Goal: Task Accomplishment & Management: Manage account settings

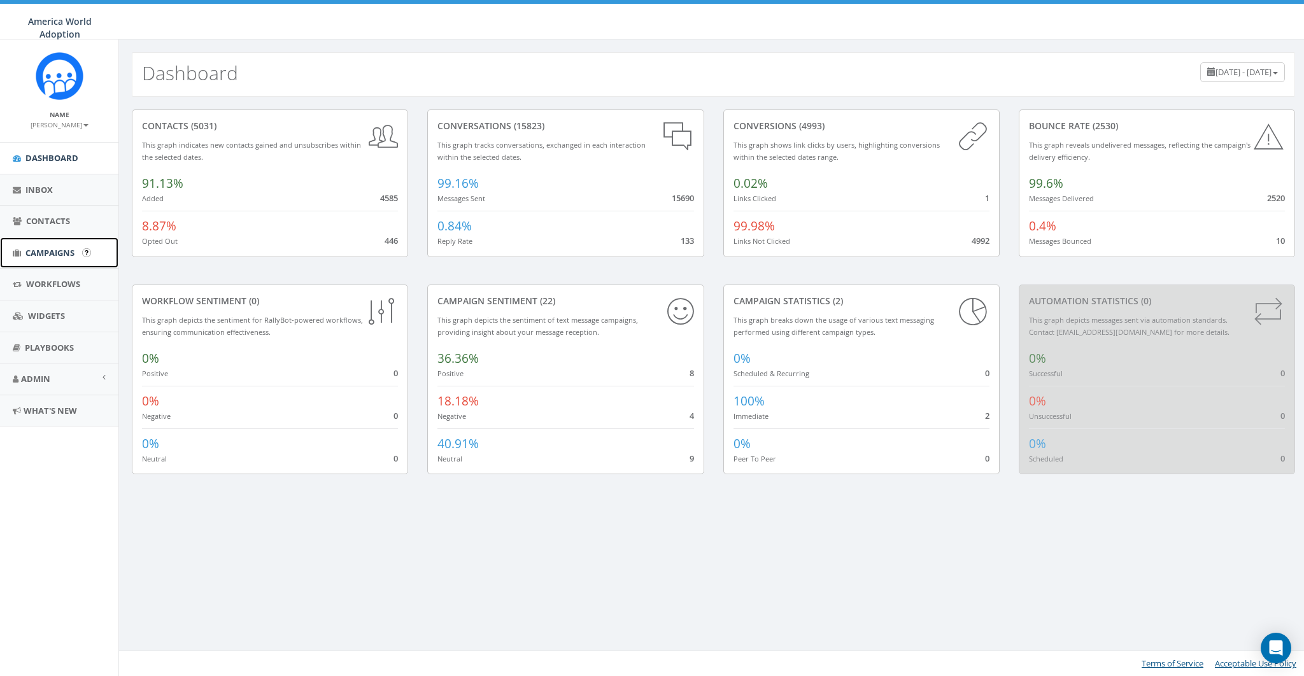
click at [50, 252] on span "Campaigns" at bounding box center [49, 252] width 49 height 11
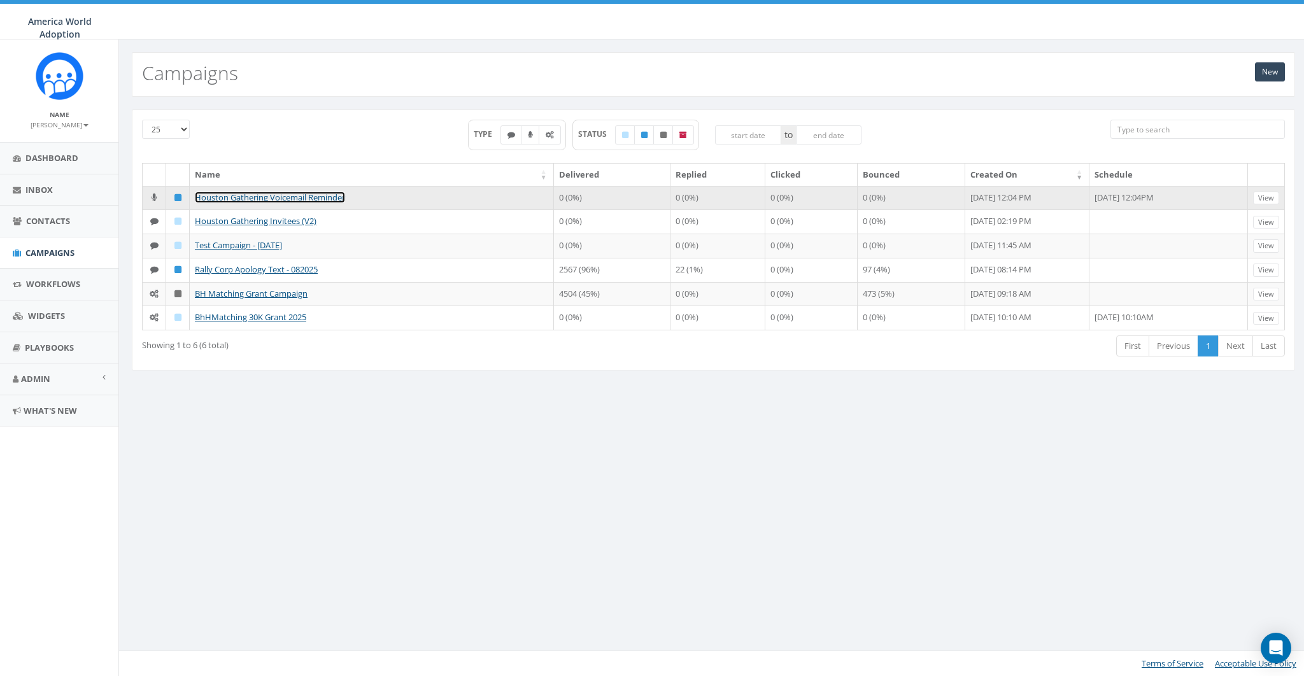
click at [317, 196] on link "Houston Gathering Voicemail Reminder" at bounding box center [270, 197] width 150 height 11
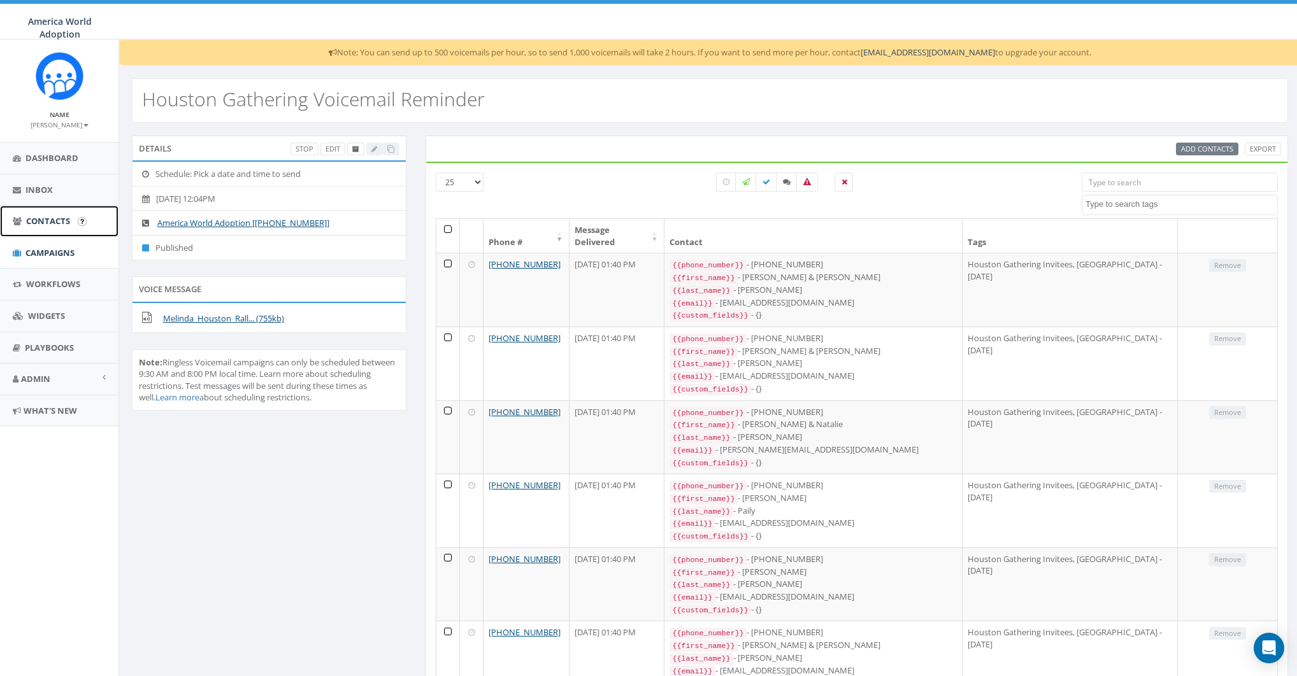
click at [50, 229] on link "Contacts" at bounding box center [59, 221] width 118 height 31
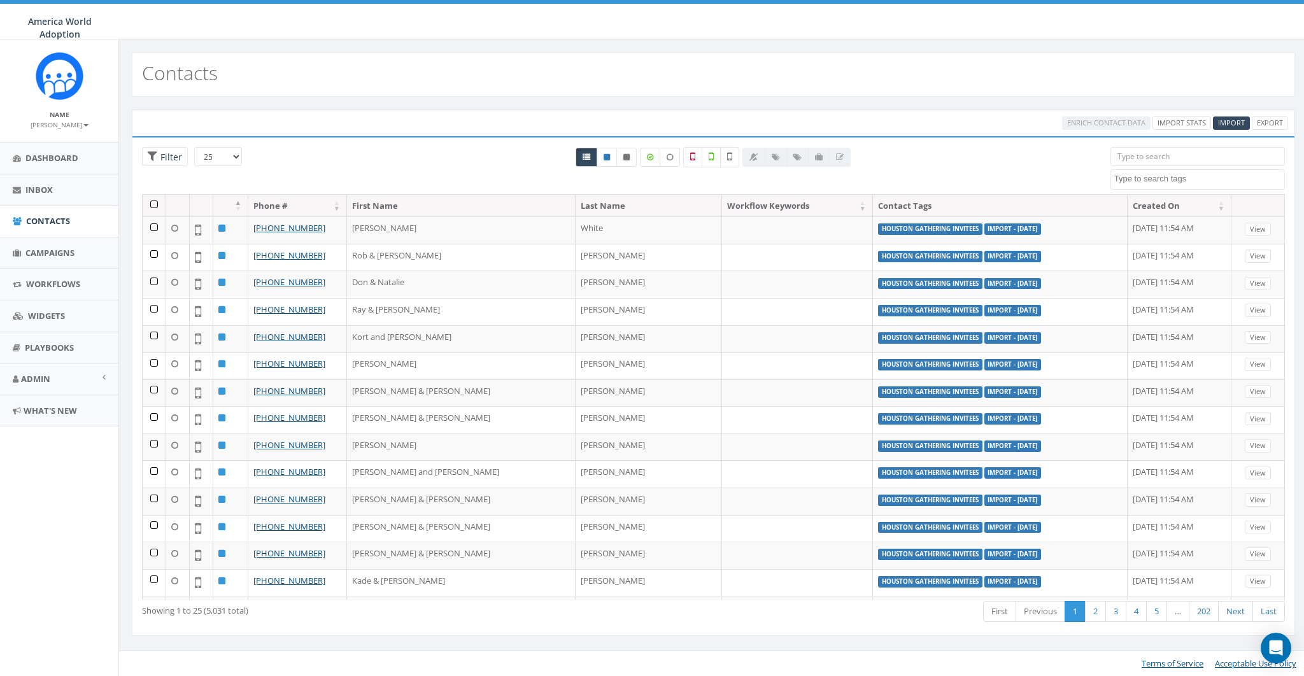
click at [1185, 177] on textarea "Search" at bounding box center [1199, 178] width 170 height 11
select select "Houston Gathering Invitees"
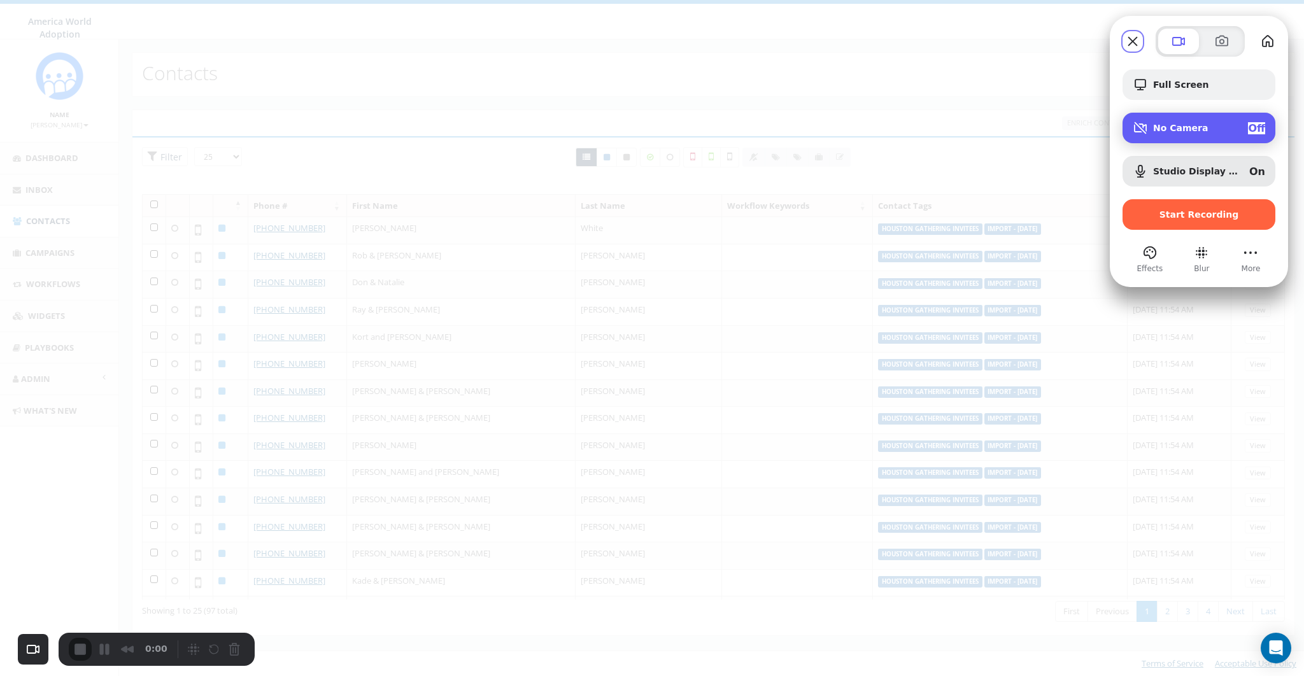
click at [1261, 122] on div "Off" at bounding box center [1256, 128] width 17 height 12
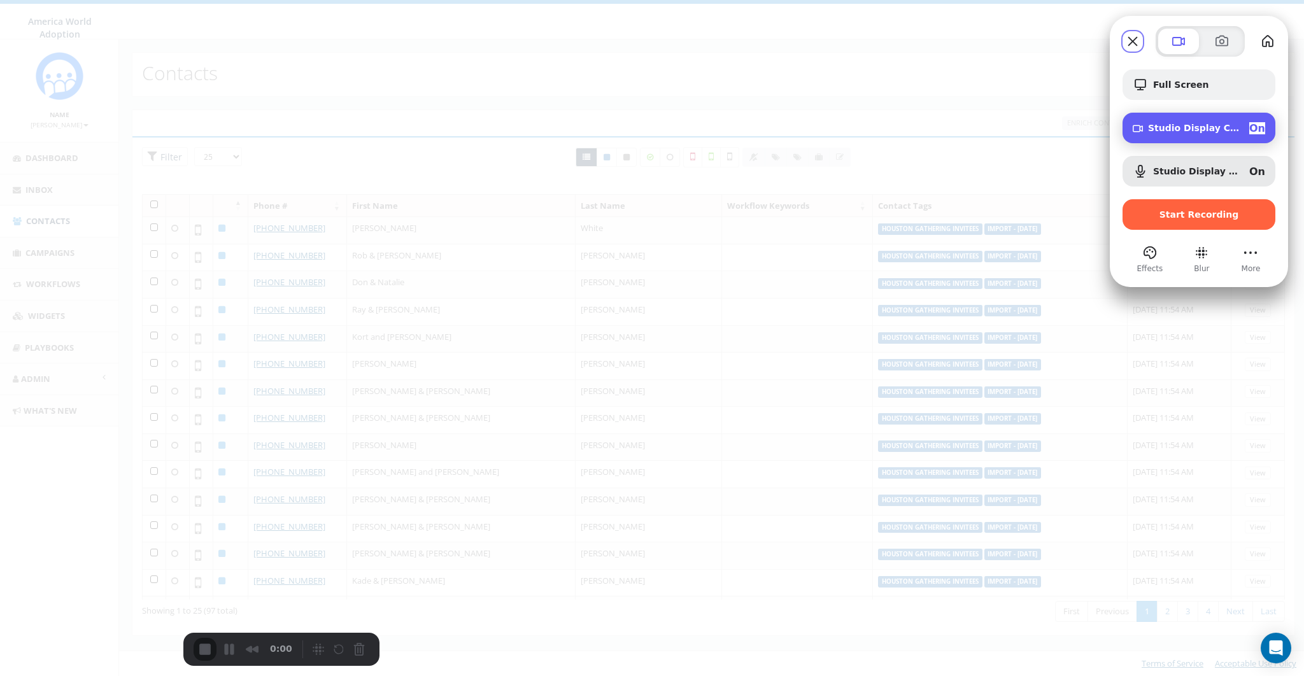
click at [1261, 122] on div "On" at bounding box center [1258, 128] width 16 height 12
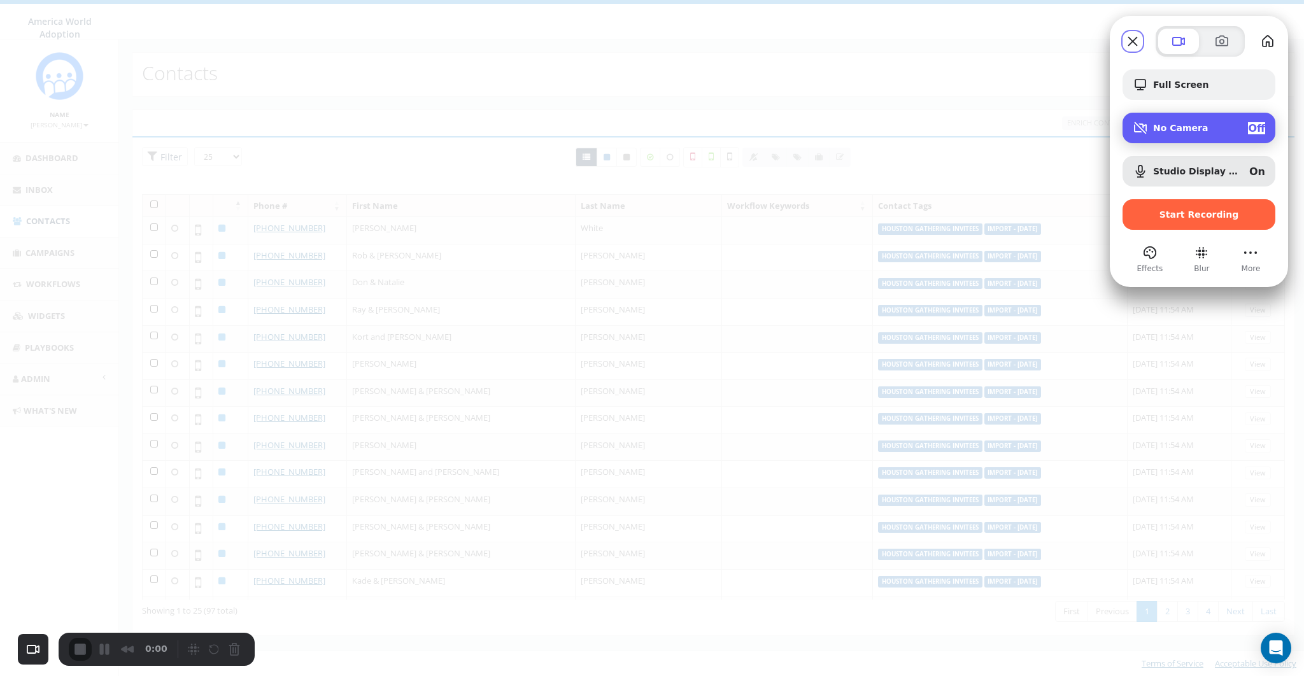
click at [1258, 124] on span "Off" at bounding box center [1256, 128] width 17 height 12
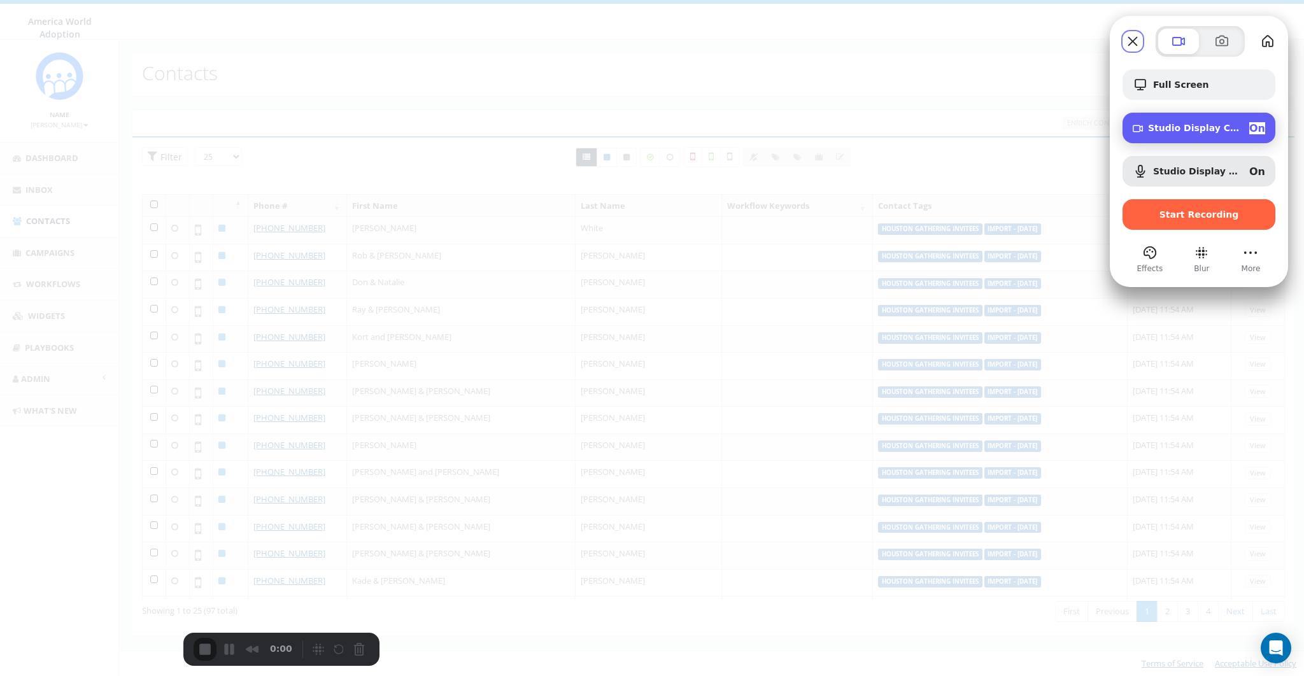
click at [1250, 127] on div "On" at bounding box center [1258, 128] width 16 height 12
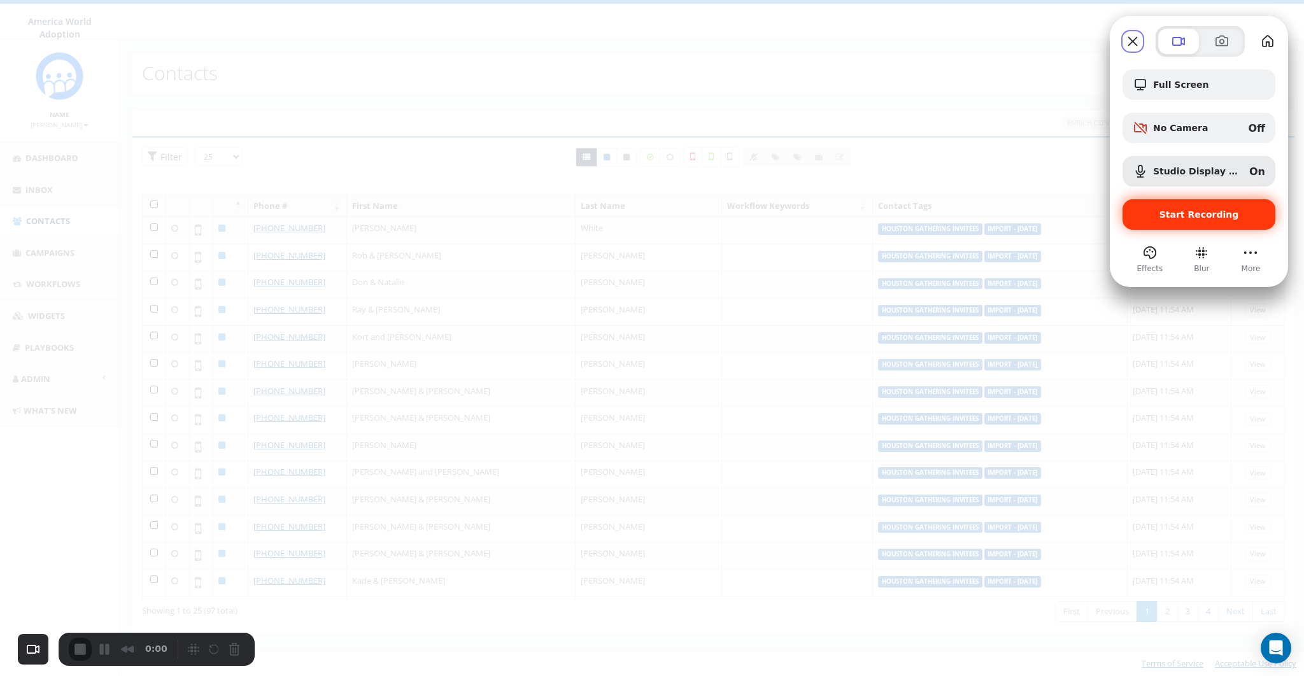
click at [1202, 221] on div "Start Recording" at bounding box center [1199, 214] width 153 height 31
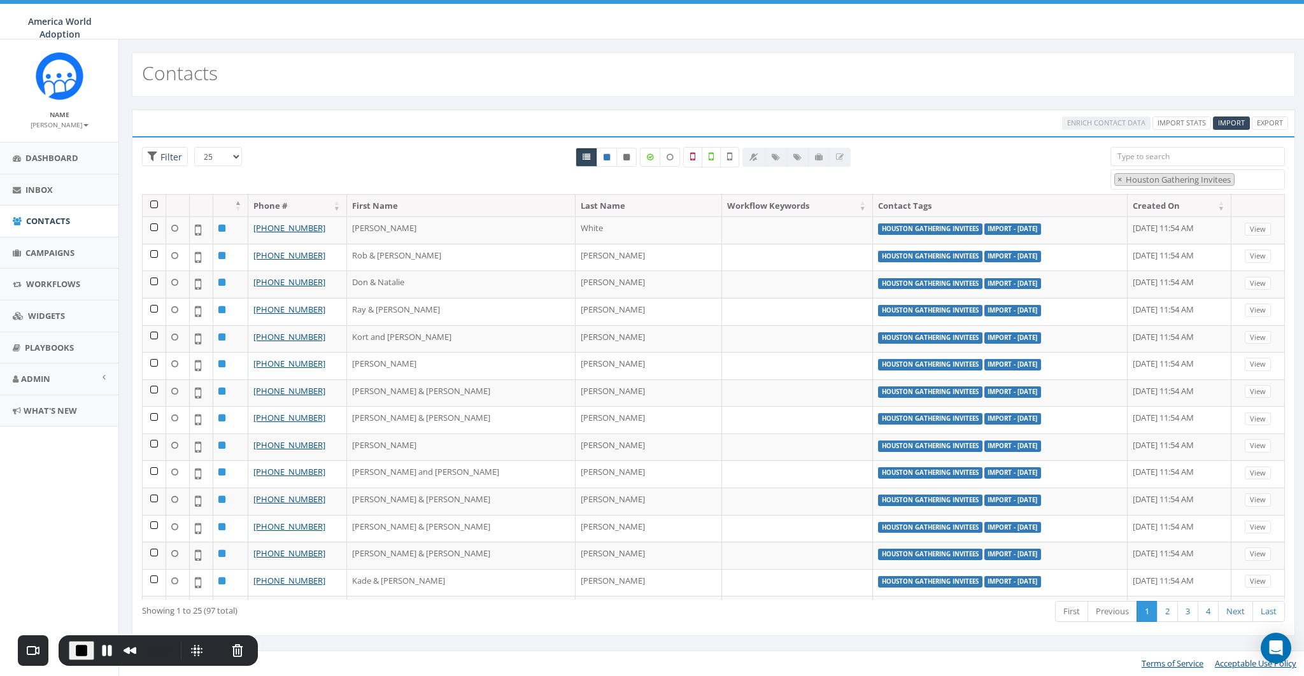
click at [439, 113] on div "Enrich Contact Data Import Stats Import Export" at bounding box center [714, 123] width 1164 height 27
click at [150, 201] on th at bounding box center [155, 206] width 24 height 22
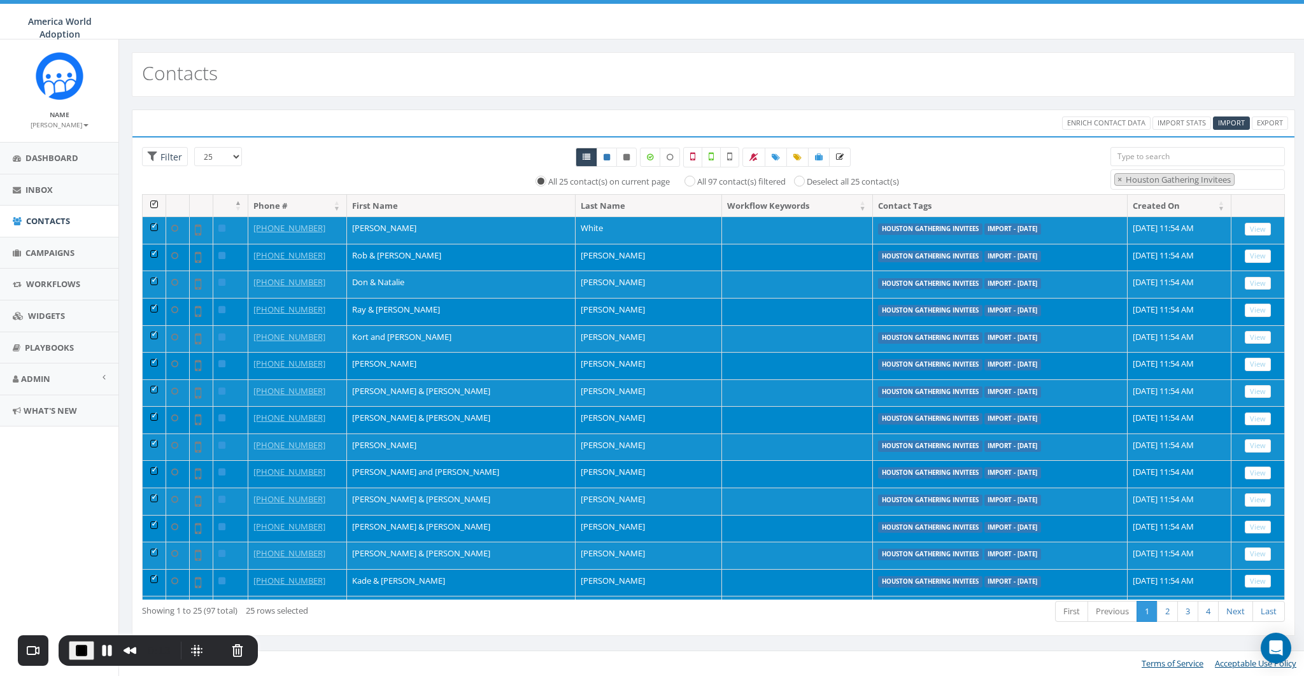
click at [722, 182] on label "All 97 contact(s) filtered" at bounding box center [741, 182] width 89 height 13
click at [697, 182] on input "All 97 contact(s) filtered" at bounding box center [693, 180] width 8 height 8
radio input "true"
click at [819, 156] on icon at bounding box center [819, 157] width 8 height 8
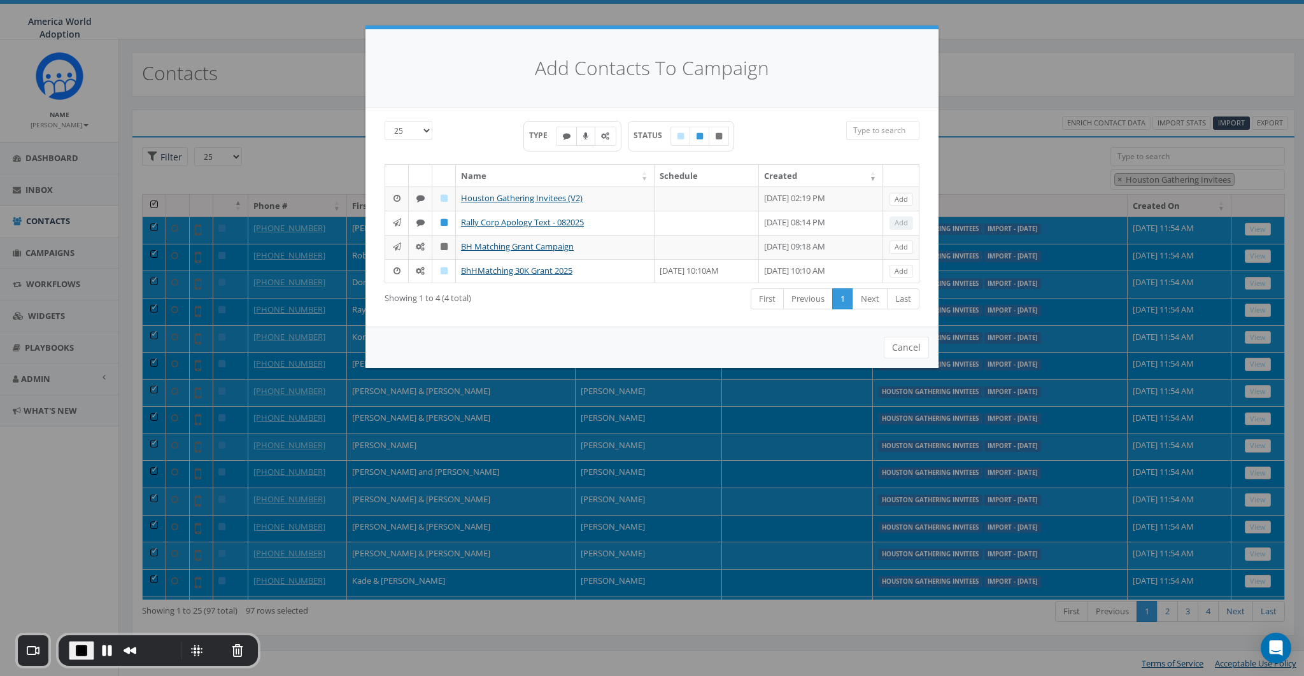
click at [580, 136] on label at bounding box center [585, 136] width 19 height 19
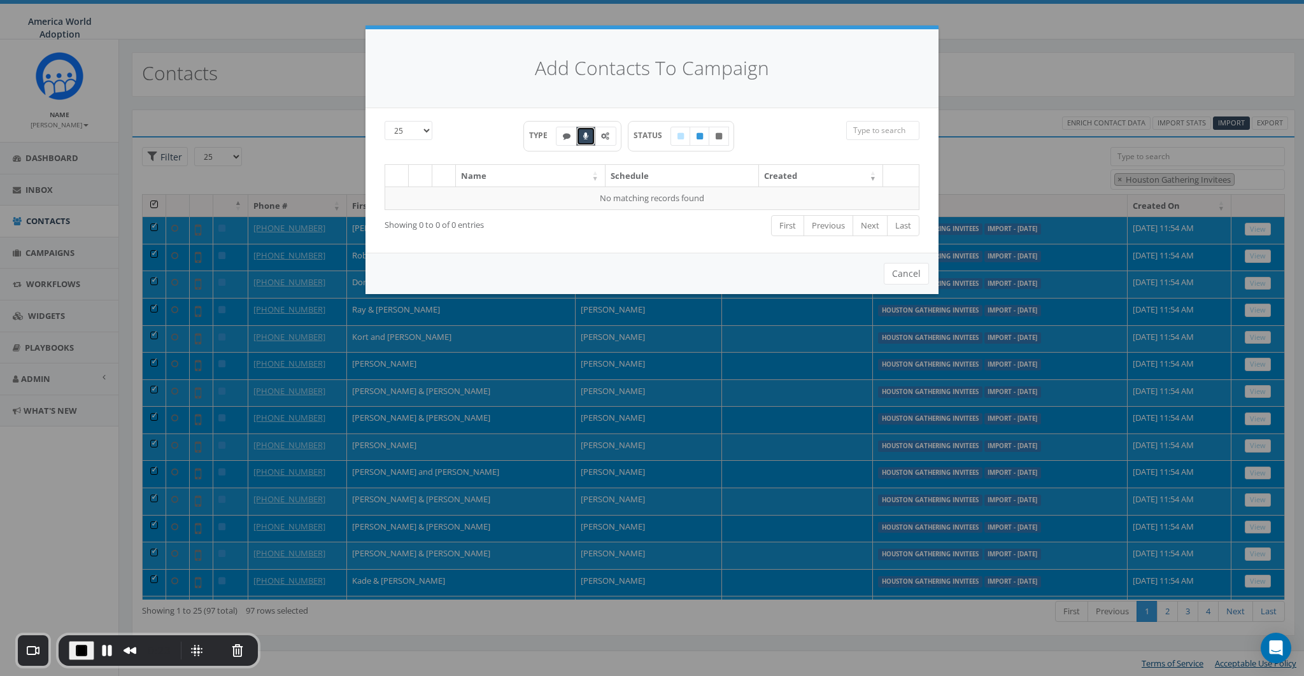
click at [580, 136] on label at bounding box center [585, 136] width 19 height 19
checkbox input "false"
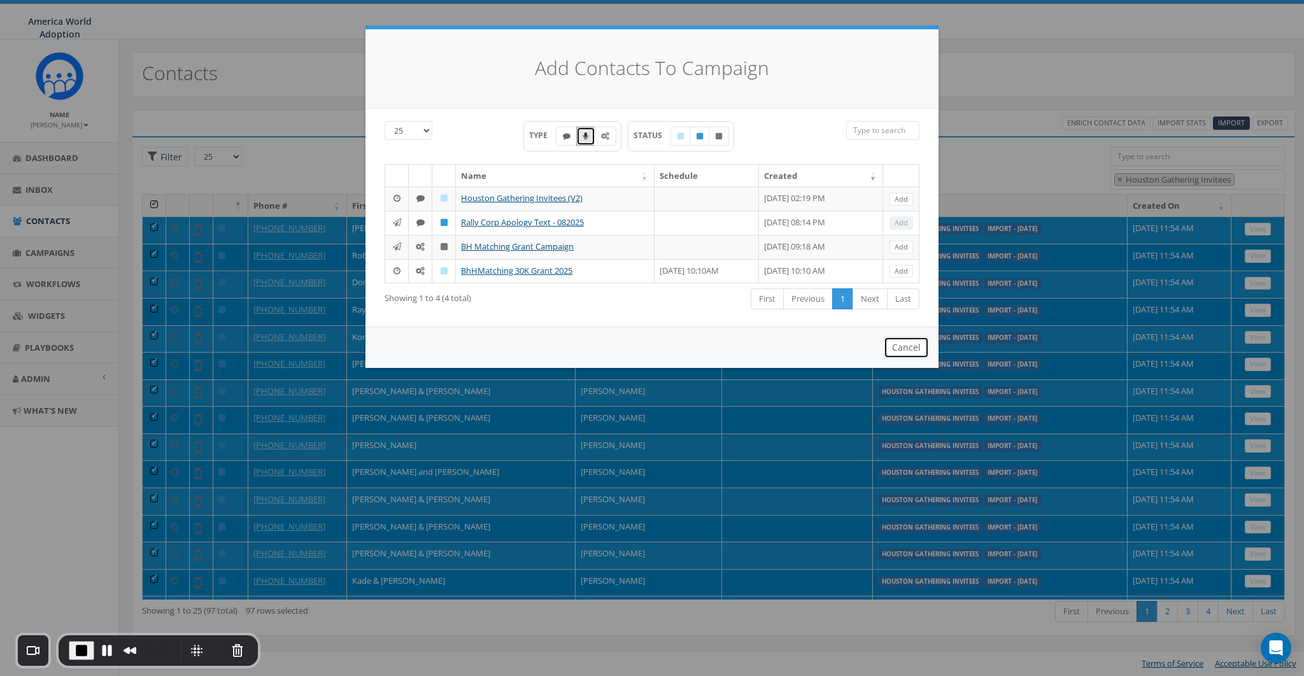
click at [899, 350] on button "Cancel" at bounding box center [906, 348] width 45 height 22
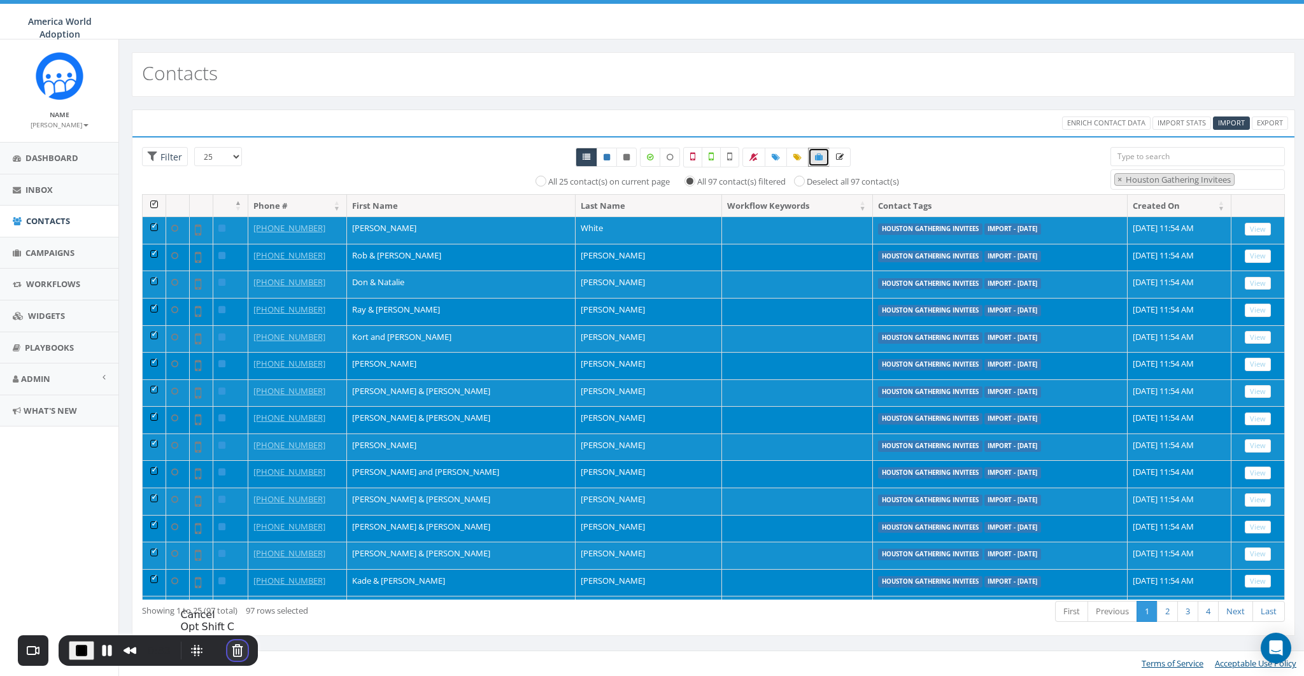
click at [232, 649] on button "Cancel Recording" at bounding box center [237, 651] width 20 height 20
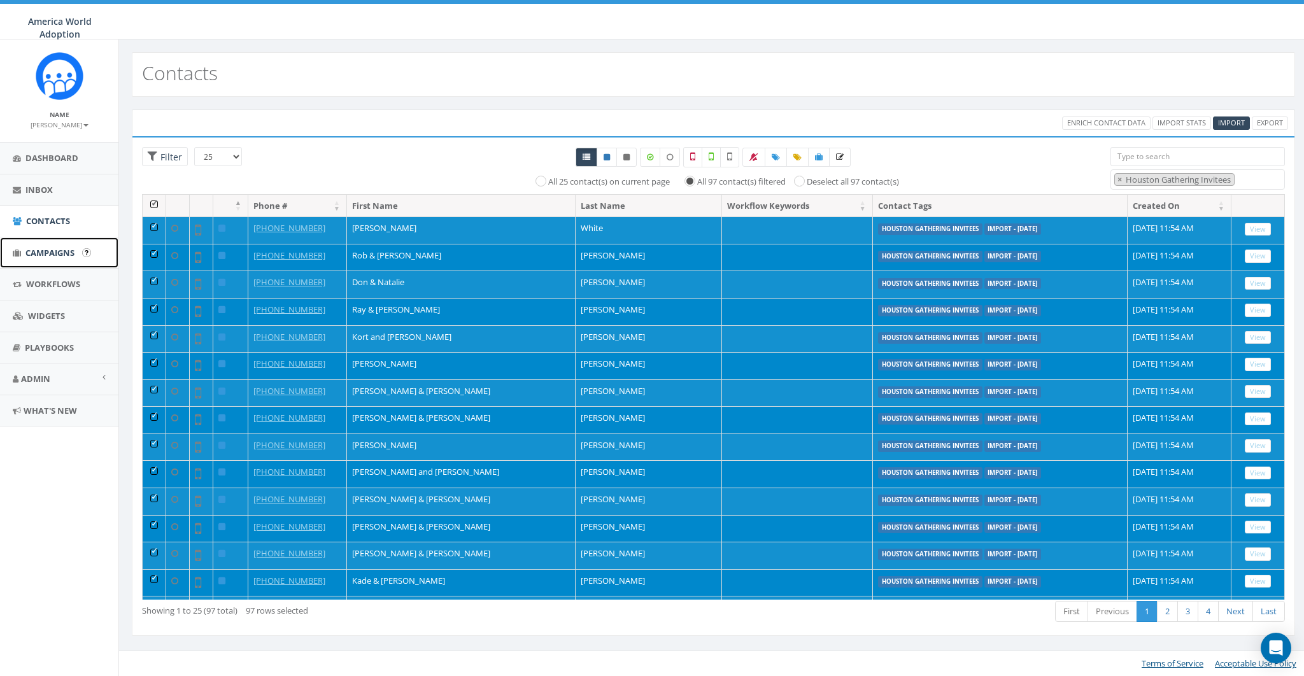
click at [29, 247] on span "Campaigns" at bounding box center [49, 252] width 49 height 11
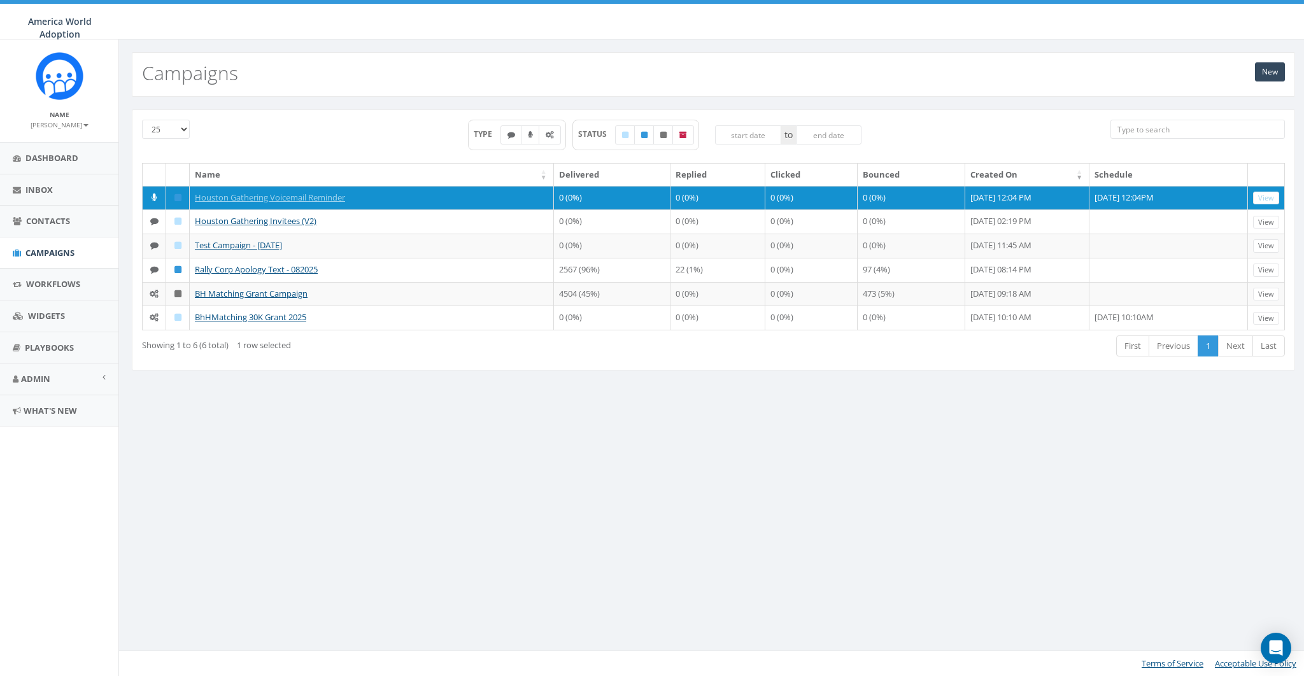
click at [355, 121] on div "TYPE STATUS to" at bounding box center [665, 141] width 872 height 43
click at [370, 444] on div "New Campaigns 25 50 100 TYPE STATUS to Name Delivered Replied Clicked Bounced C…" at bounding box center [713, 357] width 1190 height 637
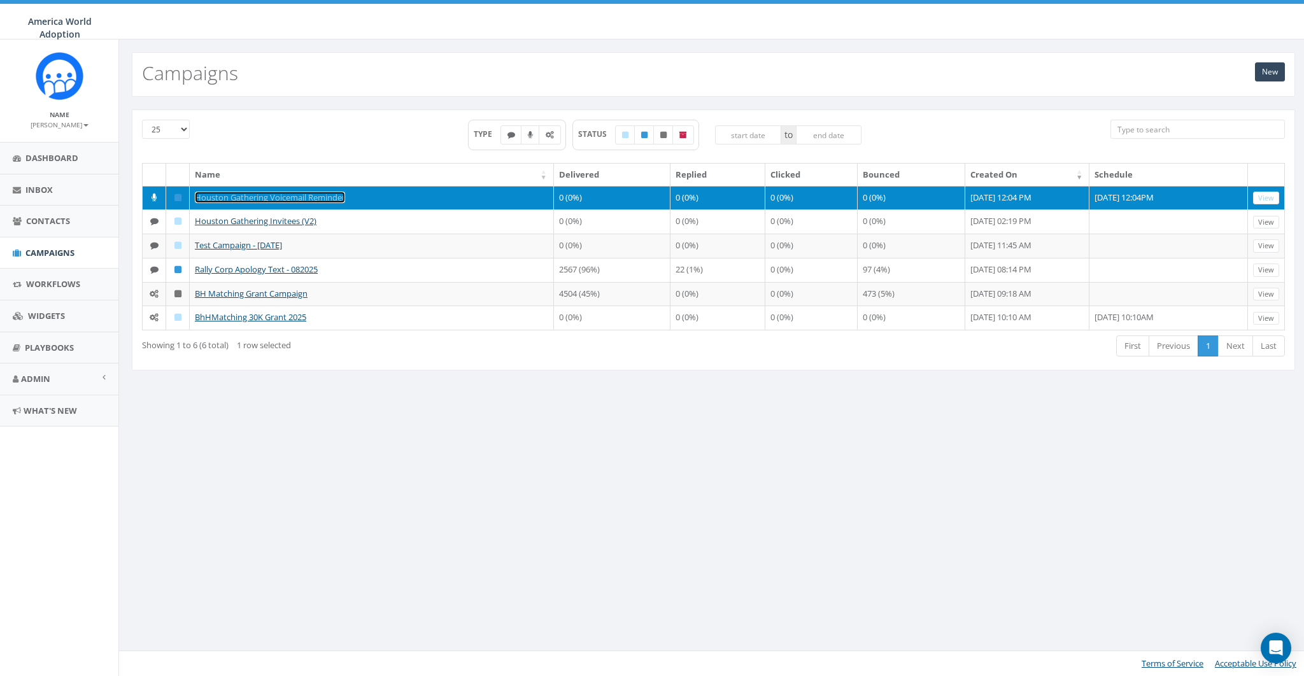
click at [262, 194] on link "Houston Gathering Voicemail Reminder" at bounding box center [270, 197] width 150 height 11
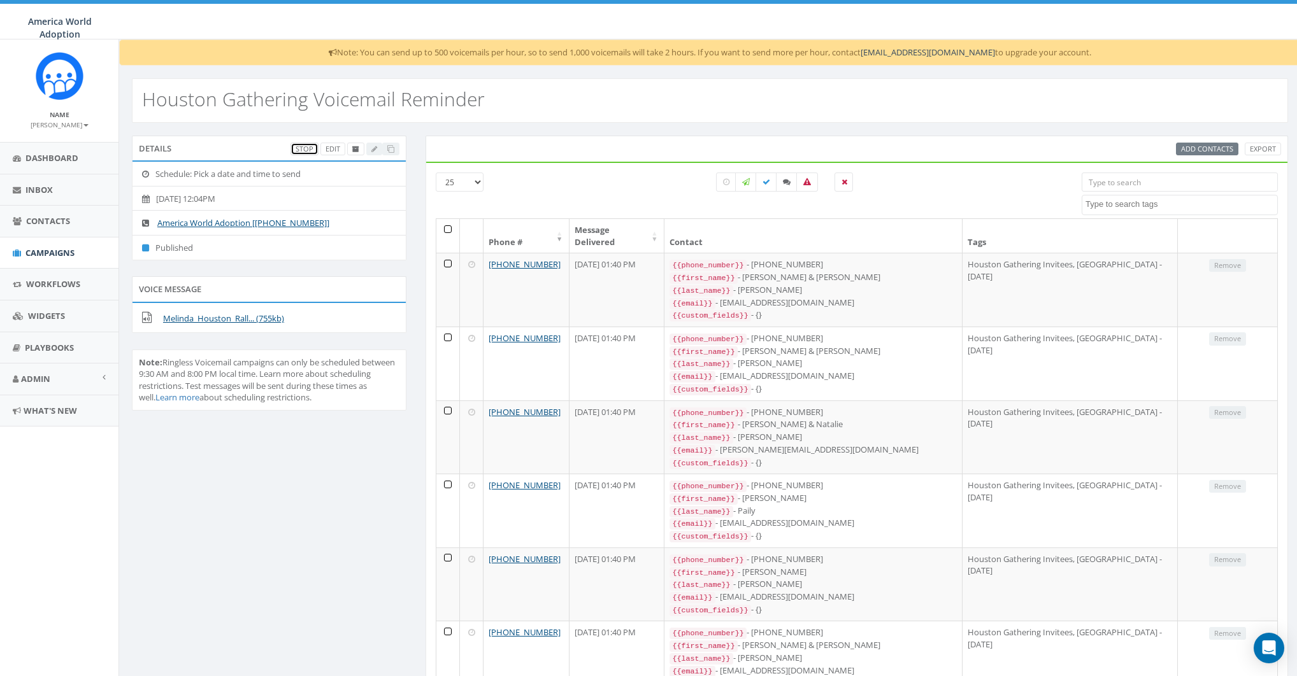
click at [308, 148] on link "Stop" at bounding box center [304, 149] width 28 height 13
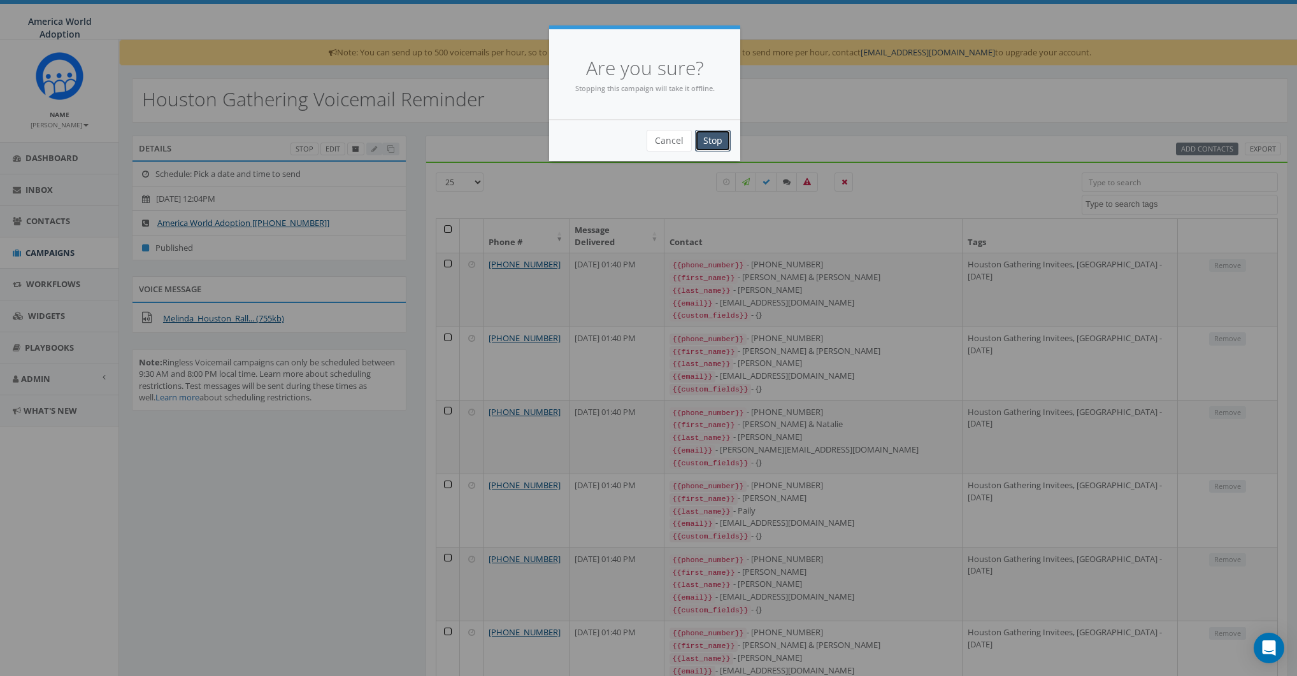
click at [718, 143] on input "Stop" at bounding box center [713, 141] width 36 height 22
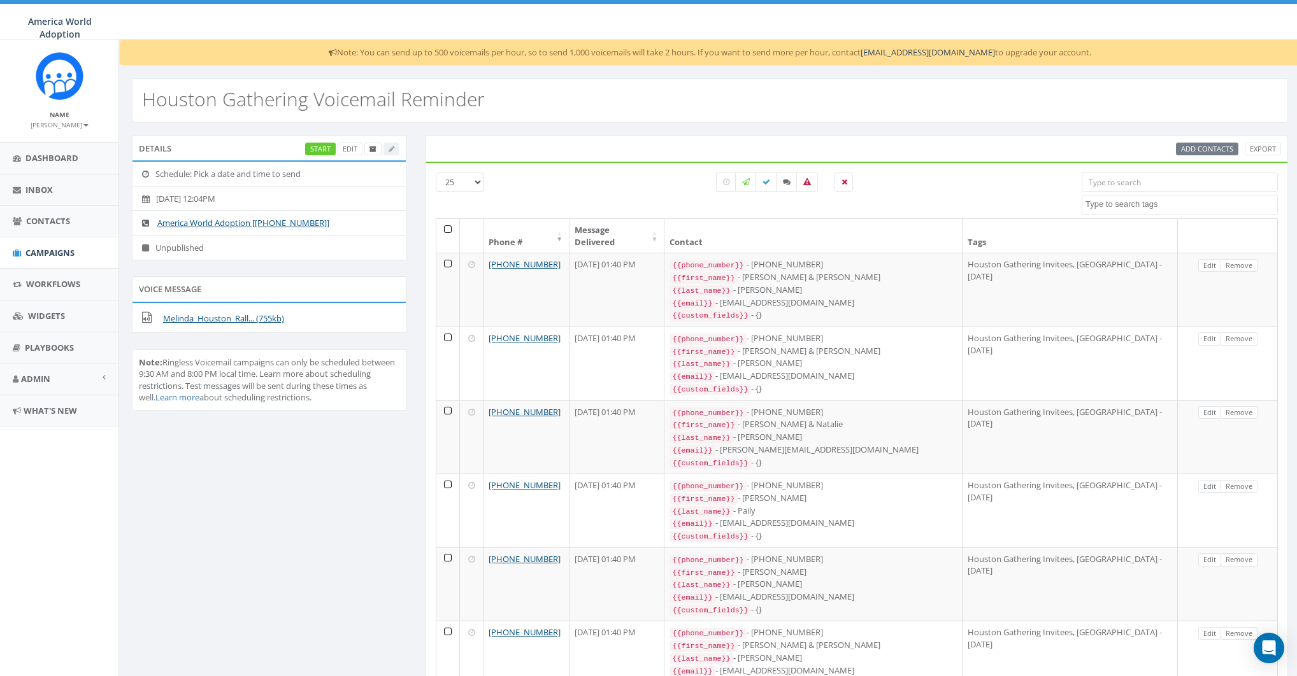
click at [1225, 146] on div "Add Contacts Export" at bounding box center [1228, 149] width 105 height 13
click at [41, 216] on span "Contacts" at bounding box center [48, 220] width 44 height 11
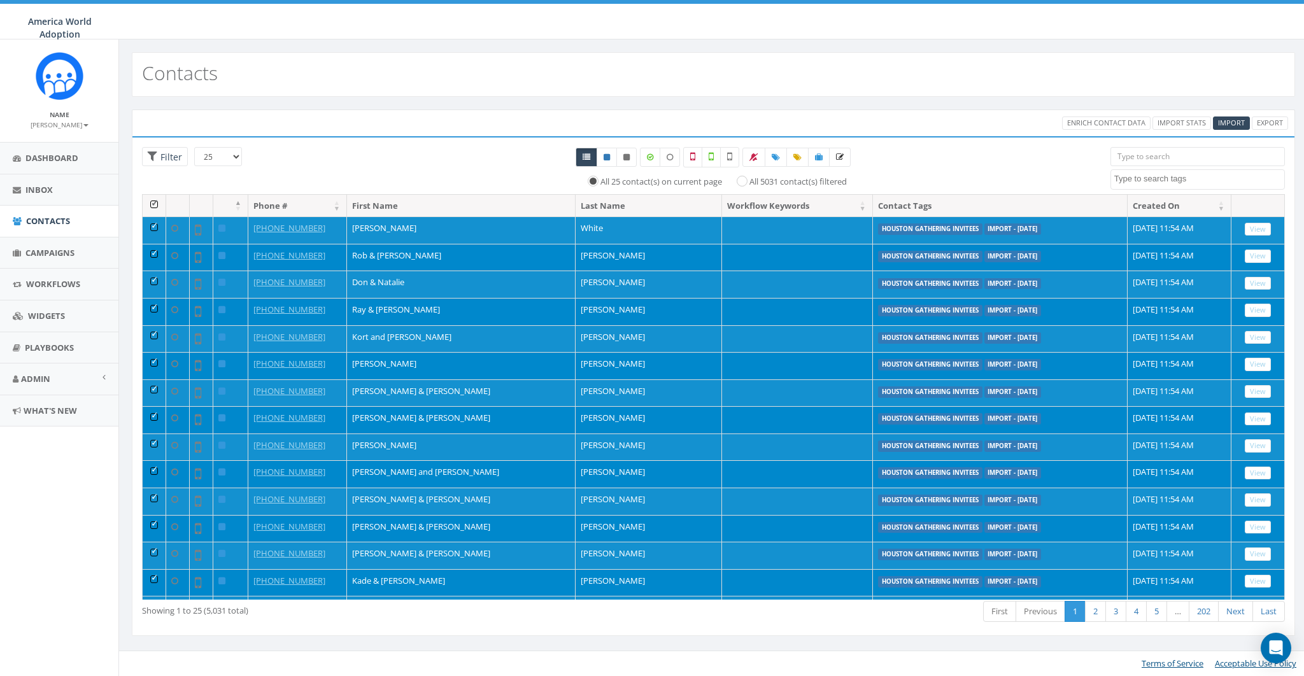
click at [152, 201] on th at bounding box center [155, 206] width 24 height 22
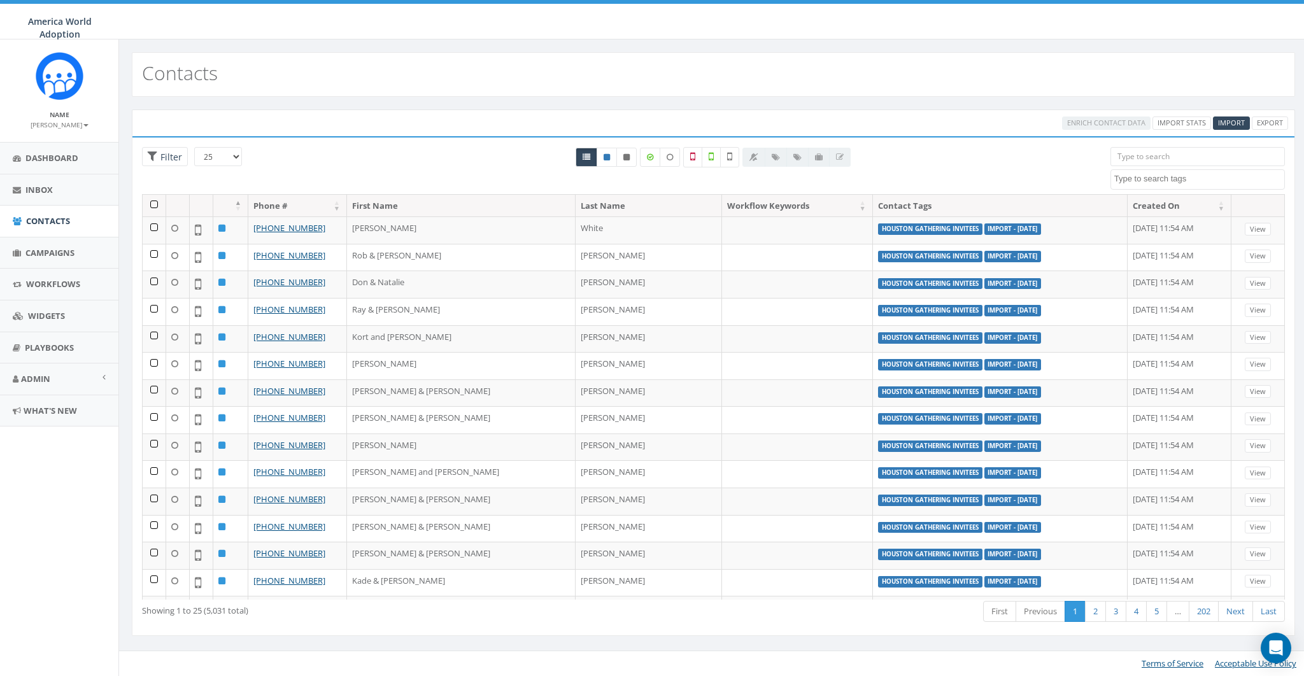
click at [153, 203] on th at bounding box center [155, 206] width 24 height 22
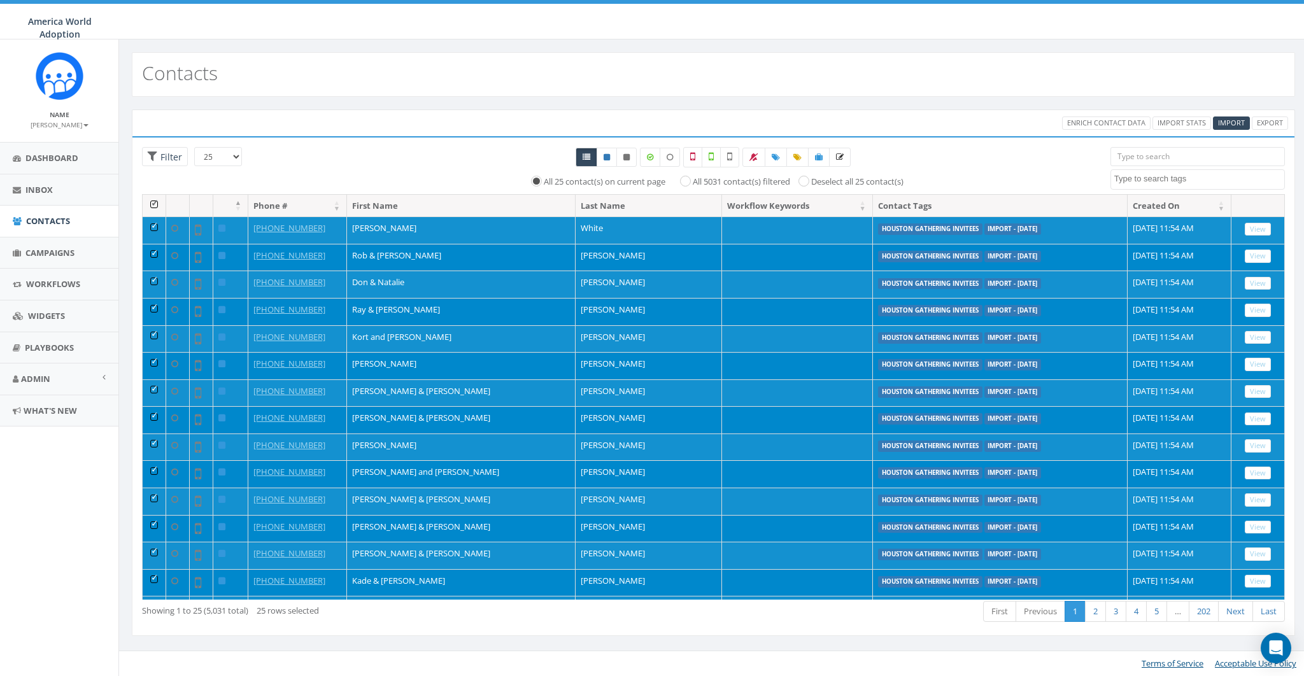
click at [1153, 179] on textarea "Search" at bounding box center [1199, 178] width 170 height 11
click at [154, 206] on th at bounding box center [155, 206] width 24 height 22
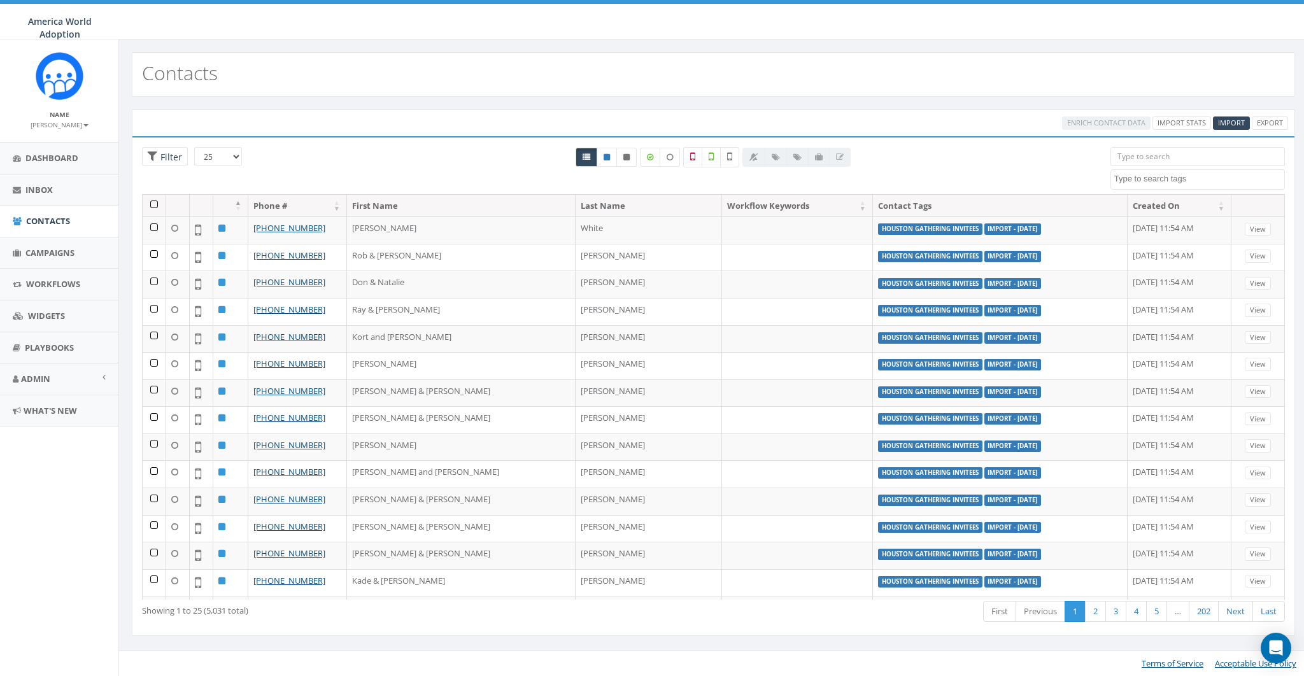
click at [1162, 179] on textarea "Search" at bounding box center [1199, 178] width 170 height 11
select select "Houston Gathering Invitees"
click at [153, 200] on th at bounding box center [155, 206] width 24 height 22
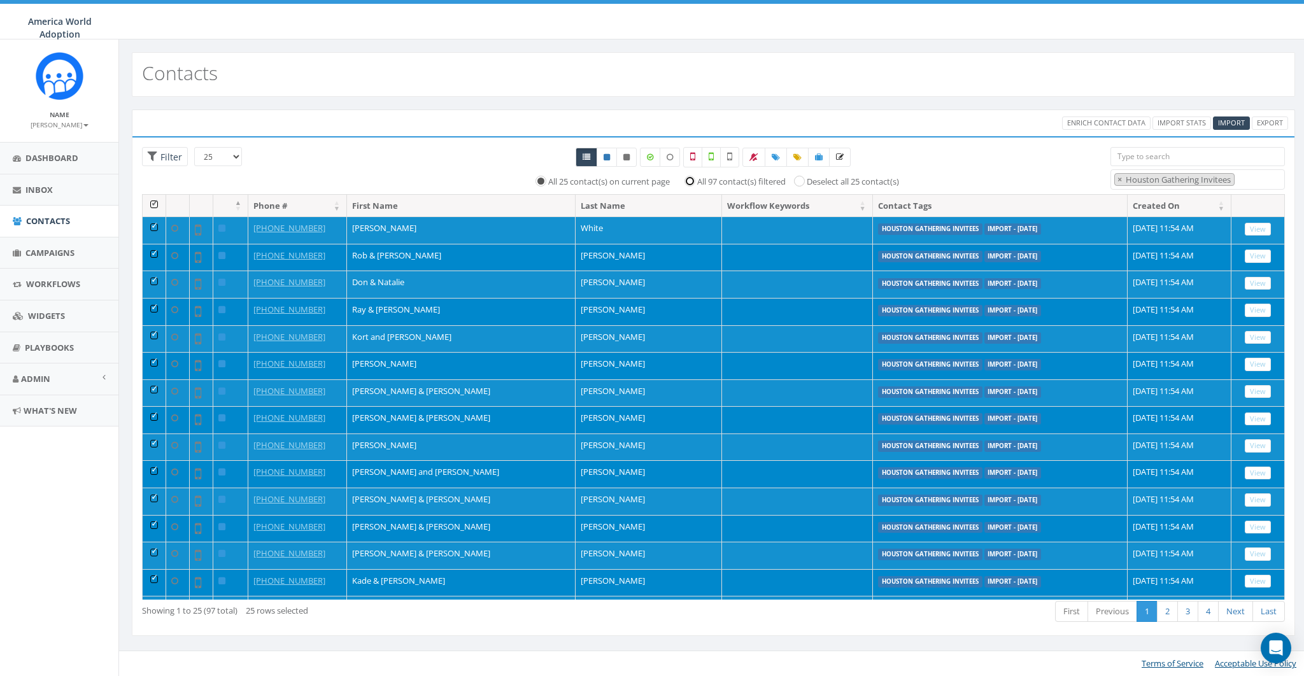
click at [691, 180] on input "All 97 contact(s) filtered" at bounding box center [693, 180] width 8 height 8
radio input "true"
click at [818, 155] on icon at bounding box center [819, 157] width 8 height 8
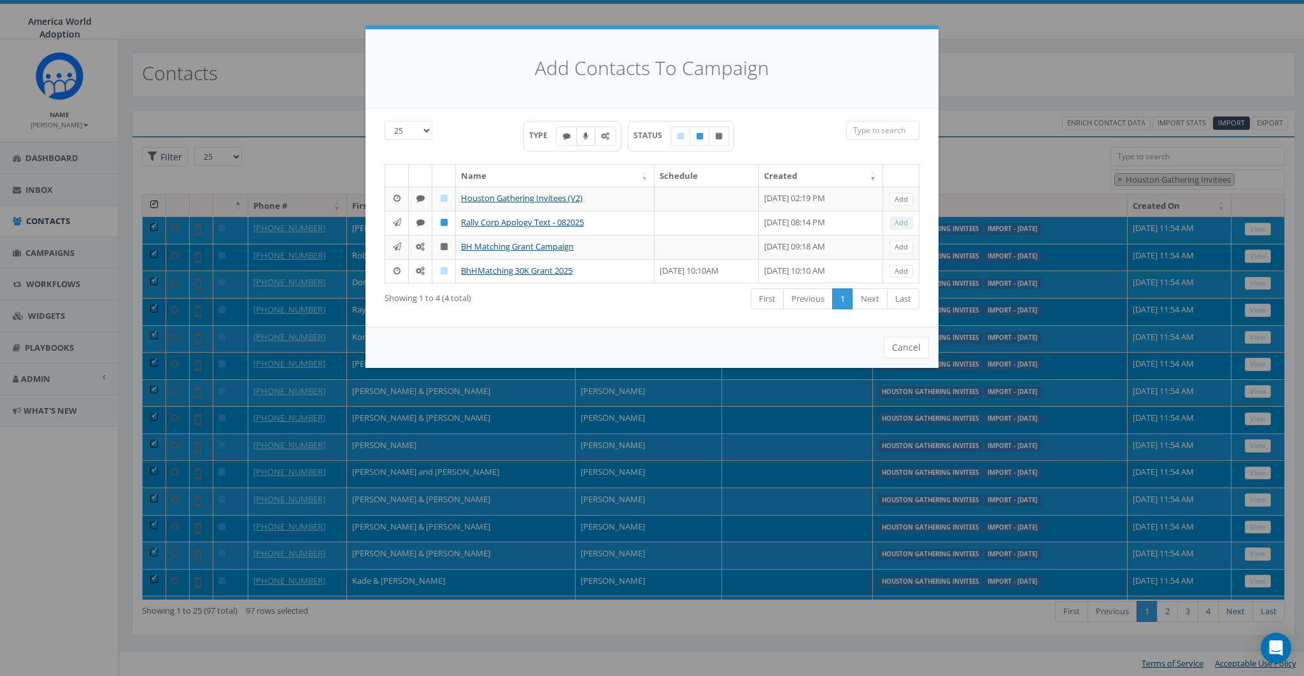
click at [588, 139] on label at bounding box center [585, 136] width 19 height 19
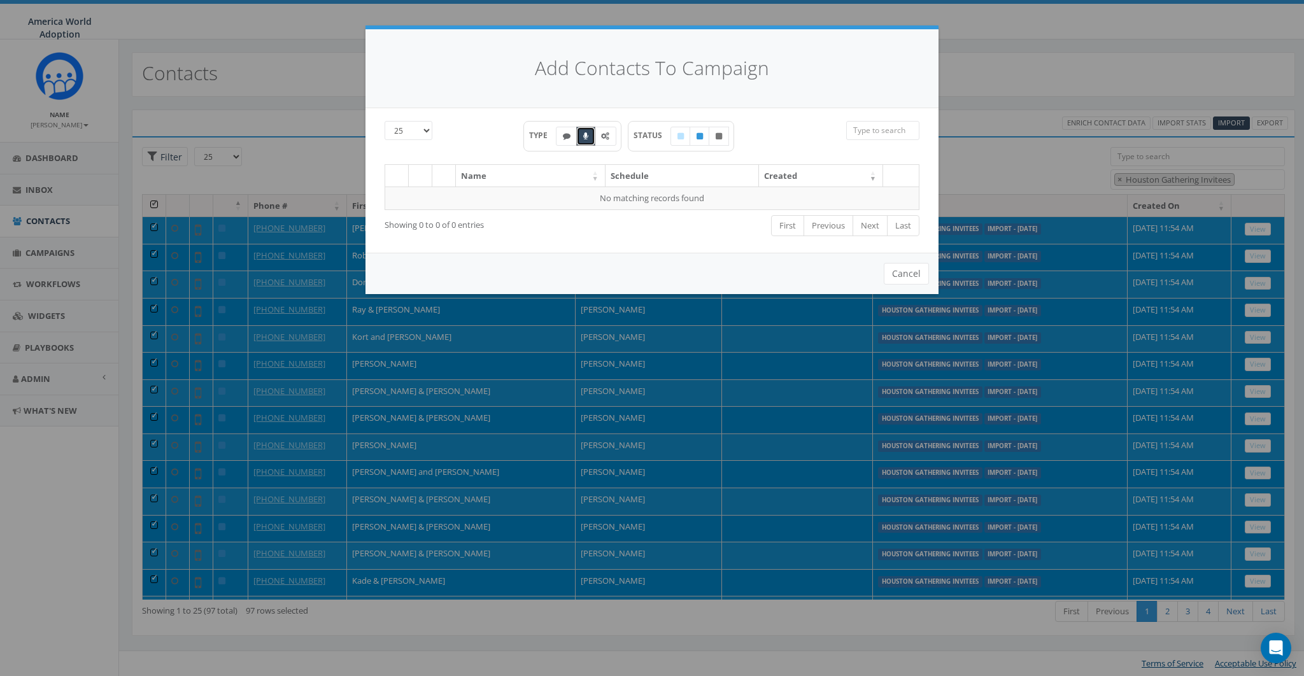
click at [588, 139] on label at bounding box center [585, 136] width 19 height 19
checkbox input "false"
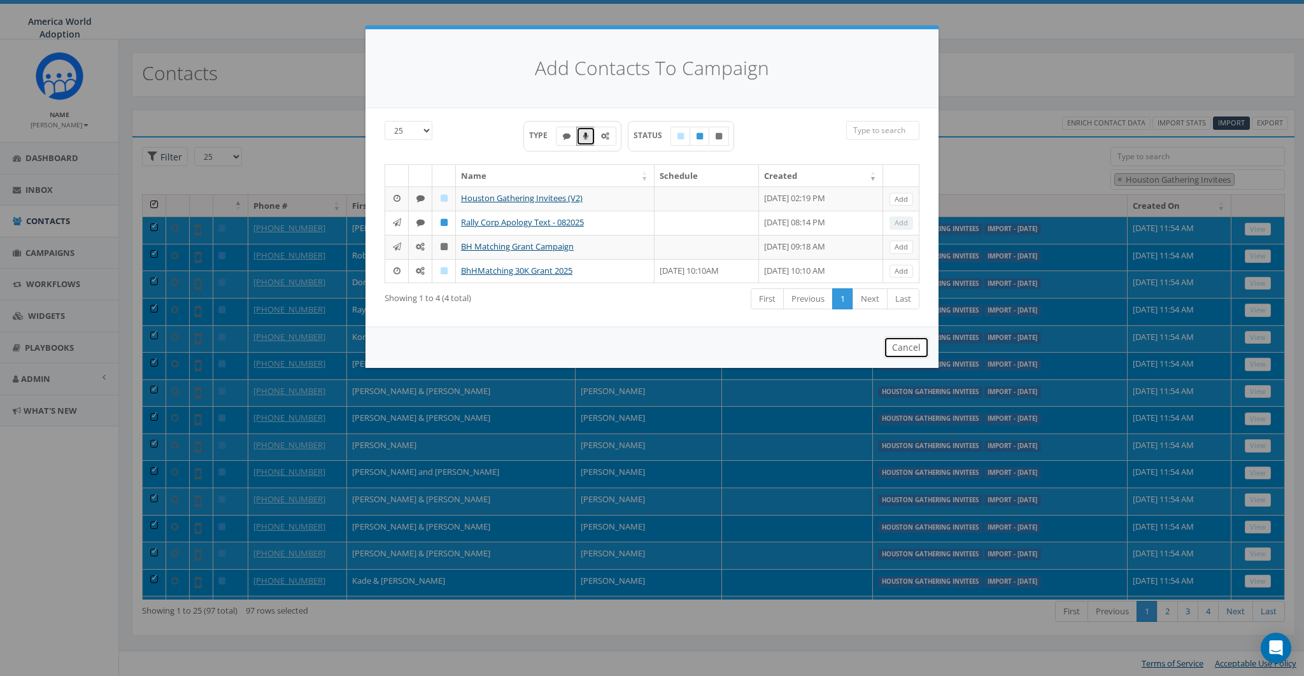
click at [902, 359] on button "Cancel" at bounding box center [906, 348] width 45 height 22
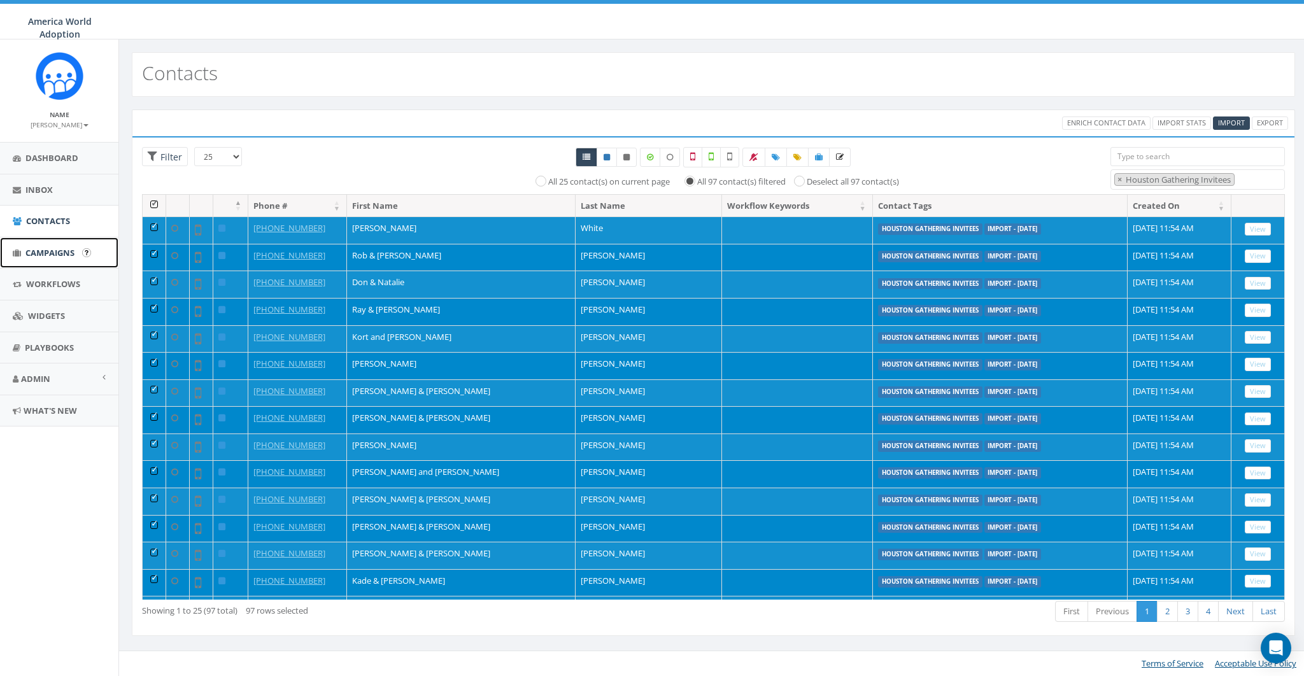
click at [39, 255] on span "Campaigns" at bounding box center [49, 252] width 49 height 11
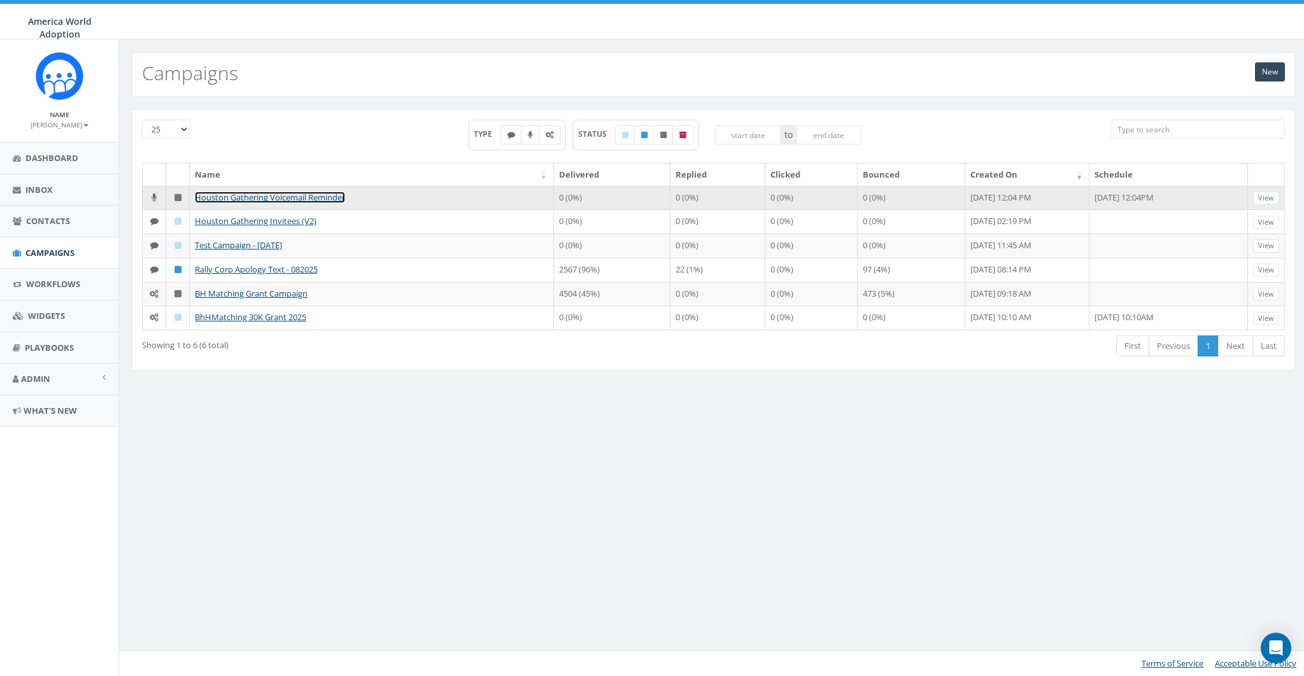
click at [253, 195] on link "Houston Gathering Voicemail Reminder" at bounding box center [270, 197] width 150 height 11
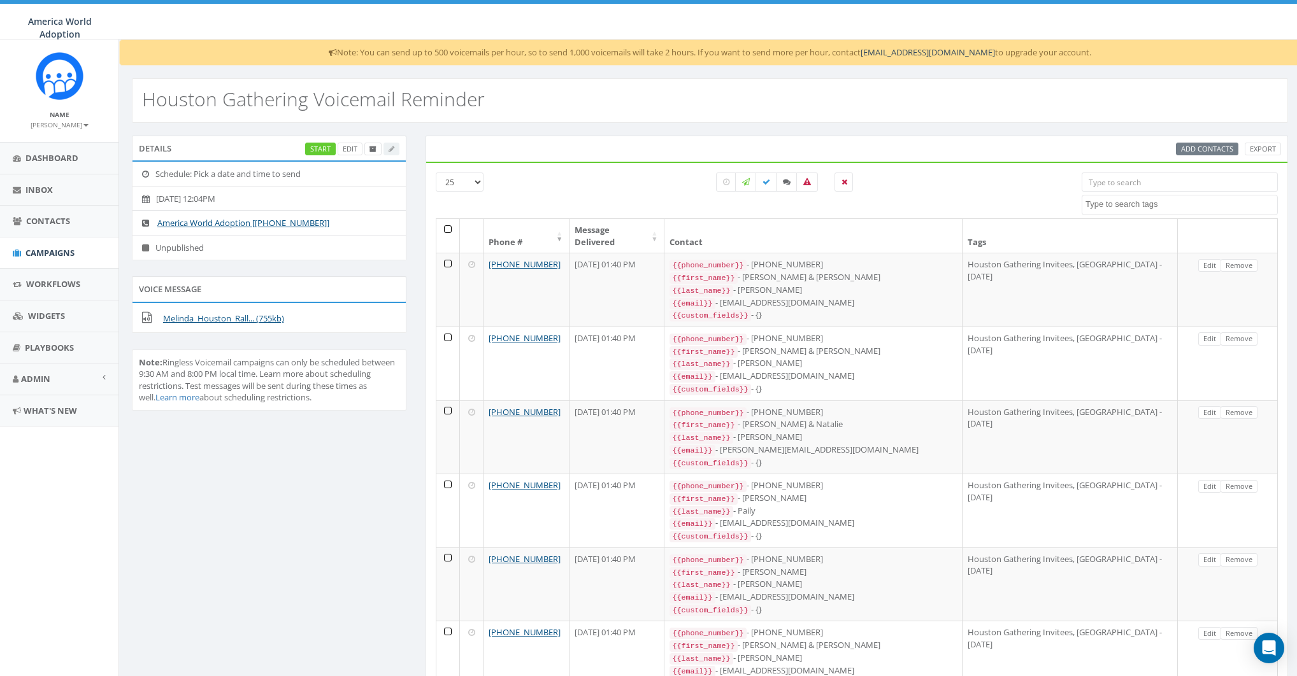
click at [1203, 147] on div "Add Contacts Export" at bounding box center [1228, 149] width 105 height 13
click at [341, 150] on link "Edit" at bounding box center [350, 149] width 25 height 13
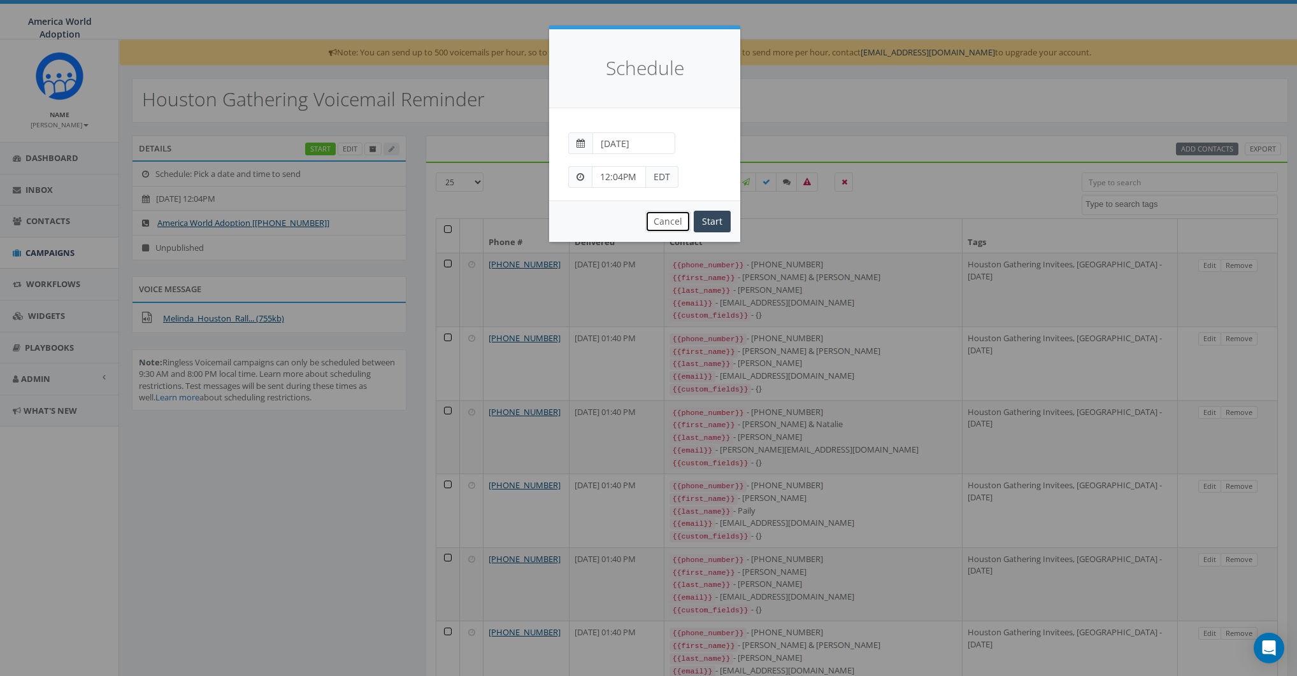
click at [664, 225] on button "Cancel" at bounding box center [667, 222] width 45 height 22
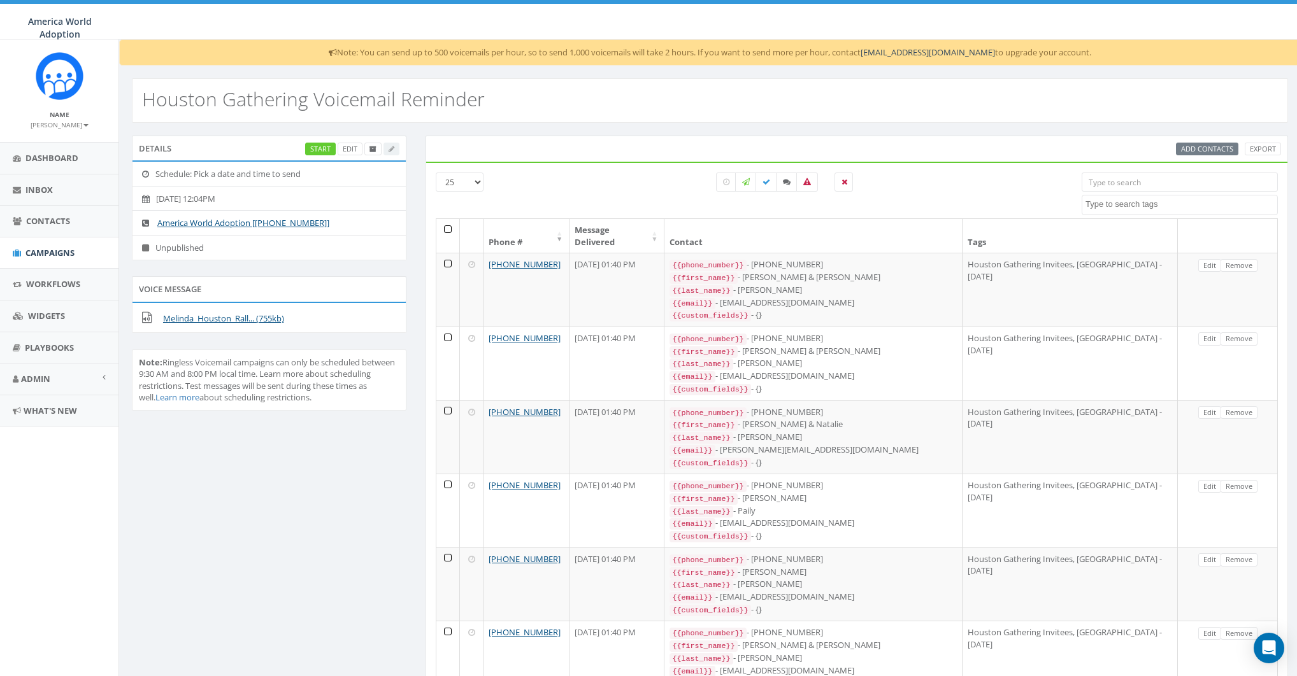
click at [1199, 148] on div "Add Contacts Export" at bounding box center [1228, 149] width 105 height 13
click at [26, 220] on span "Contacts" at bounding box center [48, 220] width 44 height 11
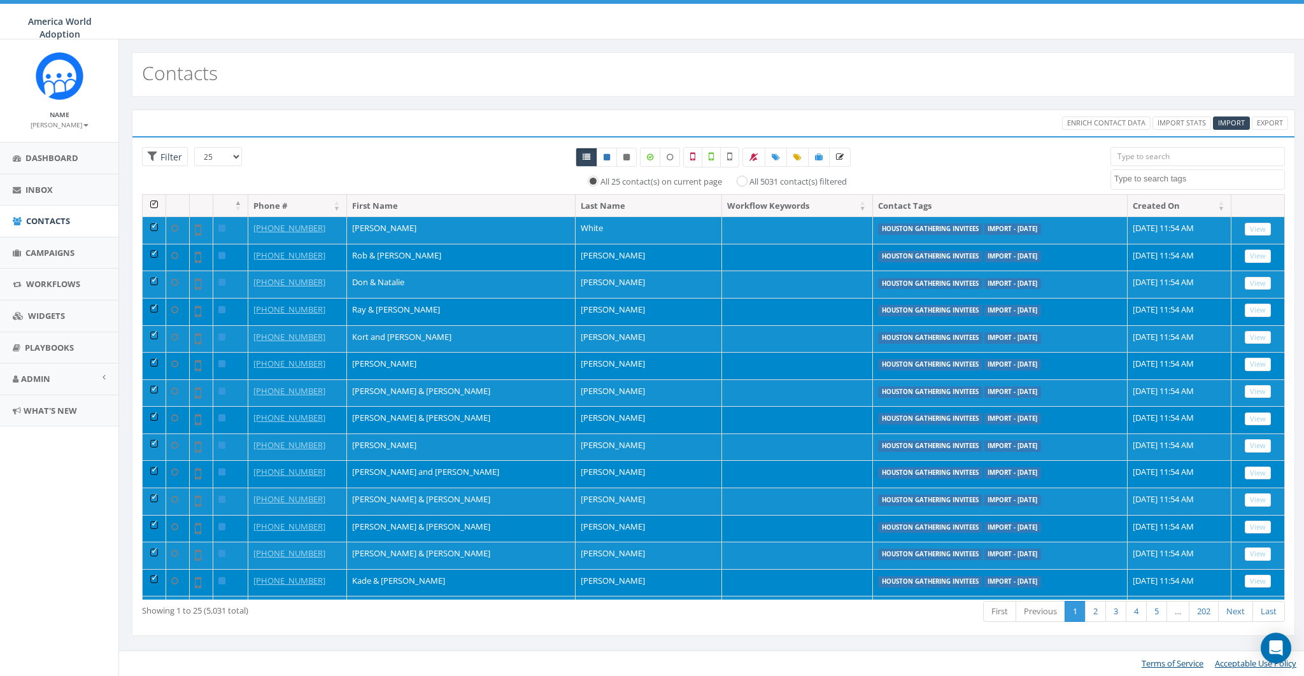
click at [148, 202] on th at bounding box center [155, 206] width 24 height 22
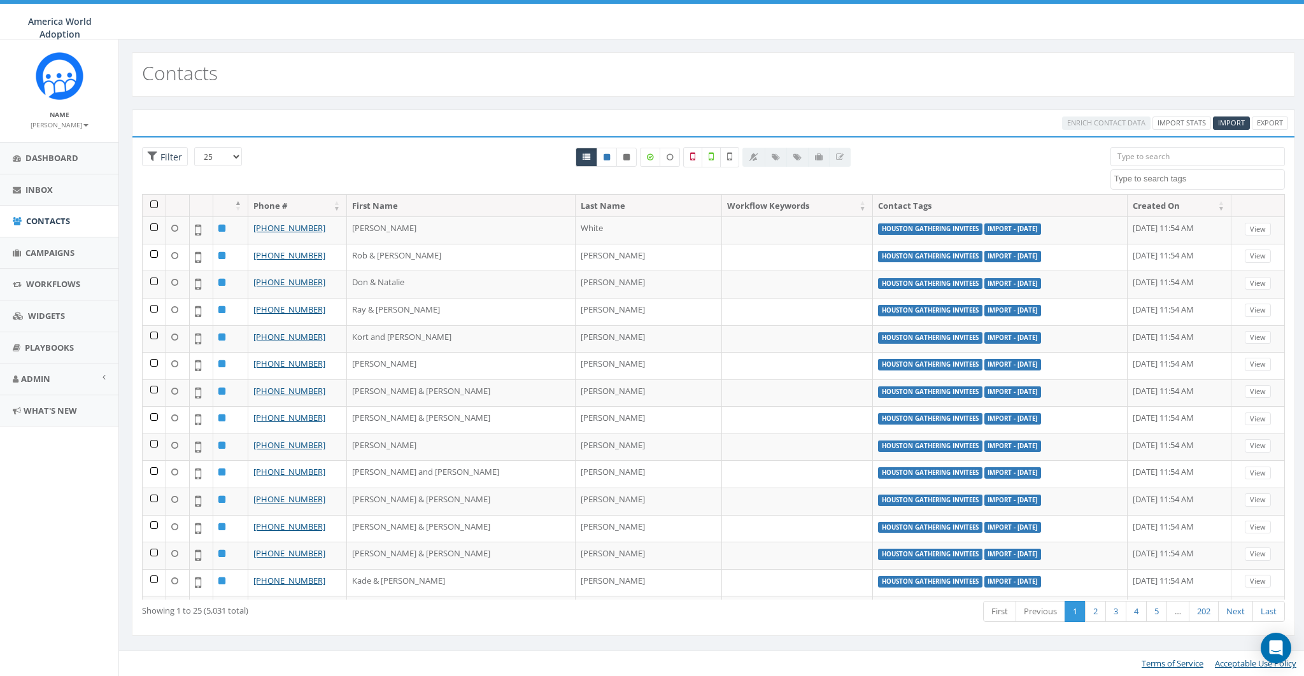
click at [1151, 180] on textarea "Search" at bounding box center [1199, 178] width 170 height 11
select select "Houston Gathering Invitees"
click at [1118, 179] on span "×" at bounding box center [1120, 179] width 4 height 11
select select "Houston Gathering Invitees"
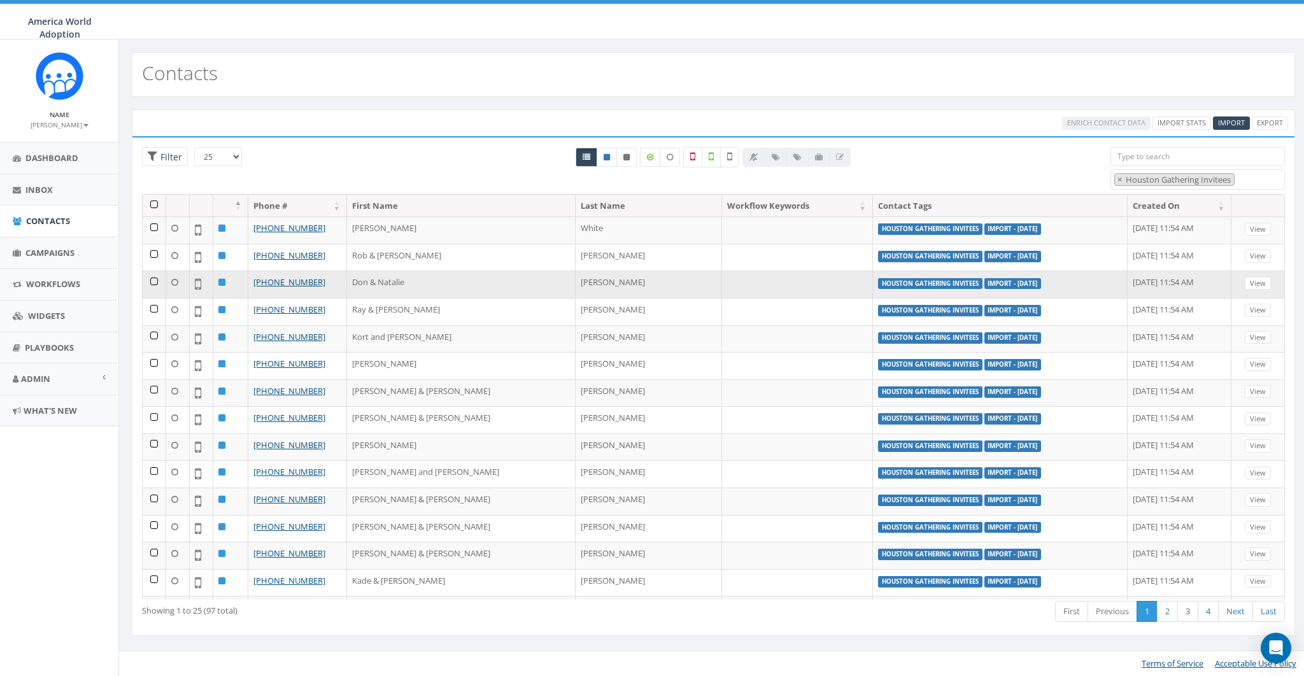
drag, startPoint x: 1045, startPoint y: 166, endPoint x: 863, endPoint y: 281, distance: 215.9
click at [1044, 166] on div "All 0 contact(s) on current page All 5031 contact(s) filtered" at bounding box center [713, 170] width 775 height 47
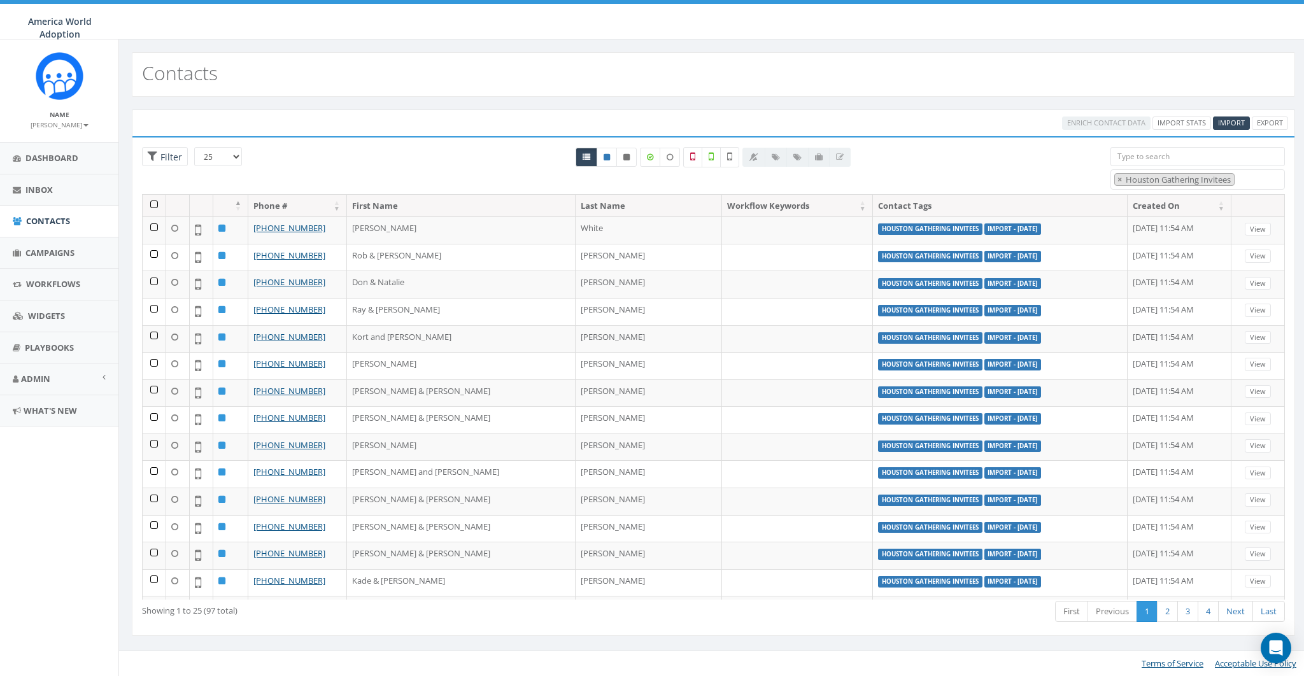
click at [151, 202] on th at bounding box center [155, 206] width 24 height 22
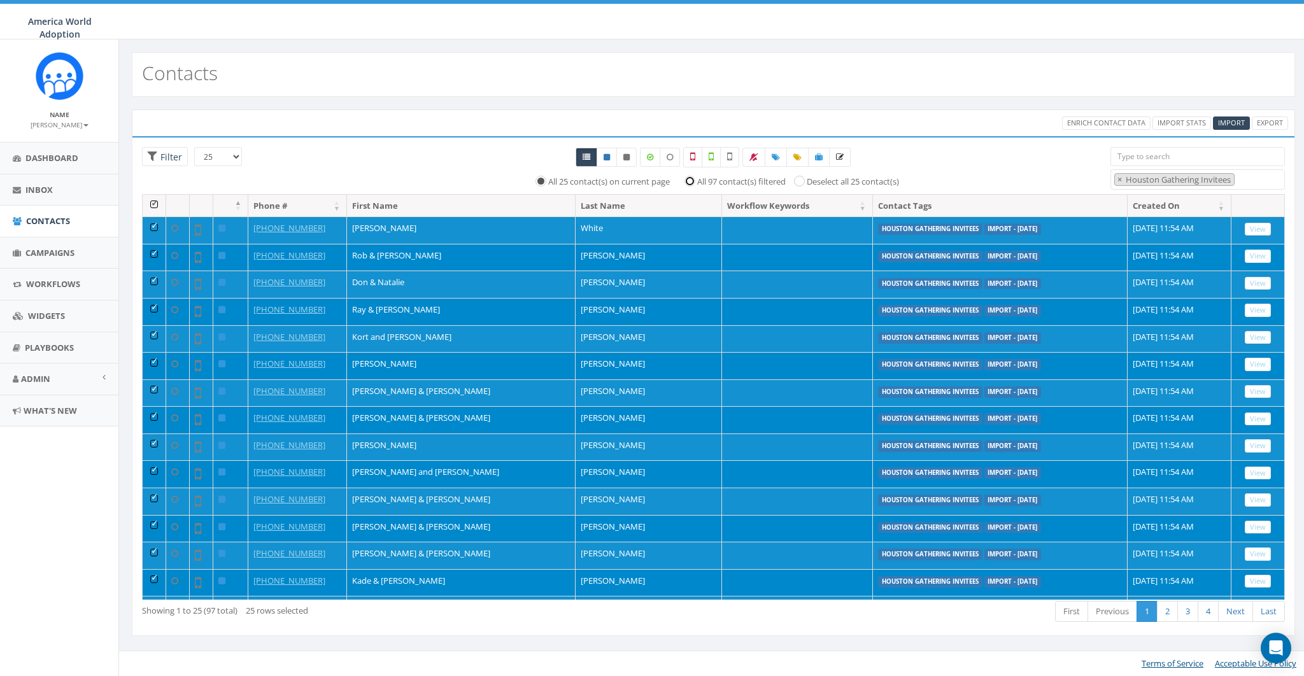
click at [692, 177] on input "All 97 contact(s) filtered" at bounding box center [693, 180] width 8 height 8
radio input "true"
click at [820, 155] on icon at bounding box center [819, 157] width 8 height 8
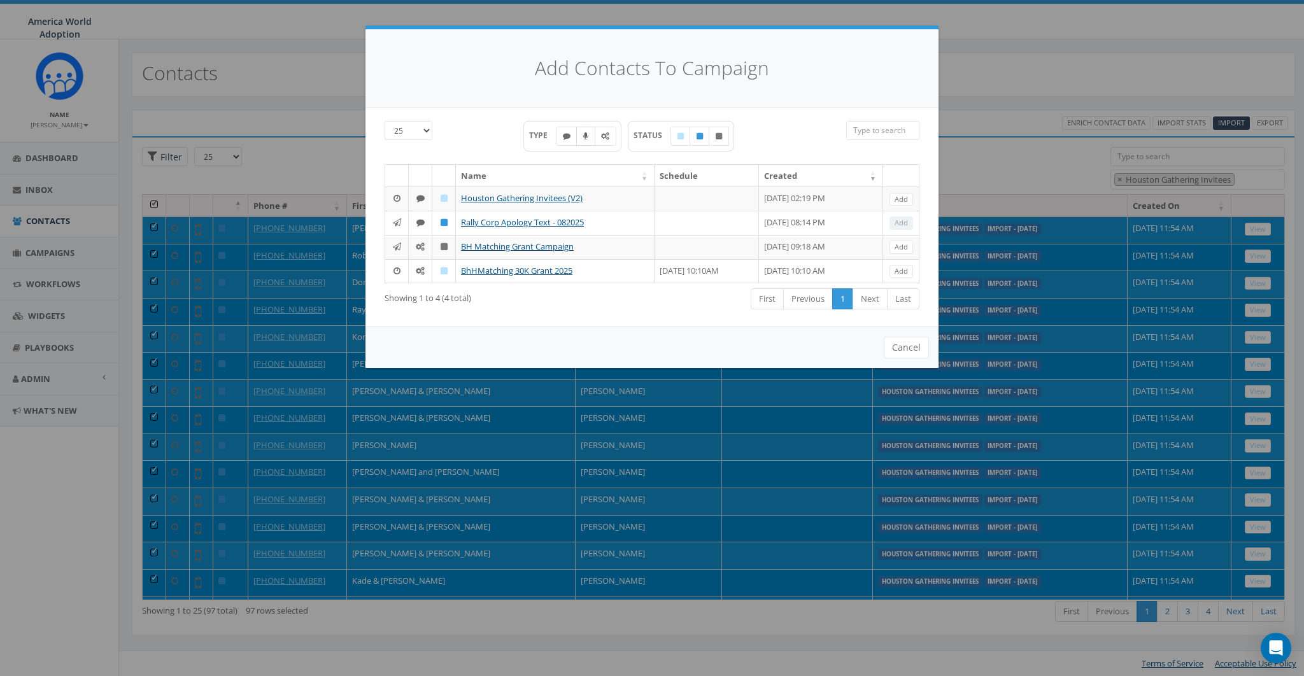
click at [583, 139] on icon at bounding box center [585, 136] width 5 height 8
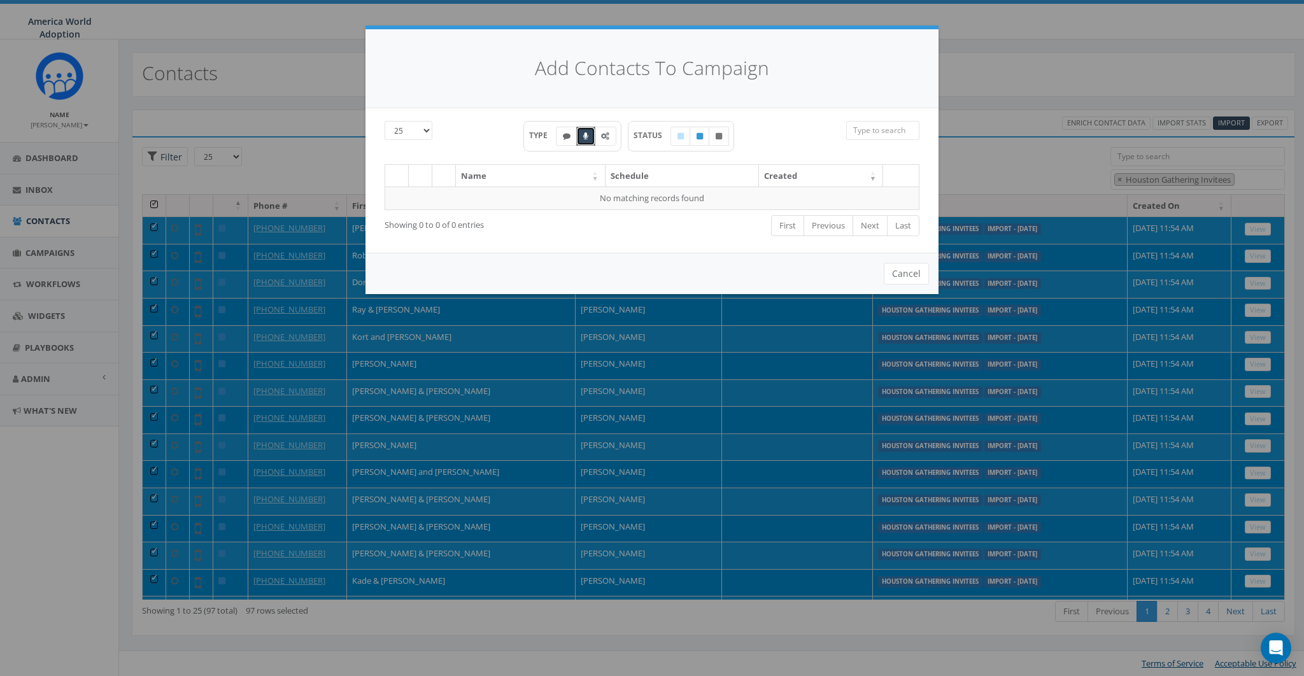
click at [585, 134] on icon at bounding box center [585, 136] width 5 height 8
checkbox input "false"
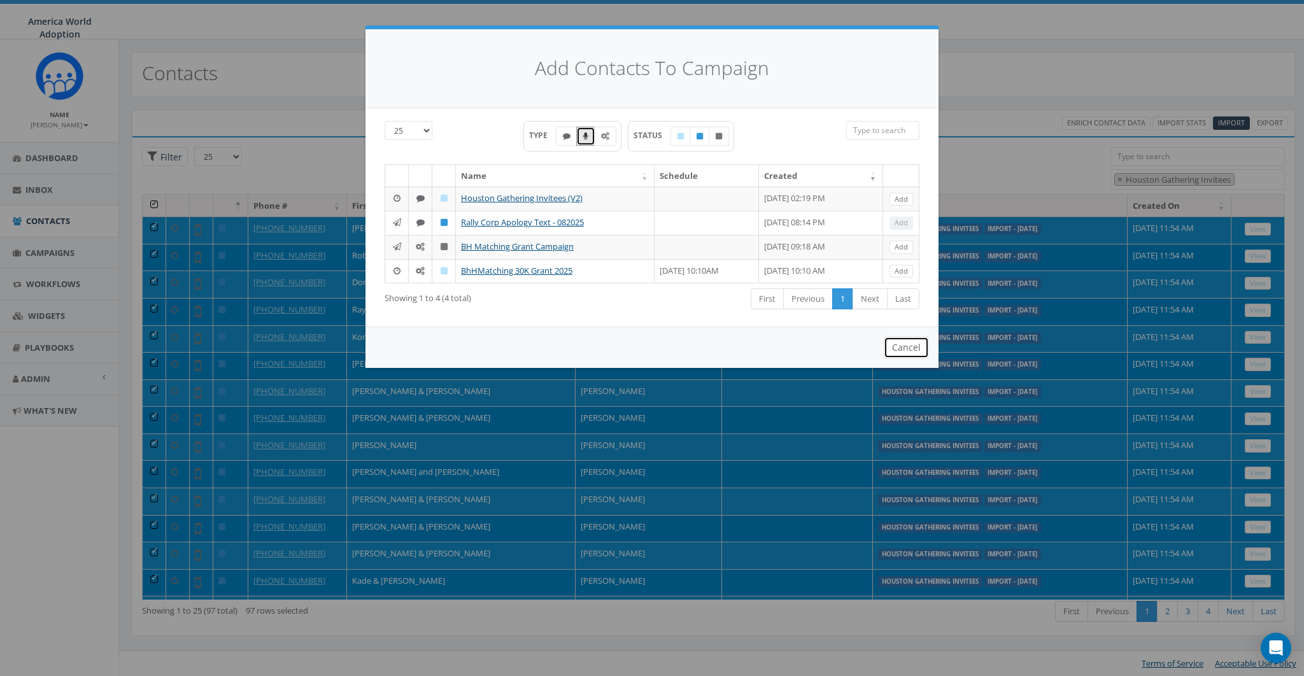
drag, startPoint x: 908, startPoint y: 353, endPoint x: 560, endPoint y: 441, distance: 358.7
click at [907, 354] on button "Cancel" at bounding box center [906, 348] width 45 height 22
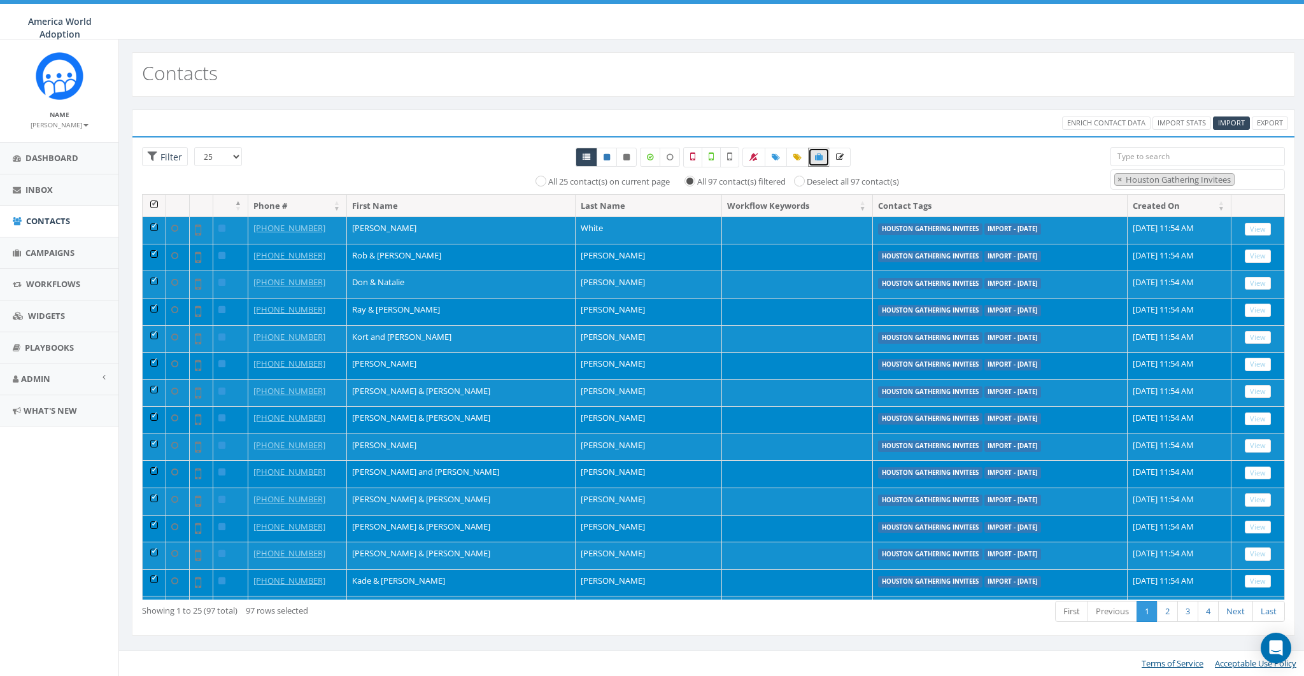
click at [153, 200] on th at bounding box center [155, 206] width 24 height 22
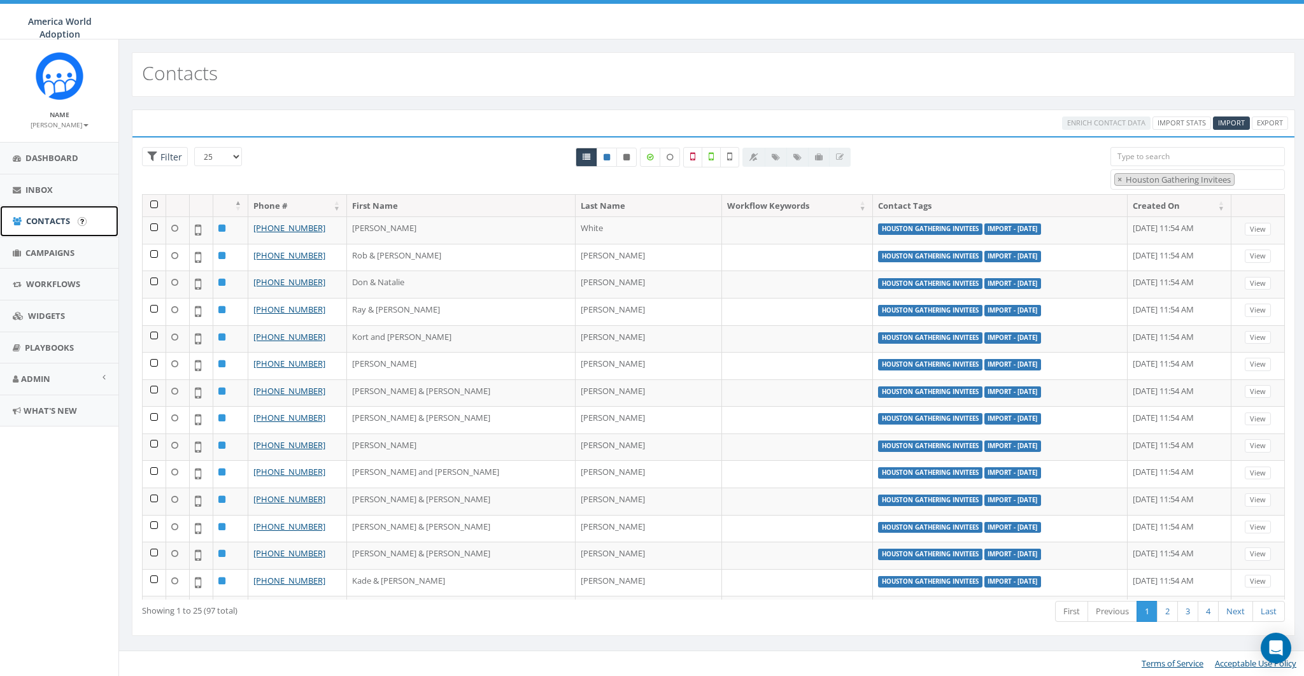
click at [39, 225] on span "Contacts" at bounding box center [48, 220] width 44 height 11
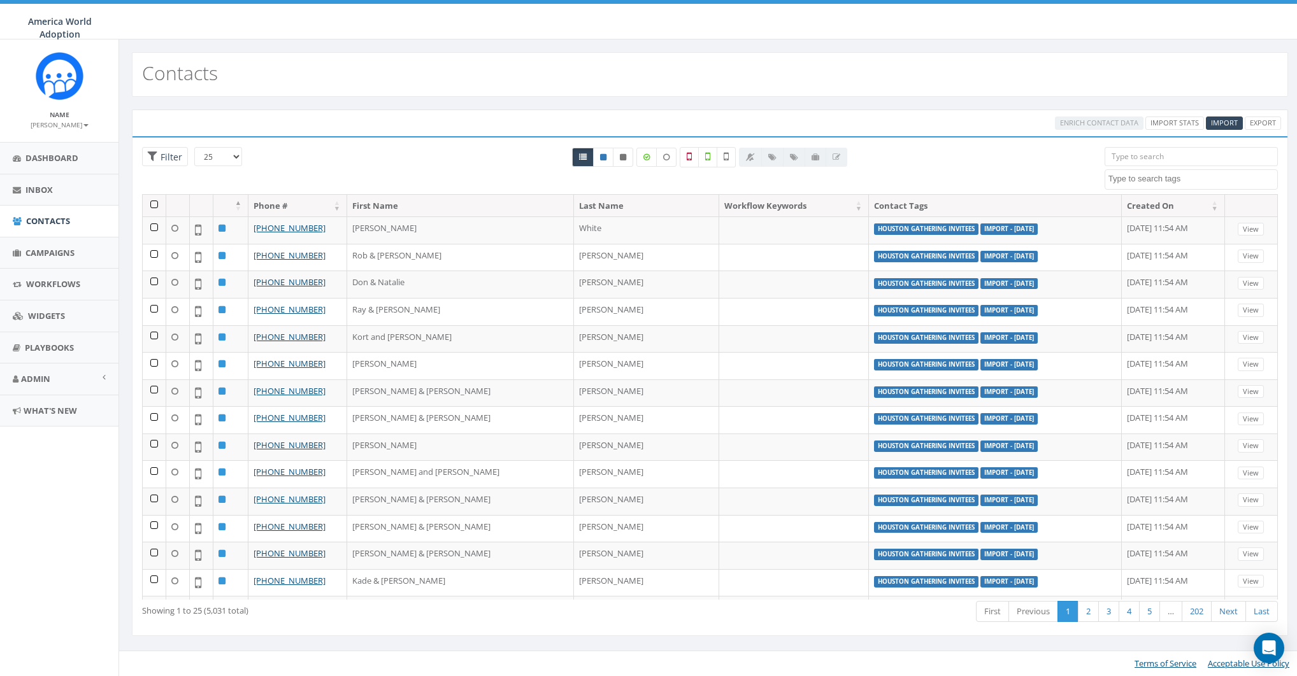
select select
click at [41, 252] on span "Campaigns" at bounding box center [49, 252] width 49 height 11
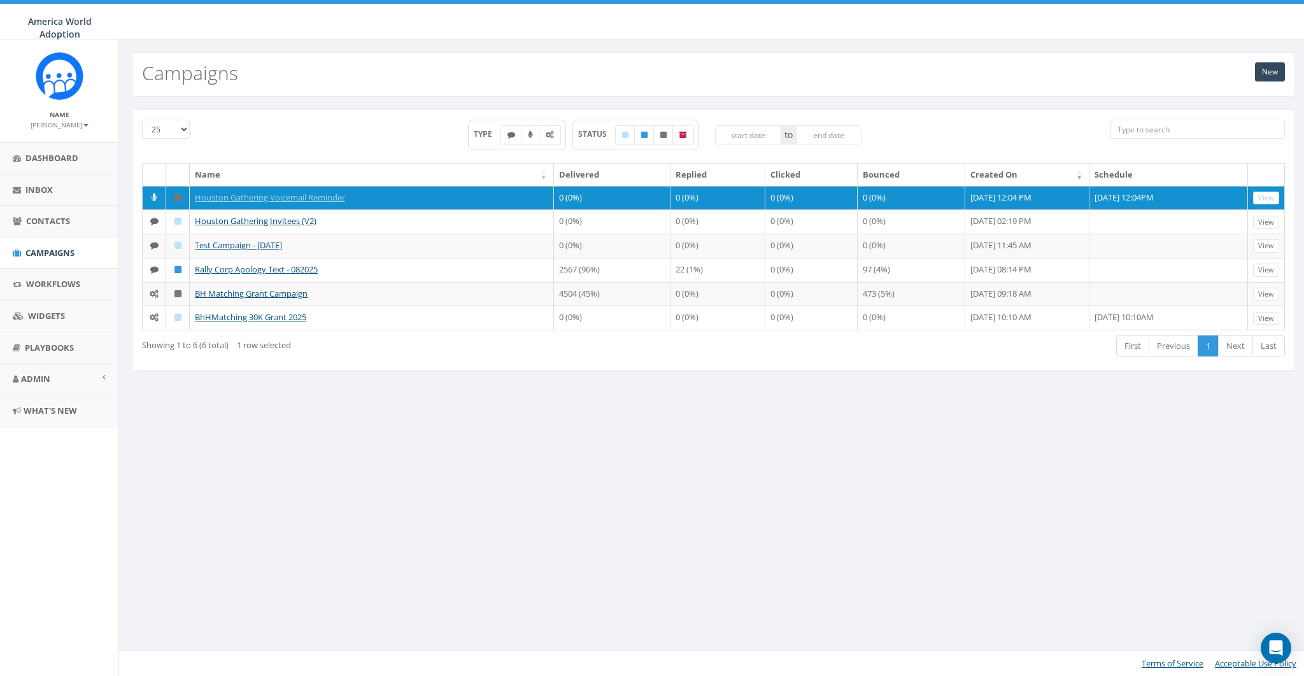
click at [307, 131] on div "TYPE STATUS to" at bounding box center [665, 141] width 872 height 43
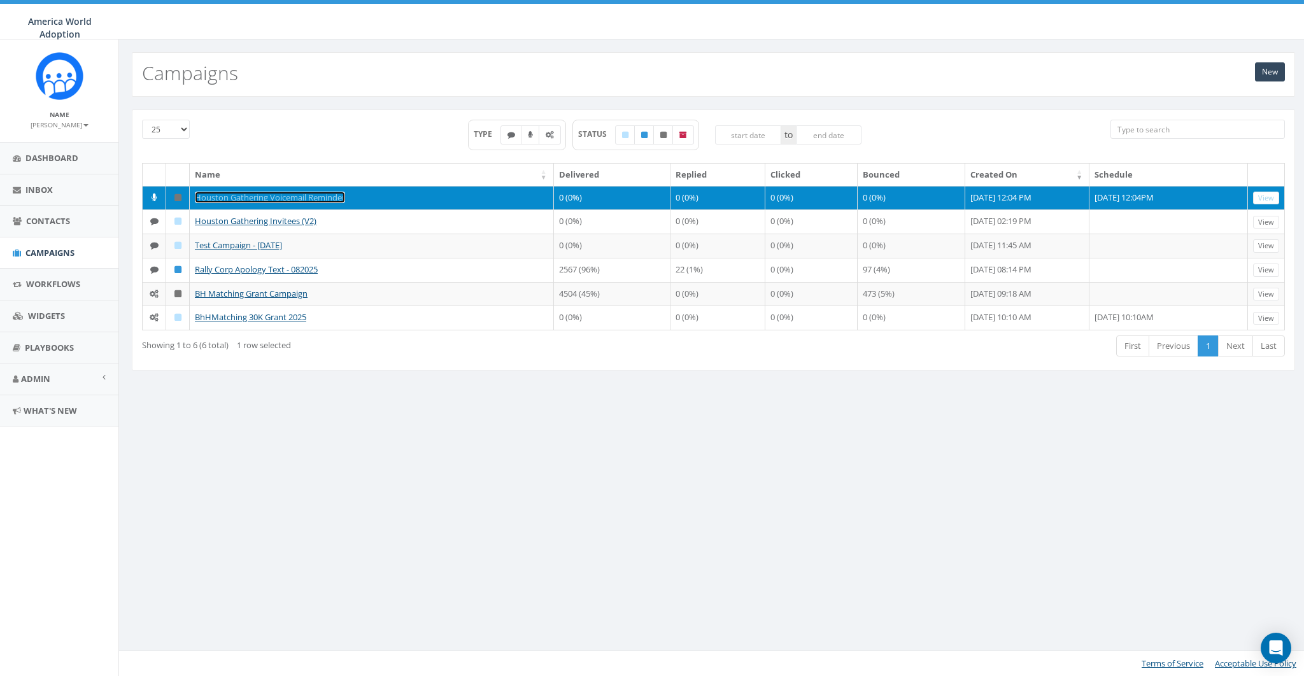
click at [297, 194] on link "Houston Gathering Voicemail Reminder" at bounding box center [270, 197] width 150 height 11
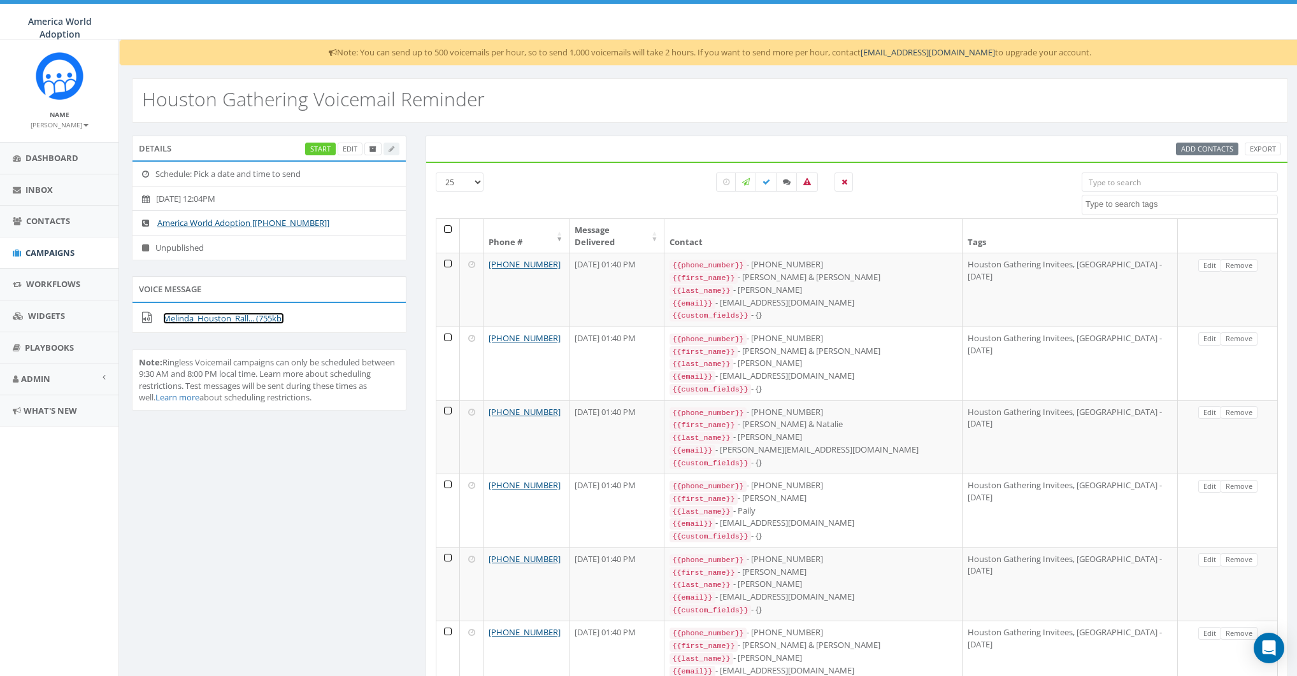
click at [267, 317] on link "Melinda_Houston_Rall... (755kb)" at bounding box center [223, 318] width 121 height 11
click at [626, 143] on div "Add Contacts Export" at bounding box center [856, 149] width 867 height 13
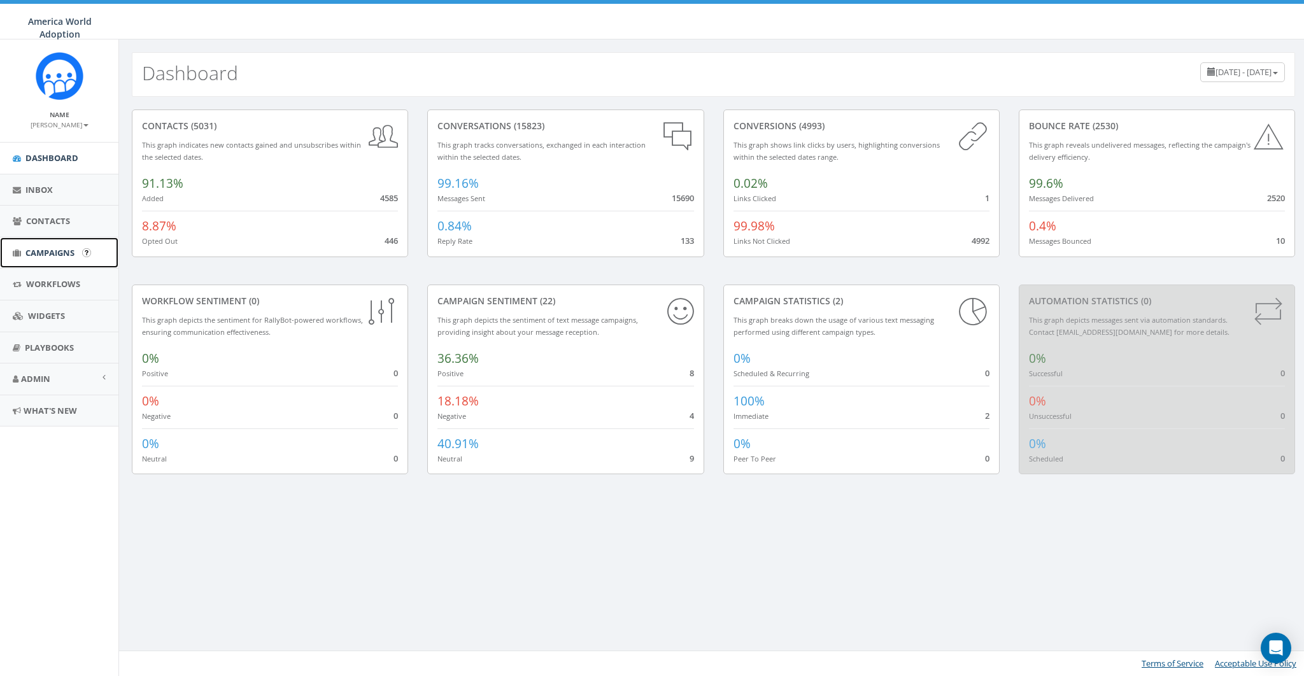
click at [32, 249] on span "Campaigns" at bounding box center [49, 252] width 49 height 11
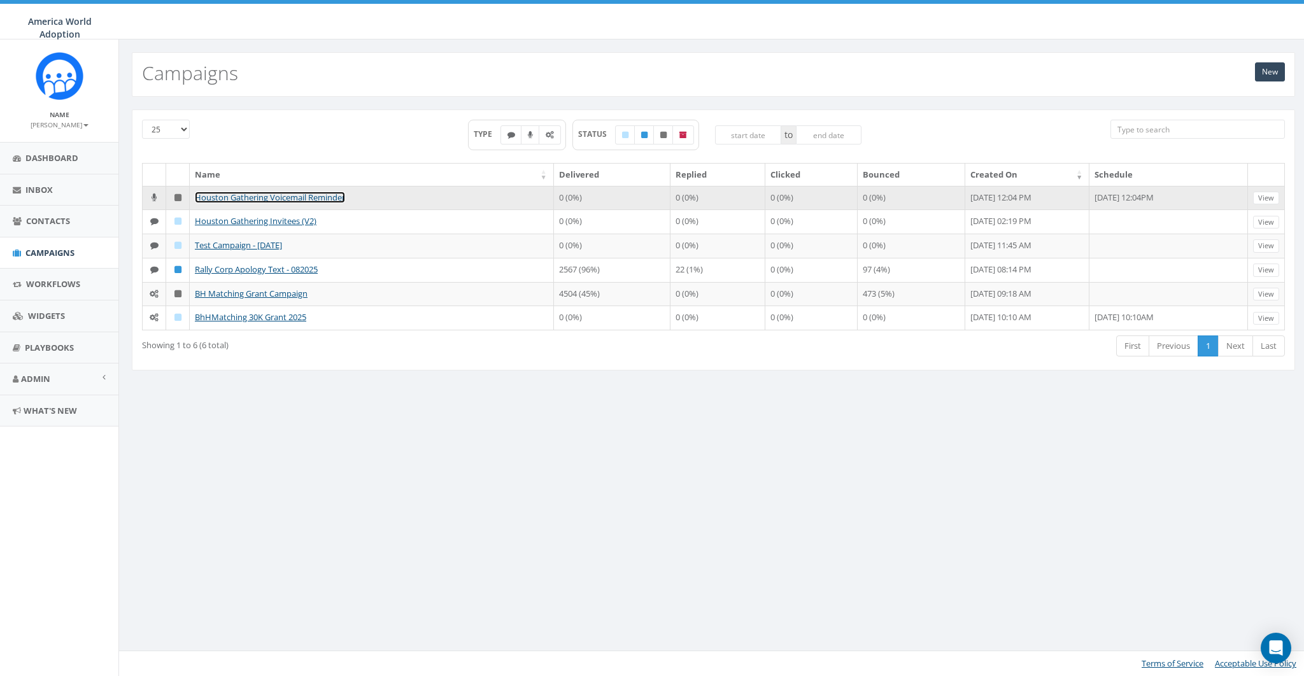
click at [310, 200] on link "Houston Gathering Voicemail Reminder" at bounding box center [270, 197] width 150 height 11
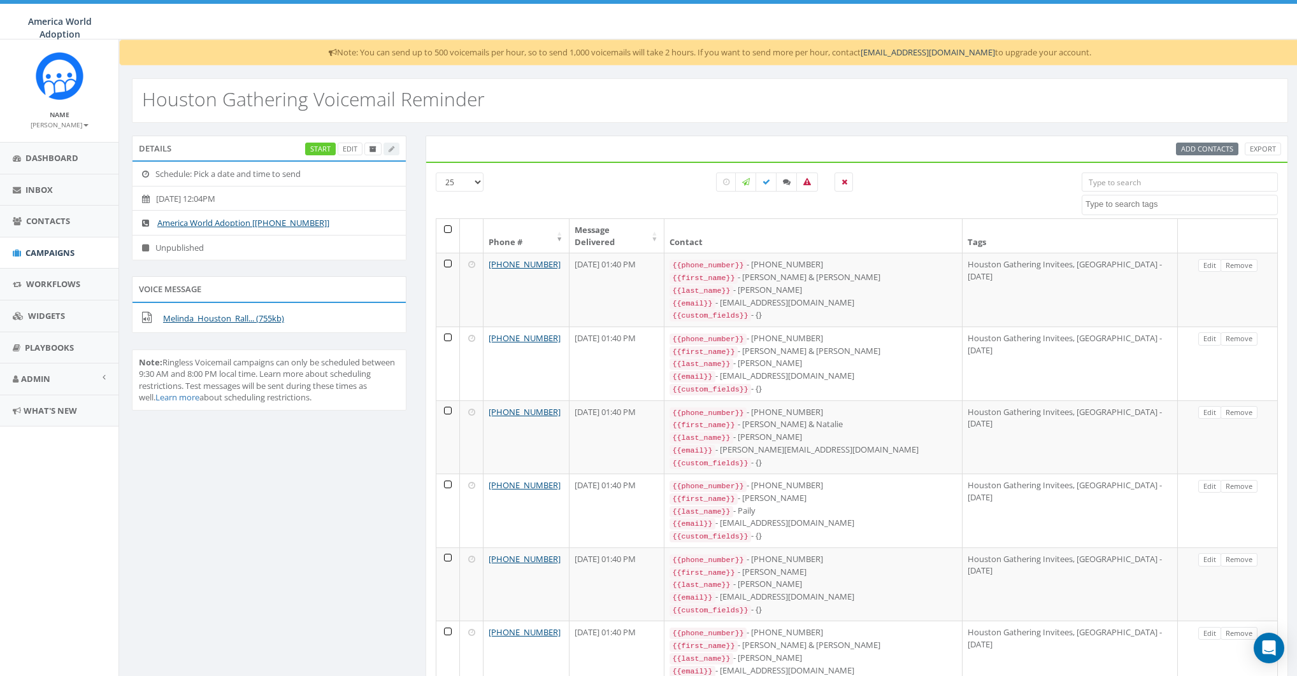
click at [69, 128] on small "[PERSON_NAME]" at bounding box center [60, 124] width 58 height 9
click at [53, 139] on link "Profile" at bounding box center [63, 144] width 101 height 16
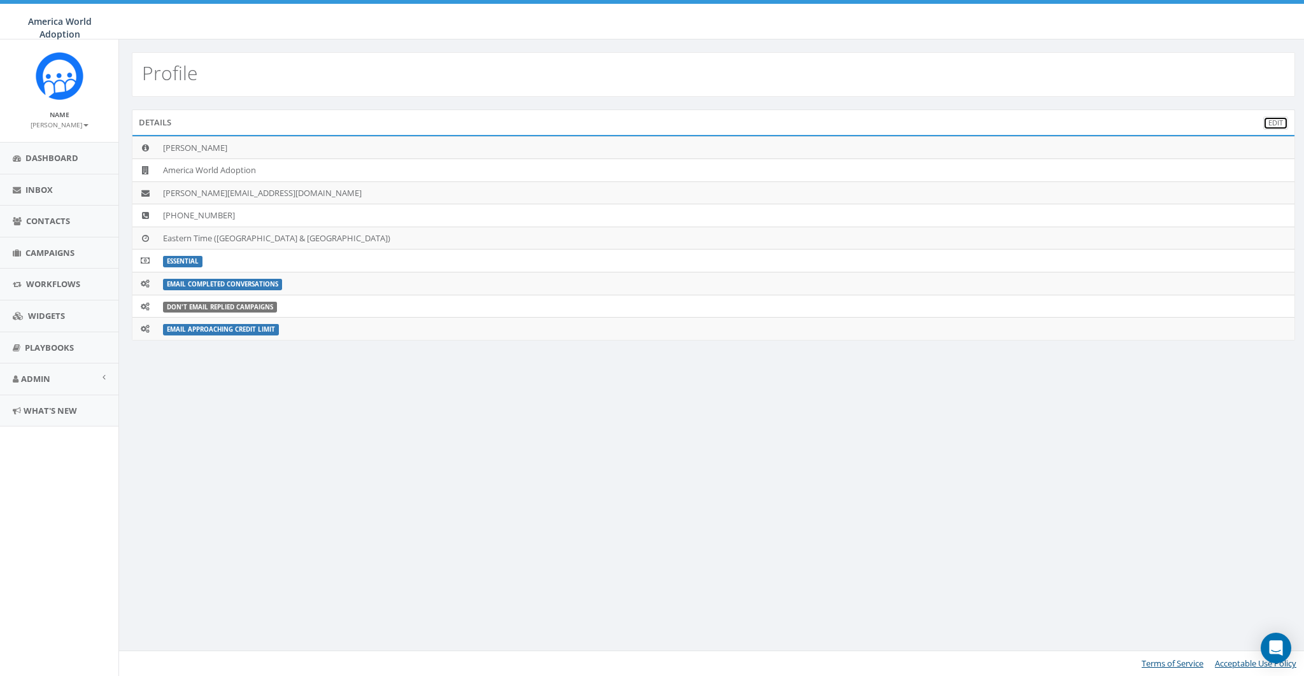
click at [1277, 122] on link "Edit" at bounding box center [1276, 123] width 25 height 13
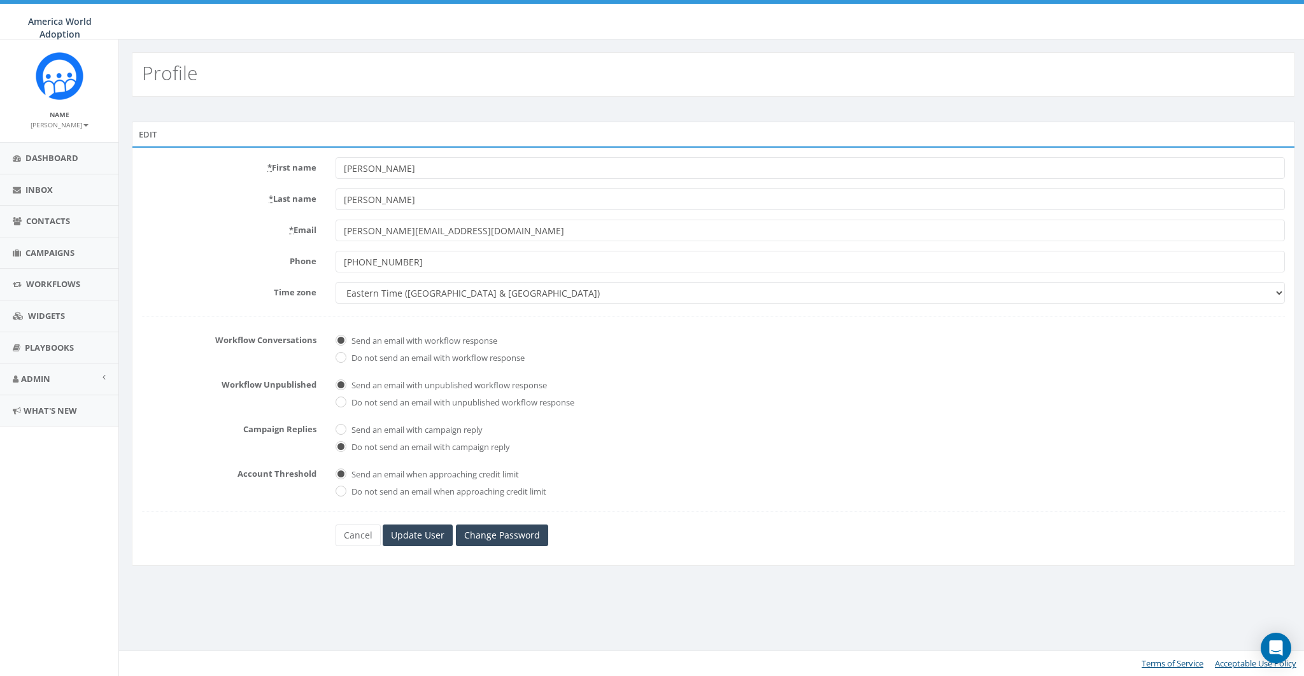
click at [222, 239] on div "* Email james+training@rallycorp.com" at bounding box center [713, 231] width 1162 height 22
click at [379, 295] on select "Alaska America/Adak America/Anchorage America/Boise America/Detroit America/Ind…" at bounding box center [811, 293] width 950 height 22
select select "Central Time (US & Canada)"
click at [336, 282] on select "Alaska America/Adak America/Anchorage America/Boise America/Detroit America/Ind…" at bounding box center [811, 293] width 950 height 22
click at [431, 528] on input "Update User" at bounding box center [418, 536] width 70 height 22
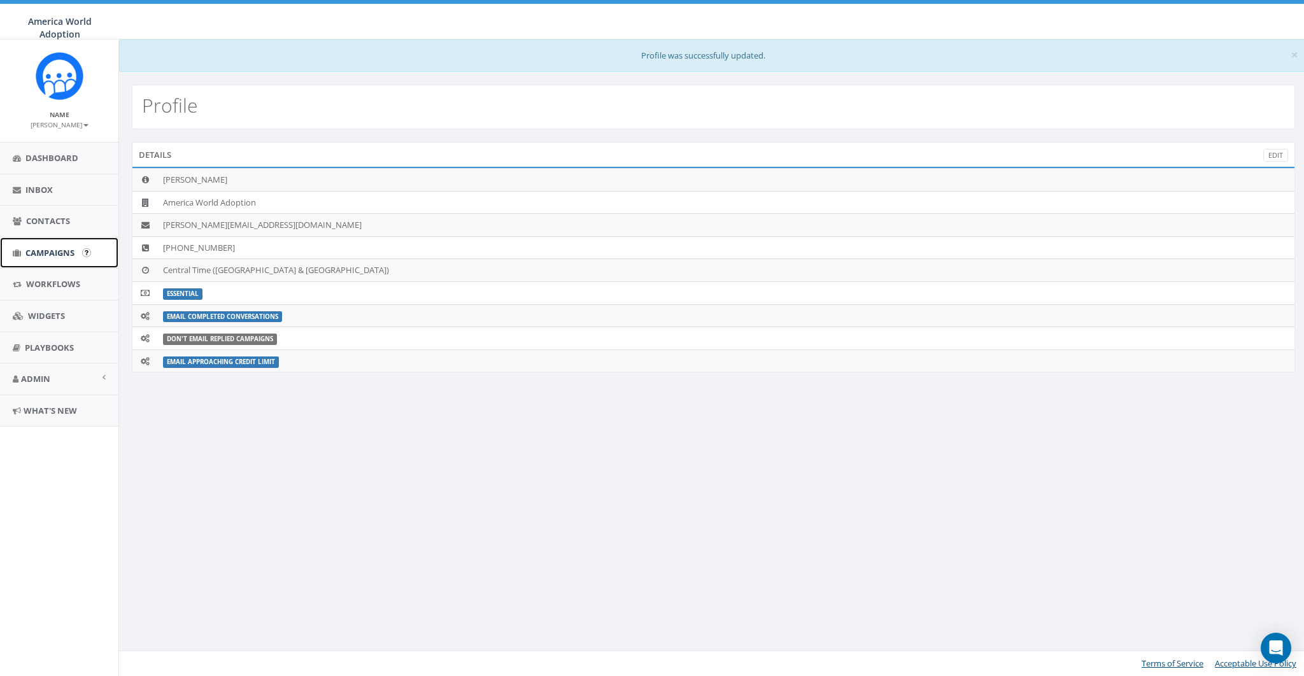
click at [41, 253] on span "Campaigns" at bounding box center [49, 252] width 49 height 11
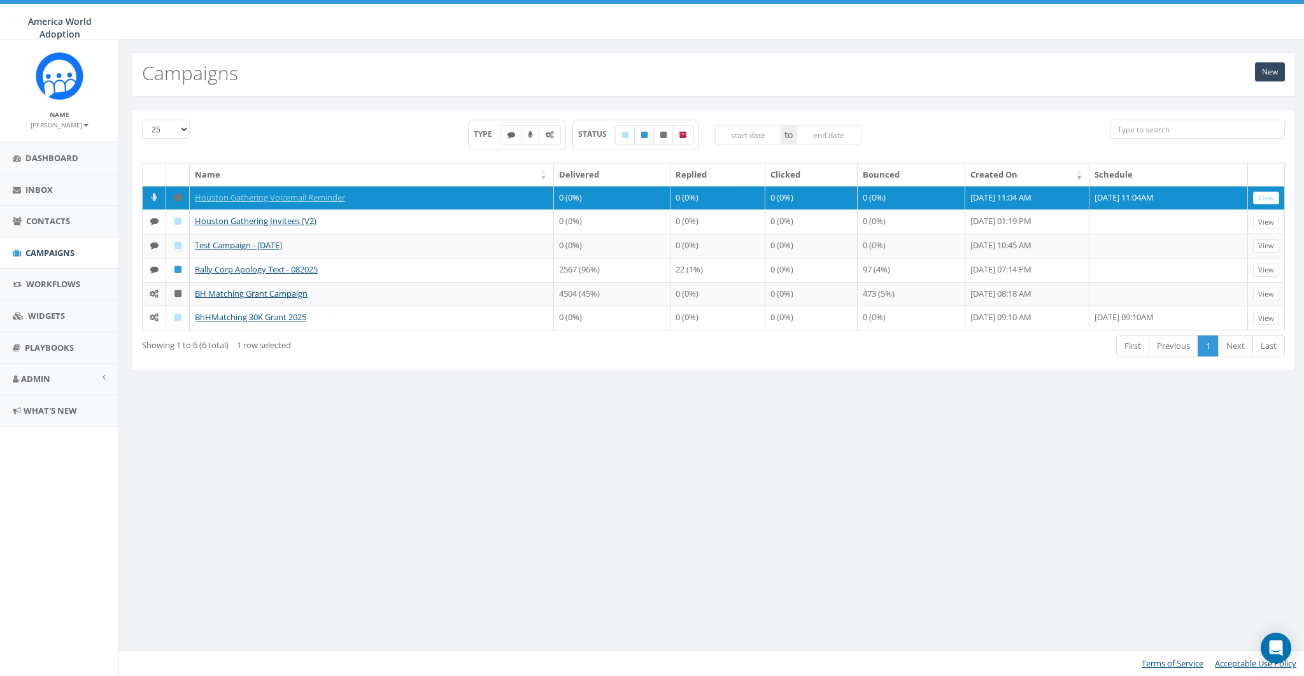
click at [683, 442] on div "New Campaigns 25 50 100 TYPE STATUS to Name Delivered Replied Clicked Bounced C…" at bounding box center [713, 357] width 1190 height 637
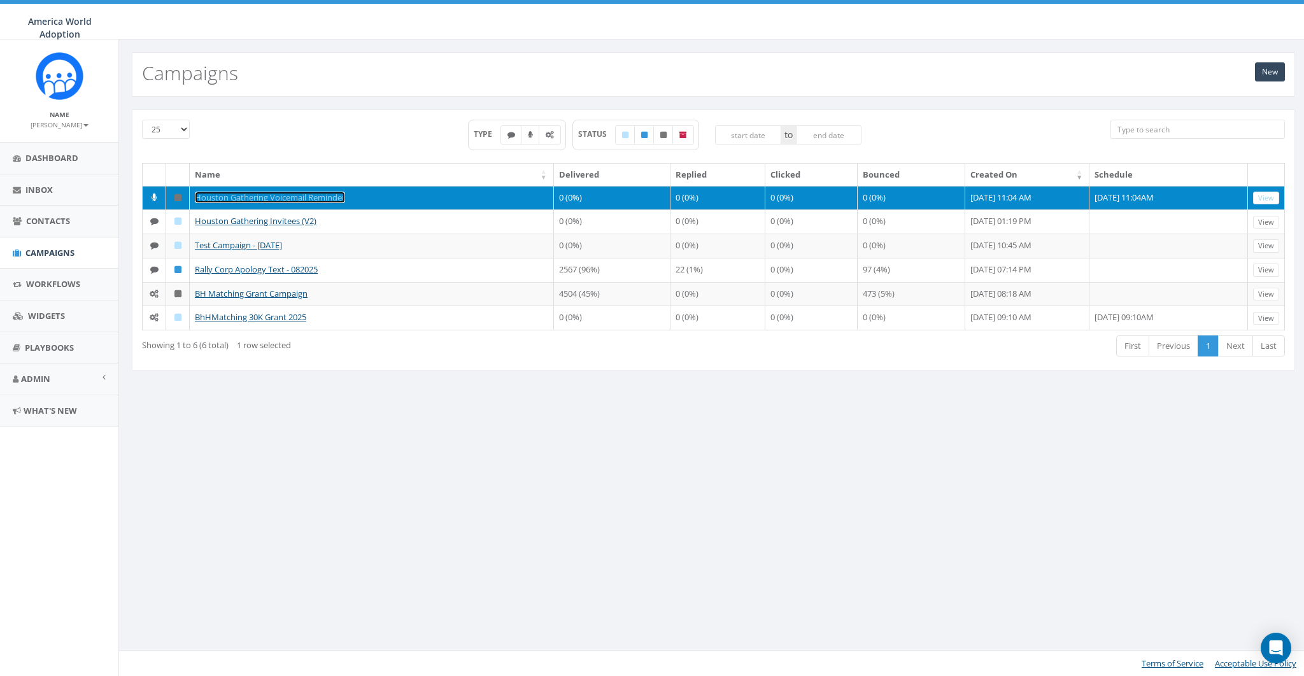
click at [266, 197] on link "Houston Gathering Voicemail Reminder" at bounding box center [270, 197] width 150 height 11
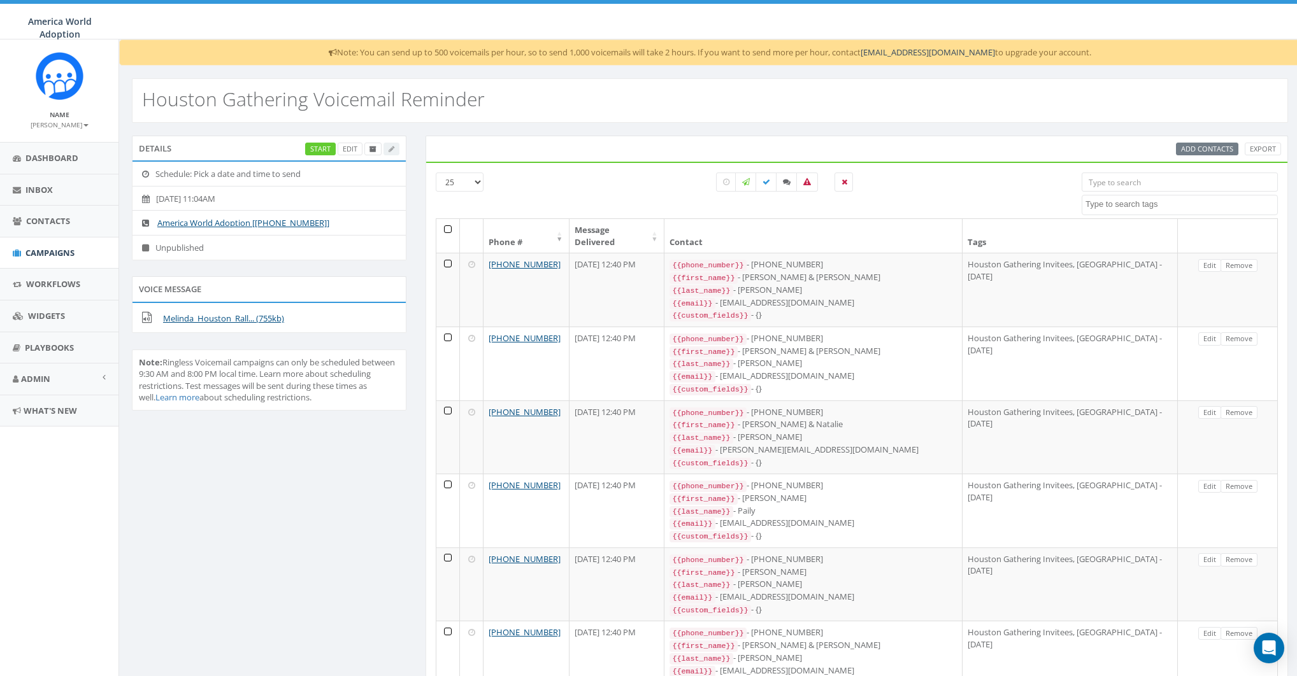
click at [73, 124] on small "[PERSON_NAME]" at bounding box center [60, 124] width 58 height 9
click at [46, 146] on link "Profile" at bounding box center [63, 144] width 101 height 16
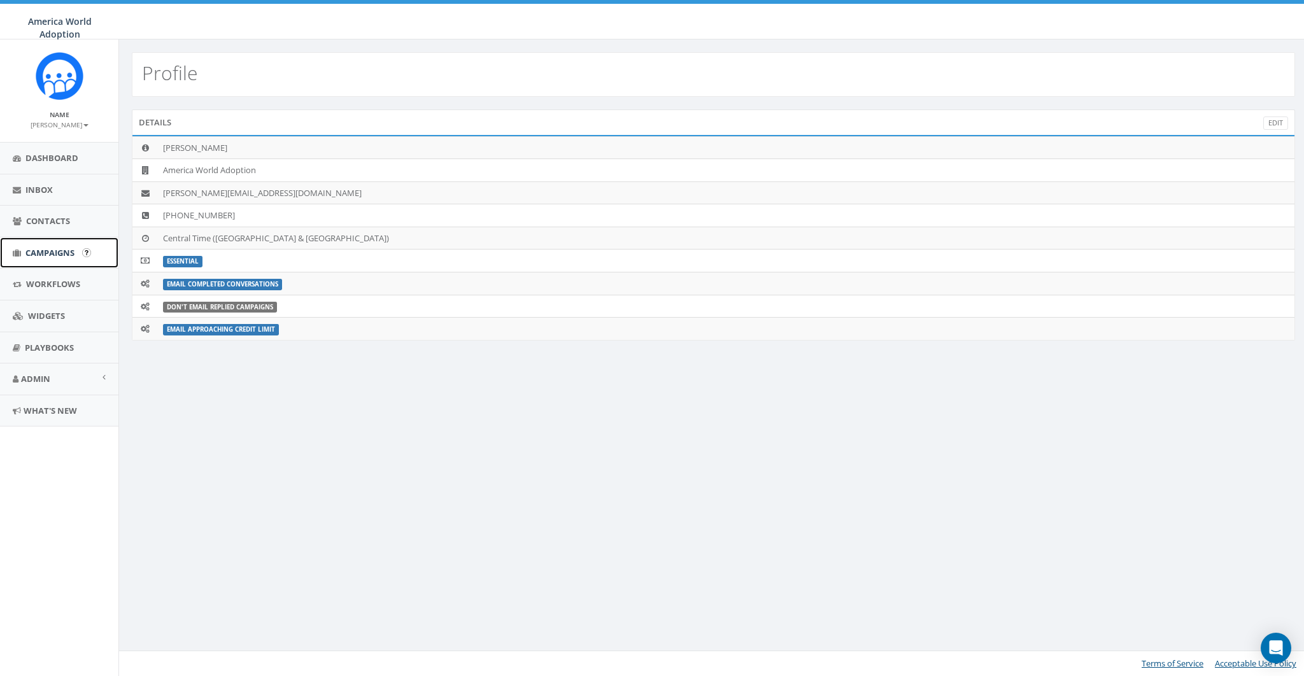
click at [34, 253] on span "Campaigns" at bounding box center [49, 252] width 49 height 11
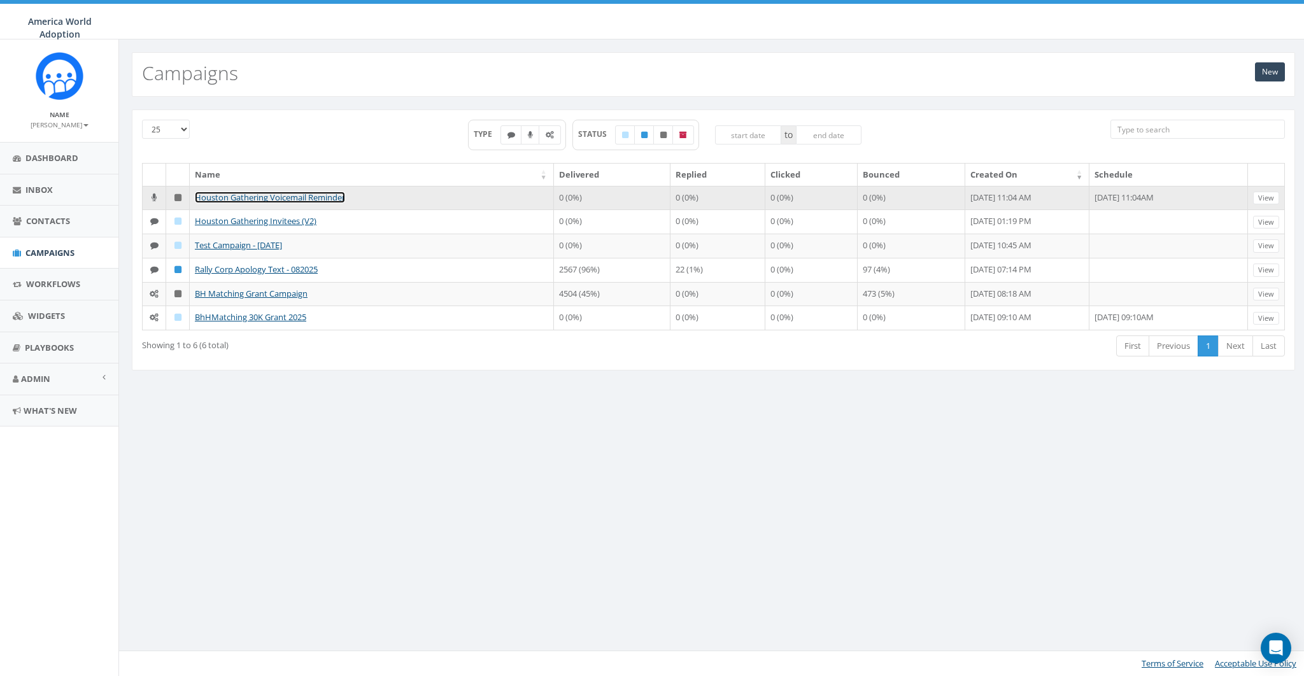
click at [269, 195] on link "Houston Gathering Voicemail Reminder" at bounding box center [270, 197] width 150 height 11
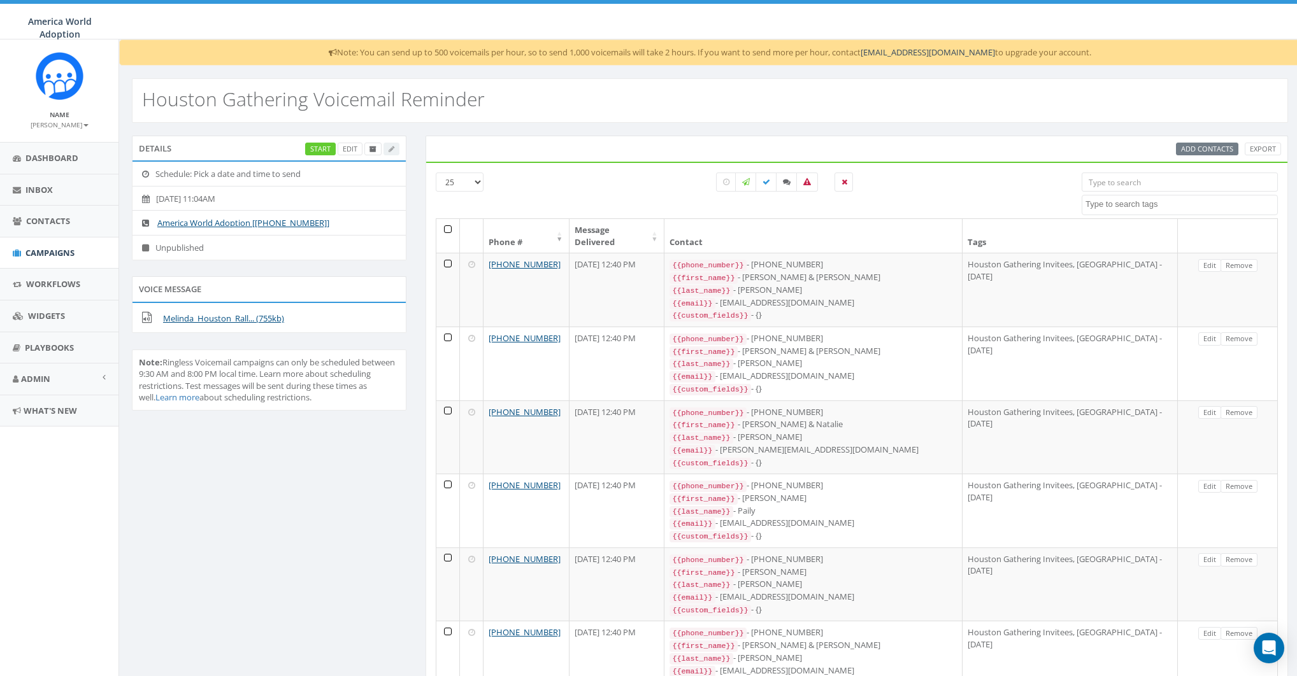
click at [406, 104] on h2 "Houston Gathering Voicemail Reminder" at bounding box center [313, 99] width 343 height 21
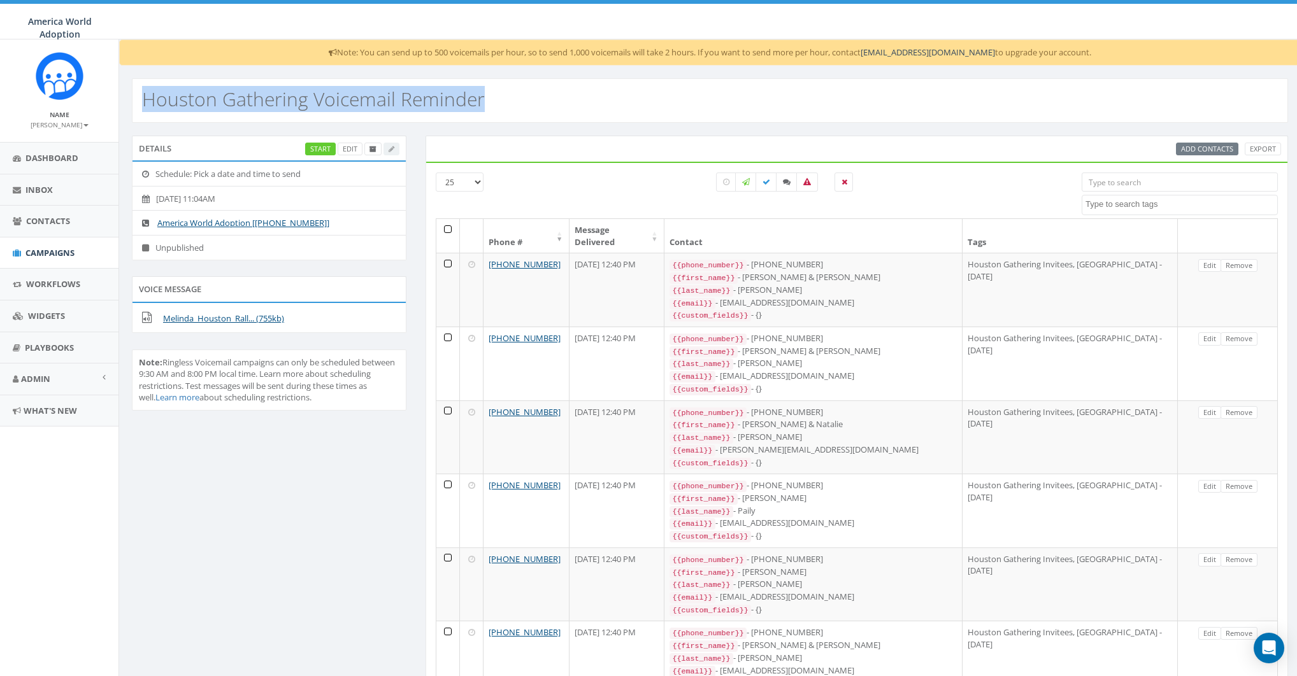
click at [406, 104] on h2 "Houston Gathering Voicemail Reminder" at bounding box center [313, 99] width 343 height 21
copy h2 "Houston Gathering Voicemail Reminder"
drag, startPoint x: 252, startPoint y: 113, endPoint x: 94, endPoint y: 164, distance: 166.2
click at [250, 113] on div "Houston Gathering Voicemail Reminder" at bounding box center [710, 100] width 1156 height 45
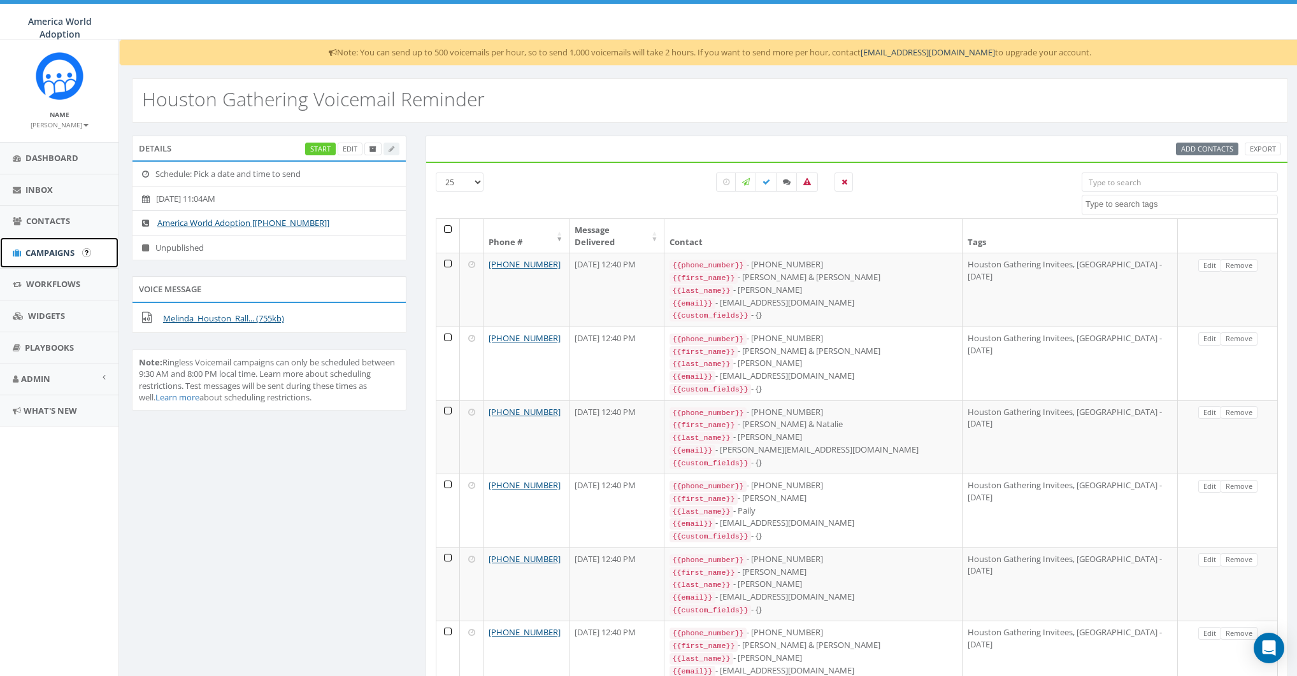
click at [34, 249] on span "Campaigns" at bounding box center [49, 252] width 49 height 11
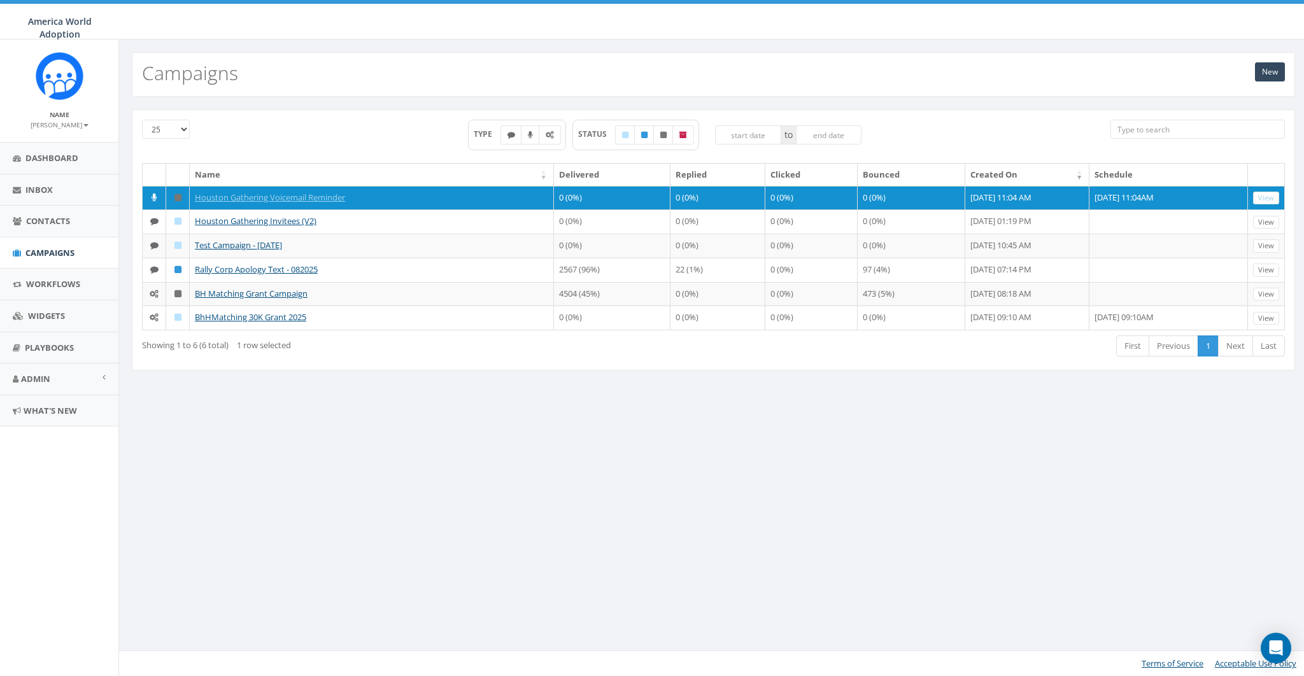
click at [579, 431] on div "New Campaigns 25 50 100 TYPE STATUS to Name Delivered Replied Clicked Bounced C…" at bounding box center [713, 357] width 1190 height 637
click at [1261, 71] on link "New" at bounding box center [1270, 71] width 30 height 19
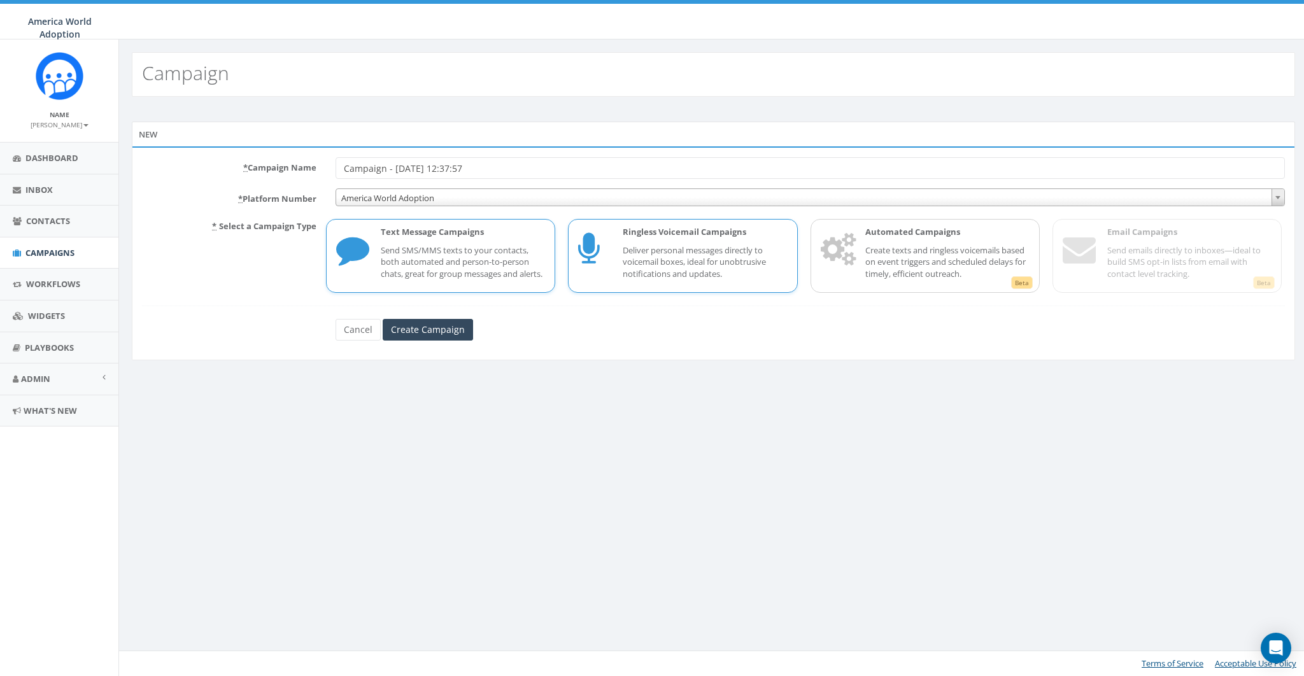
click at [697, 263] on p "Deliver personal messages directly to voicemail boxes, ideal for unobtrusive no…" at bounding box center [705, 263] width 164 height 36
drag, startPoint x: 498, startPoint y: 159, endPoint x: 503, endPoint y: 166, distance: 8.2
click at [498, 160] on input "Campaign - 09/11/2025, 12:37:57" at bounding box center [811, 168] width 950 height 22
click at [507, 166] on input "Campaign - 09/11/2025, 12:37:57" at bounding box center [811, 168] width 950 height 22
paste input "Houston Gathering Voicemail Reminder"
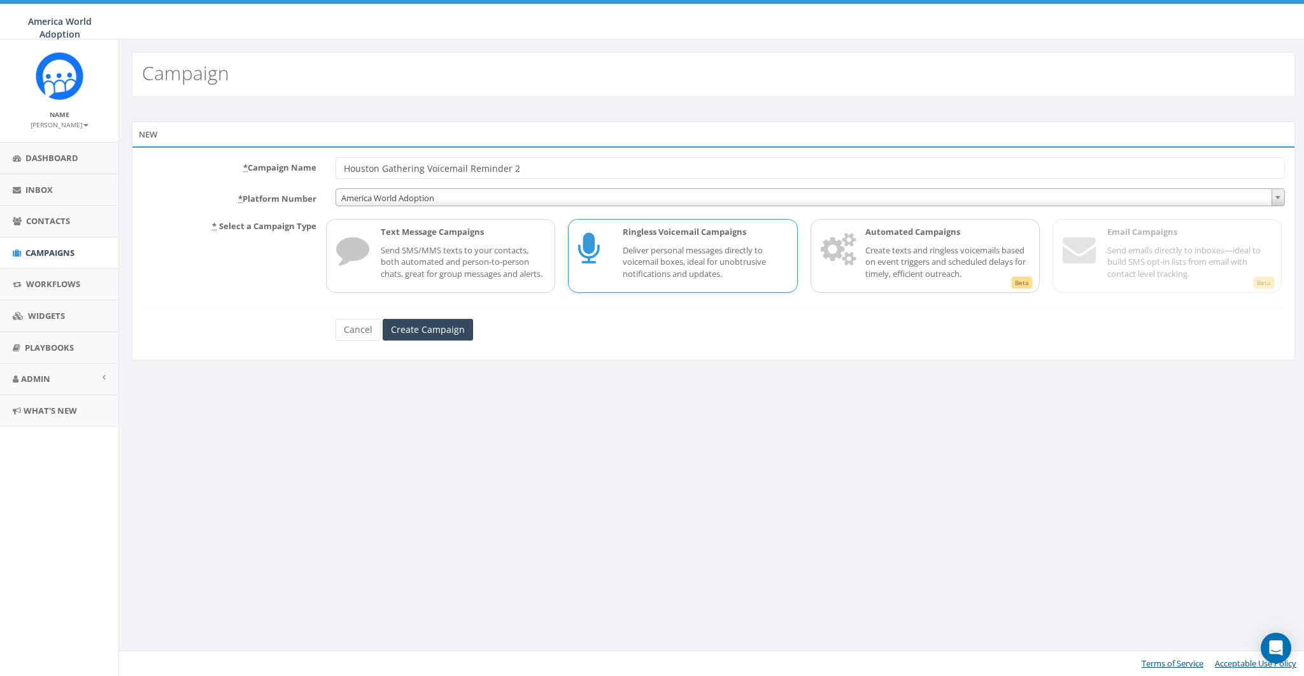
type input "Houston Gathering Voicemail Reminder 2"
click at [583, 389] on div "New * Campaign Name Houston Gathering Voicemail Reminder 2 * Platform Number Am…" at bounding box center [713, 243] width 1189 height 292
click at [436, 341] on input "Create Campaign" at bounding box center [428, 330] width 90 height 22
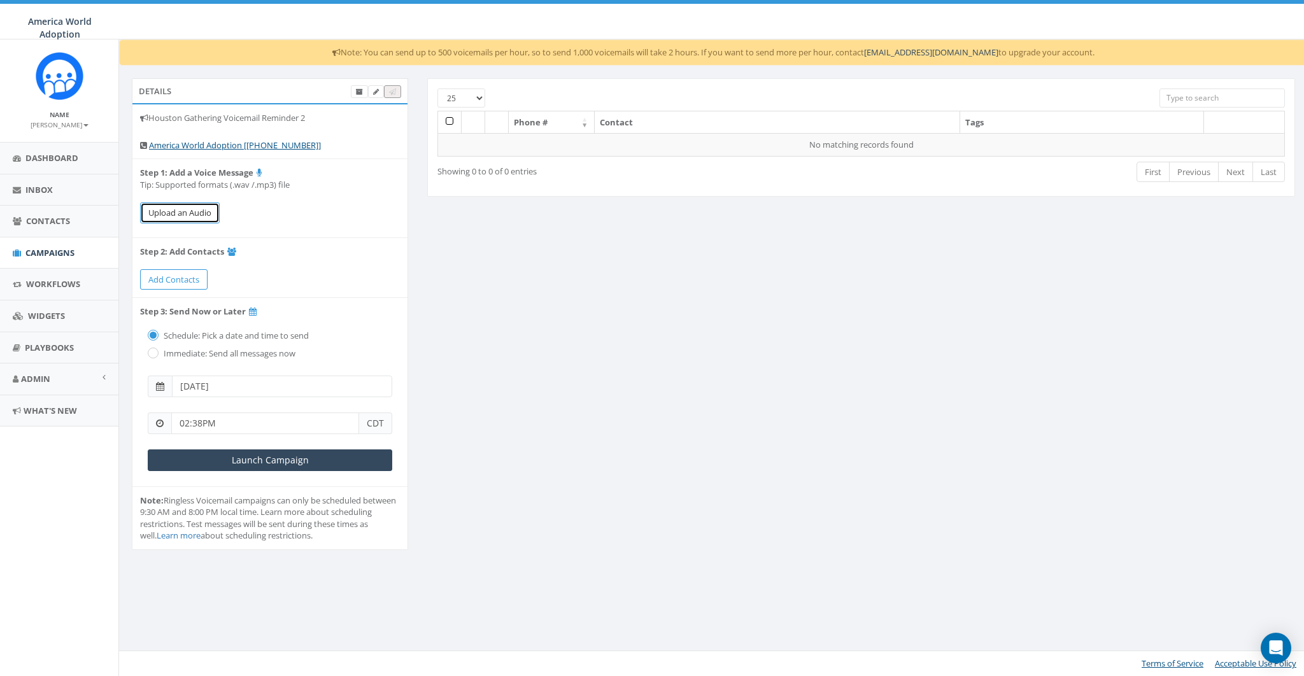
click at [195, 211] on button "Upload an Audio" at bounding box center [180, 213] width 80 height 21
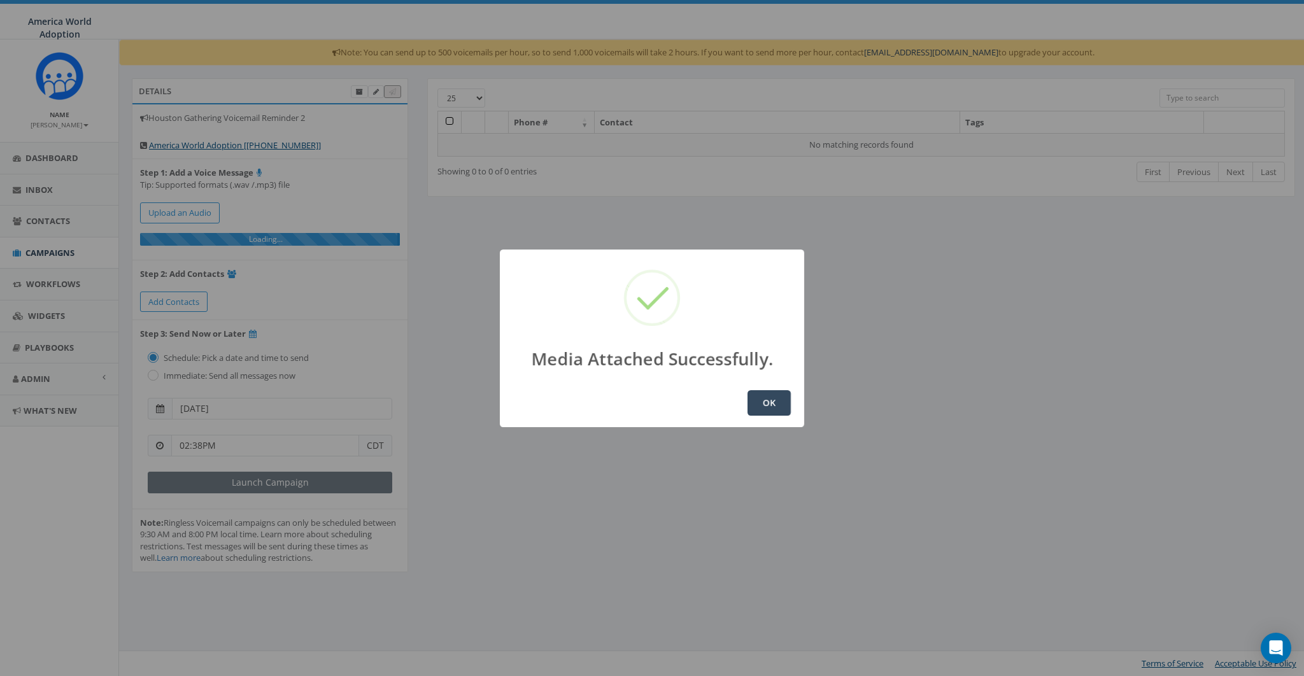
click at [762, 402] on button "OK" at bounding box center [769, 402] width 43 height 25
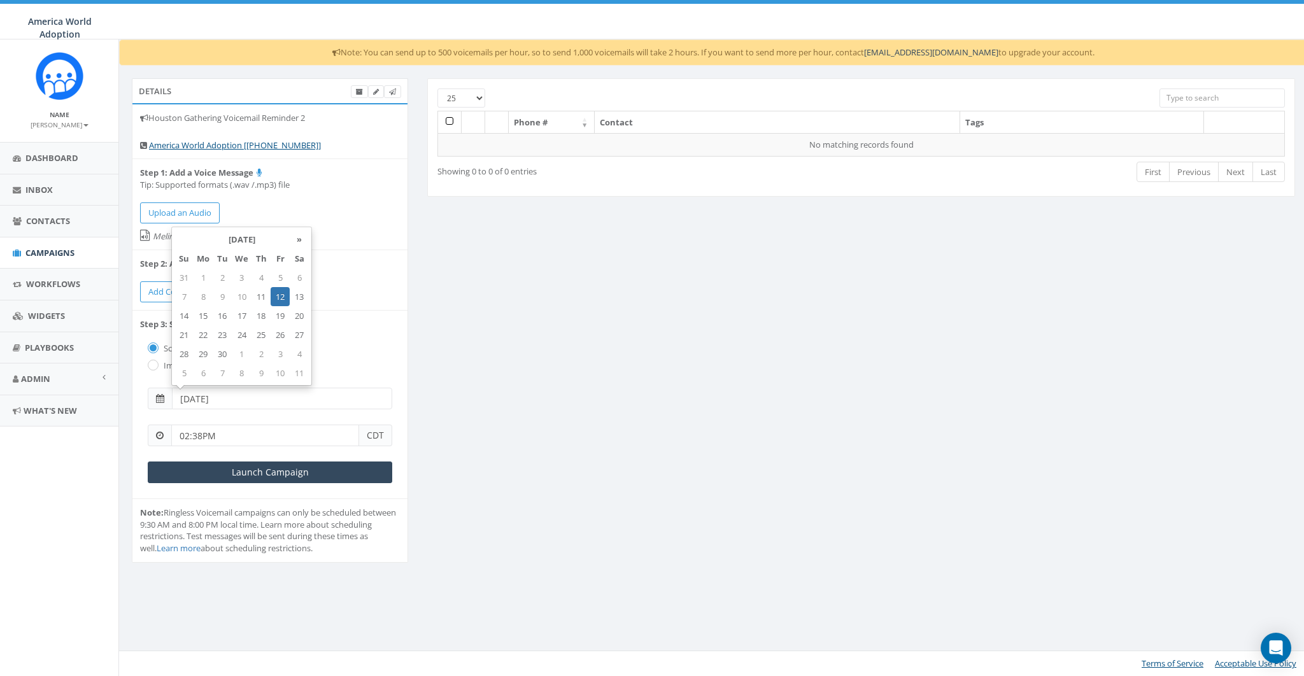
click at [256, 397] on input "[DATE]" at bounding box center [282, 399] width 220 height 22
click at [279, 293] on td "12" at bounding box center [280, 296] width 19 height 19
click at [560, 357] on div "Details Houston Gathering Voicemail Reminder 2 America World Adoption [[PHONE_N…" at bounding box center [709, 328] width 1175 height 501
click at [253, 436] on input "02:38PM" at bounding box center [265, 436] width 188 height 22
click at [230, 235] on span "02" at bounding box center [232, 238] width 17 height 17
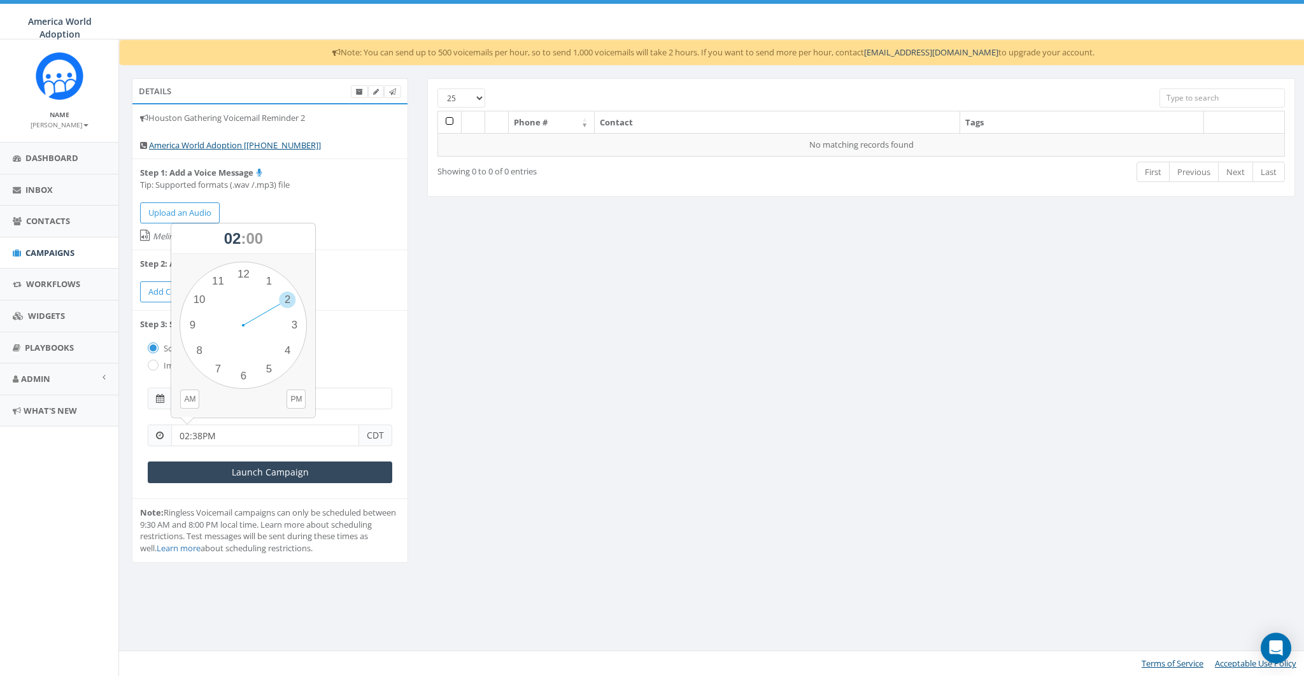
click at [213, 271] on div "1 2 3 4 5 6 7 8 9 10 11 12" at bounding box center [243, 325] width 127 height 127
click at [214, 278] on div "1 2 3 4 5 6 7 8 9 10 11 12 00 05 10 15 20 25 30 35 40 45 50 55" at bounding box center [243, 325] width 127 height 127
click at [263, 272] on div "1 2 3 4 5 6 7 8 9 10 11 12 00 05 10 15 20 25 30 35 40 45 50 55" at bounding box center [243, 325] width 127 height 127
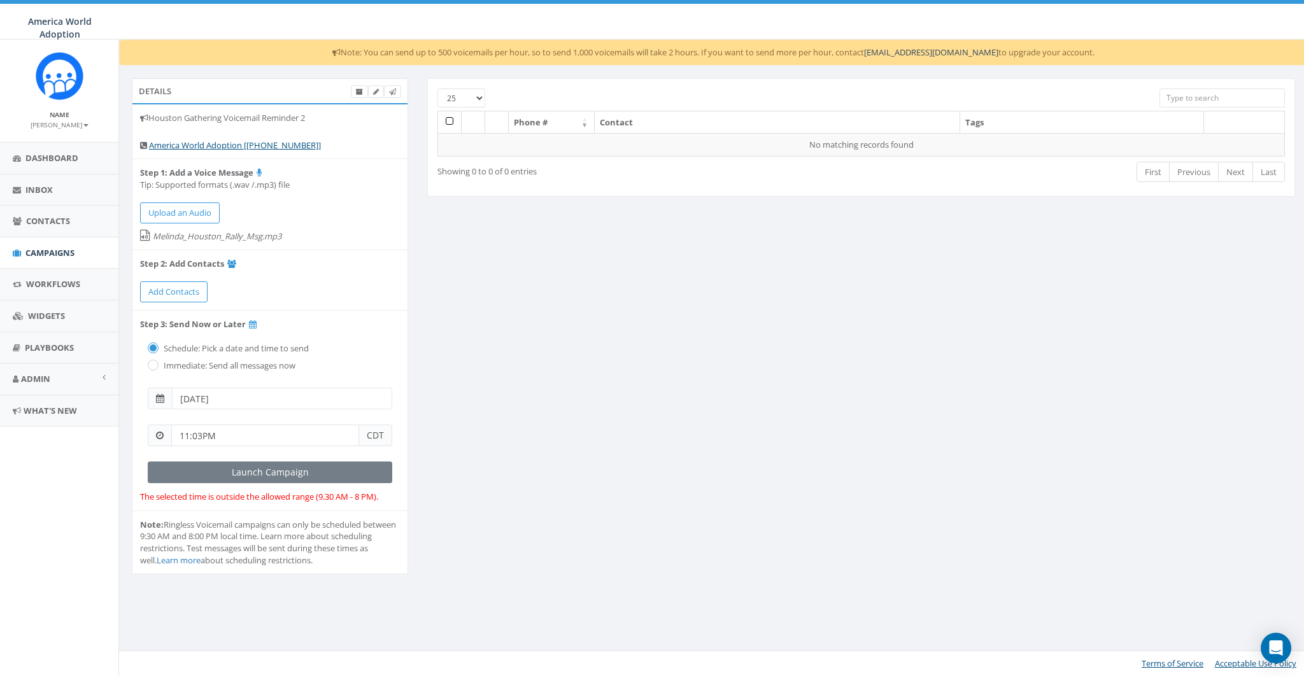
click at [198, 437] on input "11:03PM" at bounding box center [265, 436] width 188 height 22
click at [218, 278] on div "1 2 3 4 5 6 7 8 9 10 11 12 00 05 10 15 20 25 30 35 40 45 50 55" at bounding box center [243, 325] width 127 height 127
click at [262, 271] on div "1 2 3 4 5 6 7 8 9 10 11 12 00 05 10 15 20 25 30 35 40 45 50 55" at bounding box center [243, 325] width 127 height 127
click at [200, 438] on input "11:03PM" at bounding box center [265, 436] width 188 height 22
type input "11:04PM"
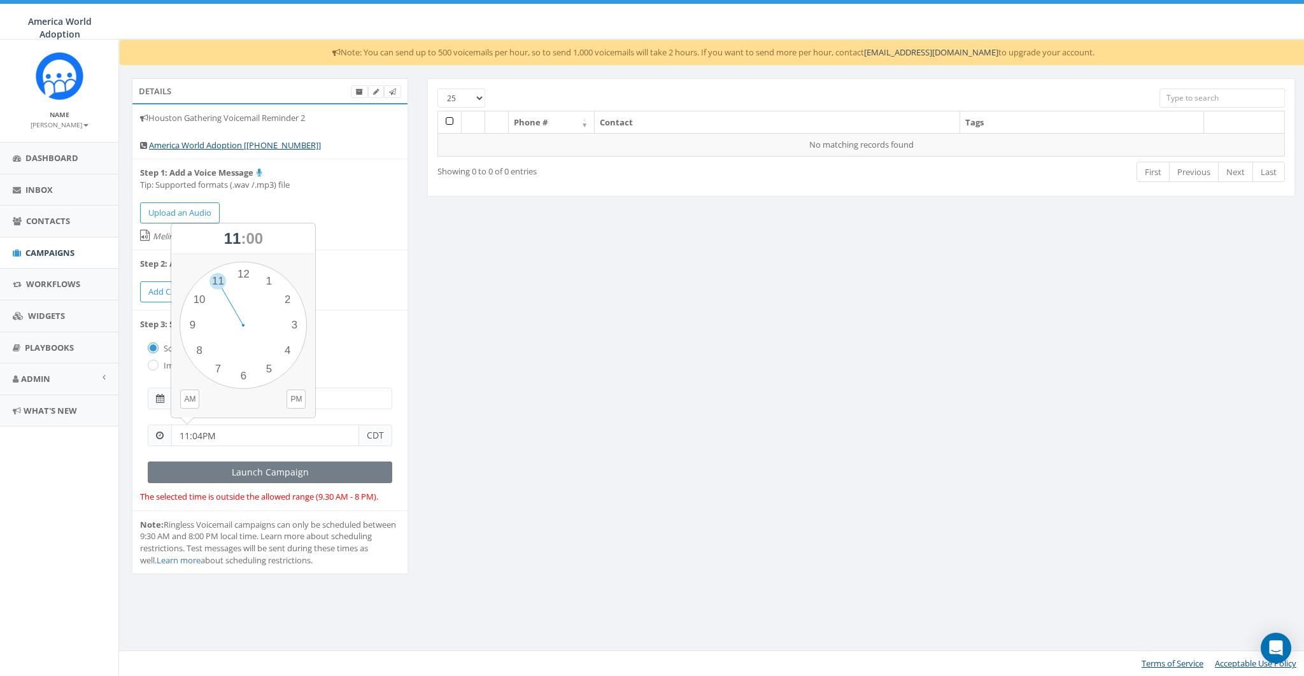
click at [727, 423] on div "Details Houston Gathering Voicemail Reminder 2 America World Adoption [+1 937-7…" at bounding box center [713, 334] width 1183 height 513
click at [316, 431] on input "11:04PM" at bounding box center [265, 436] width 188 height 22
click at [218, 281] on div "1 2 3 4 5 6 7 8 9 10 11 12 00 05 10 15 20 25 30 35 40 45 50 55" at bounding box center [243, 325] width 127 height 127
click at [266, 276] on div "1 2 3 4 5 6 7 8 9 10 11 12 00 05 10 15 20 25 30 35 40 45 50 55" at bounding box center [243, 325] width 127 height 127
click at [267, 440] on input "11:05PM" at bounding box center [265, 436] width 188 height 22
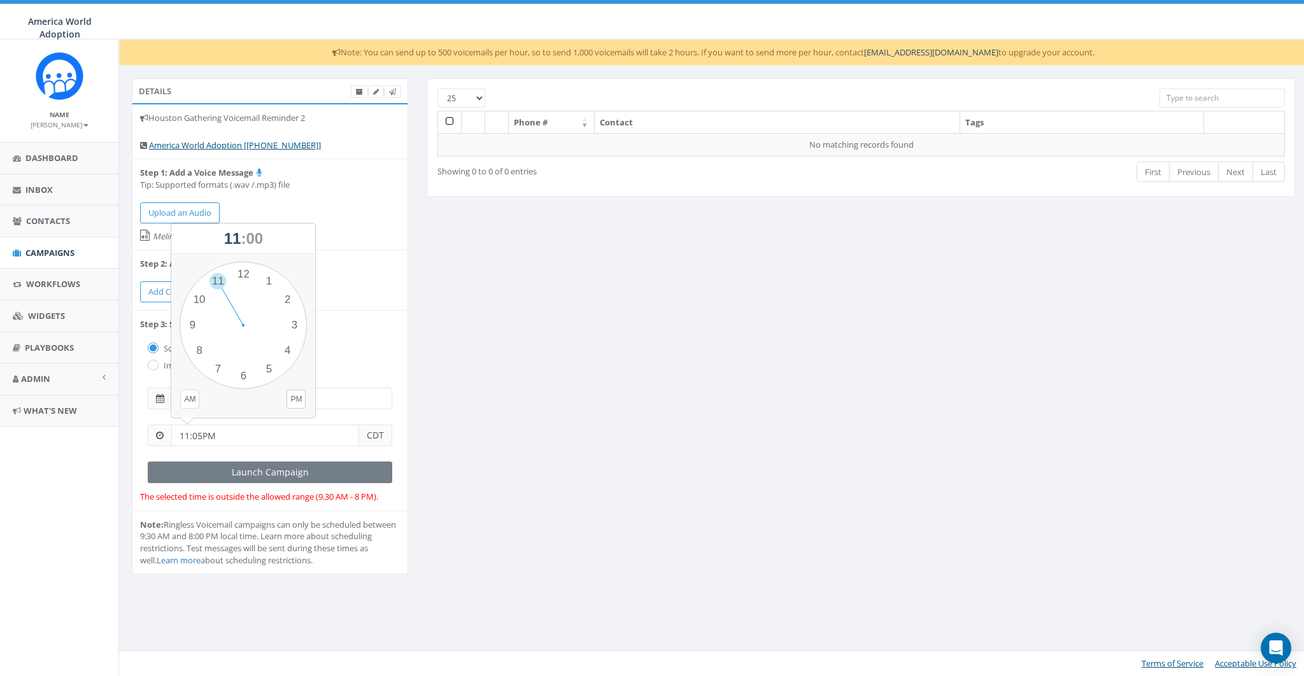
click at [192, 399] on button "AM" at bounding box center [189, 399] width 19 height 19
click at [221, 280] on div "1 2 3 4 5 6 7 8 9 10 11 12 00 05 10 15 20 25 30 35 40 45 50 55" at bounding box center [243, 325] width 127 height 127
click at [266, 277] on div "1 2 3 4 5 6 7 8 9 10 11 12 00 05 10 15 20 25 30 35 40 45 50 55" at bounding box center [243, 325] width 127 height 127
type input "11:05AM"
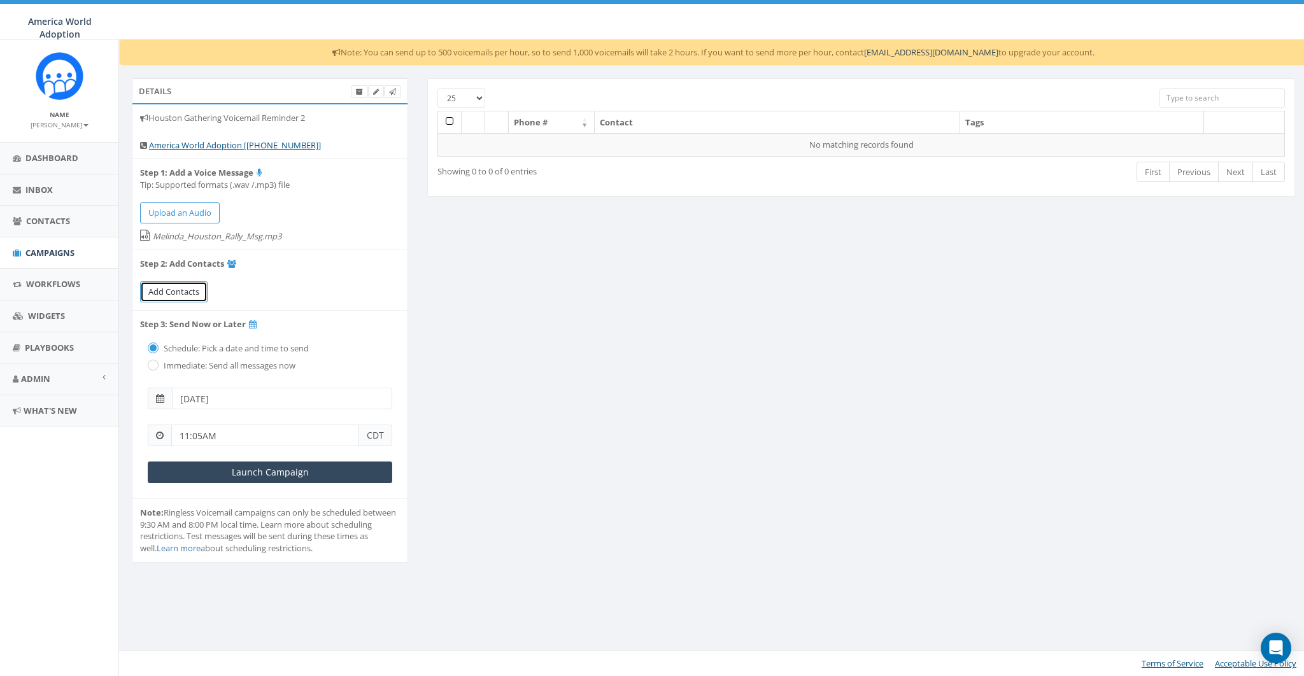
click at [187, 289] on span "Add Contacts" at bounding box center [173, 291] width 51 height 11
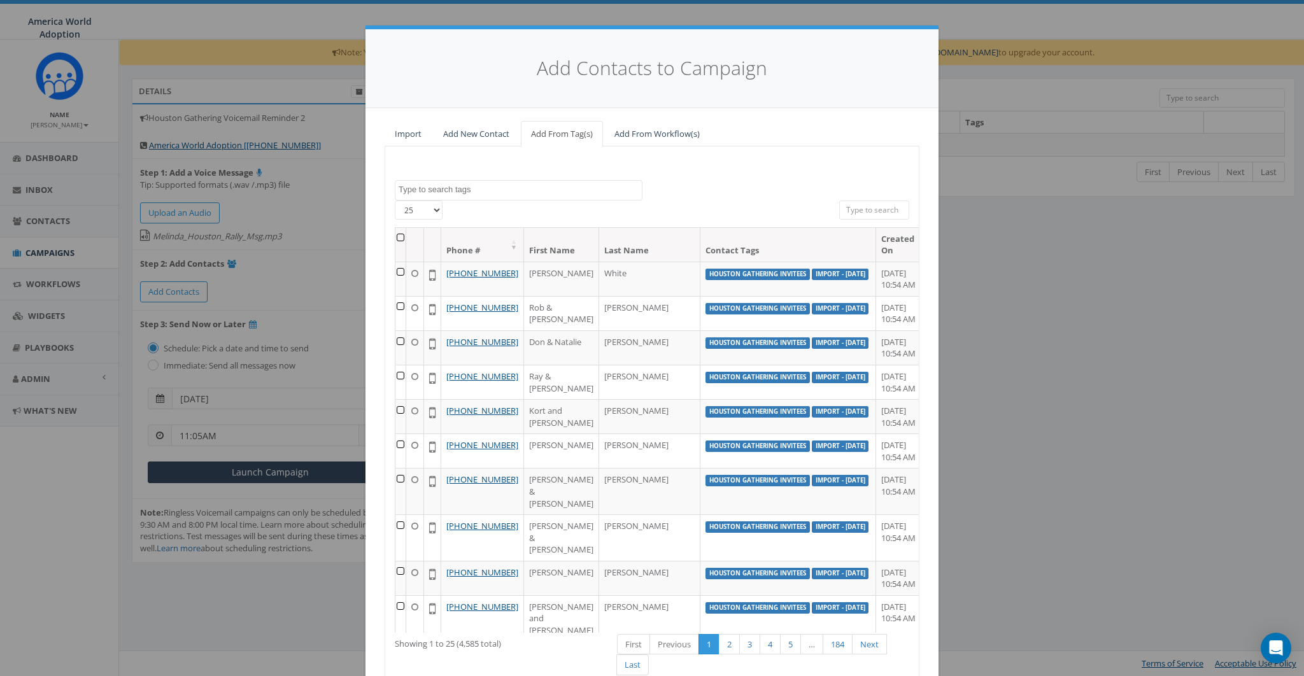
click at [478, 187] on textarea "Search" at bounding box center [520, 189] width 243 height 11
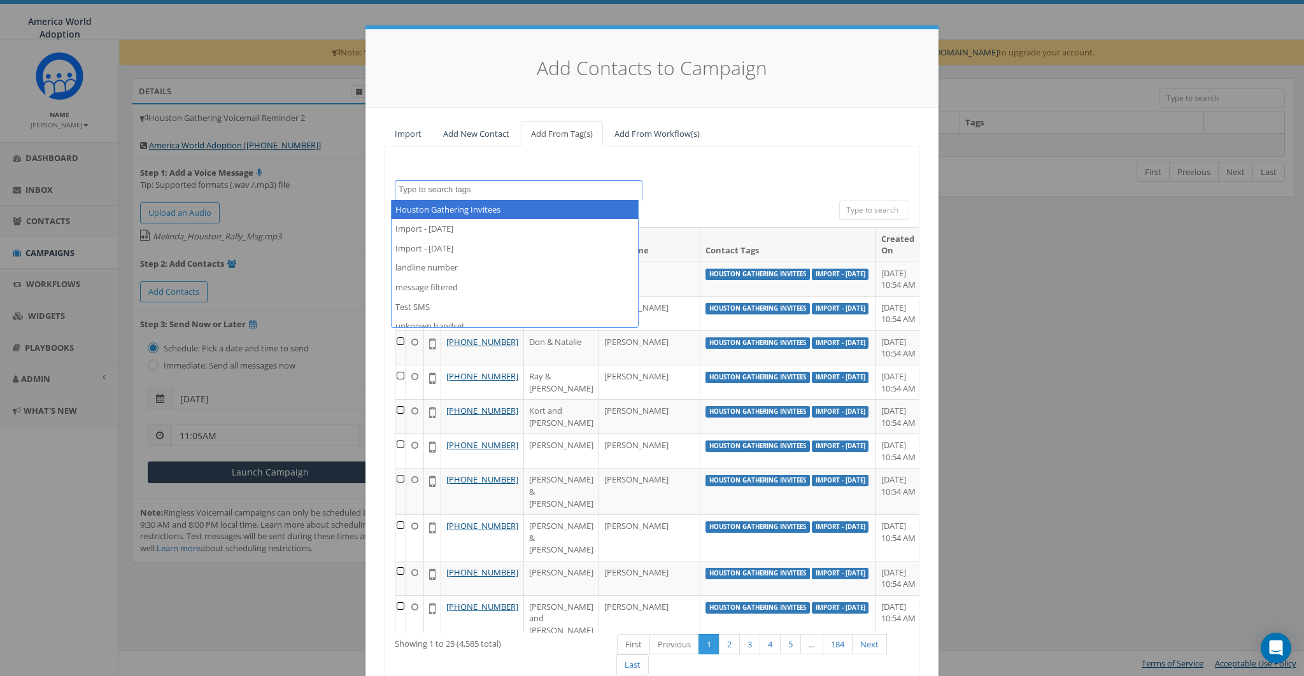
select select "Houston Gathering Invitees"
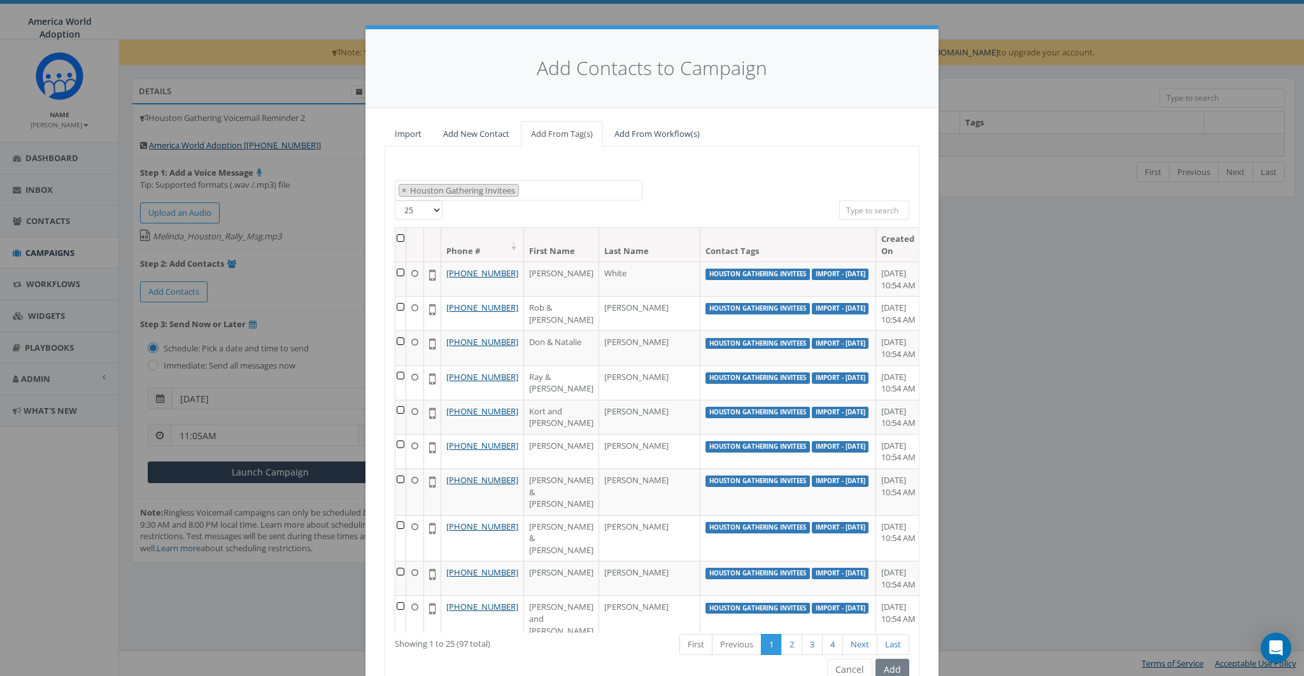
click at [398, 235] on th at bounding box center [400, 245] width 11 height 34
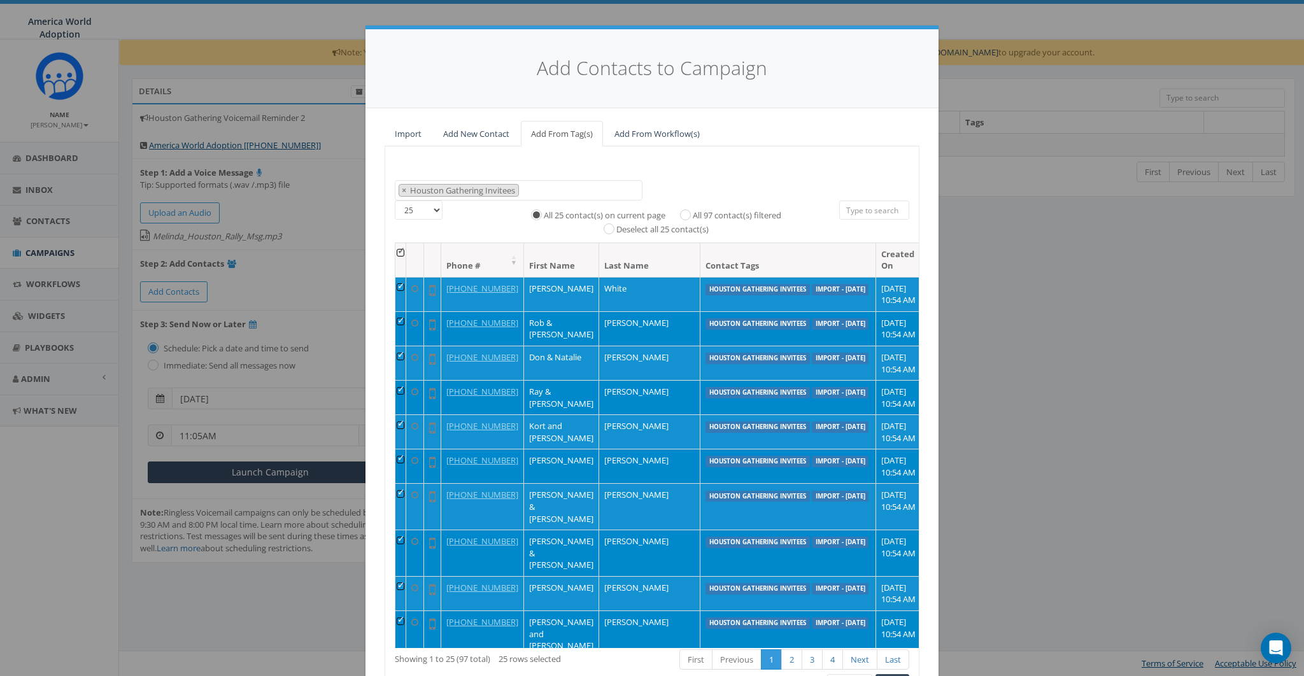
click at [724, 215] on label "All 97 contact(s) filtered" at bounding box center [737, 216] width 89 height 13
click at [693, 215] on input "All 97 contact(s) filtered" at bounding box center [689, 214] width 8 height 8
radio input "true"
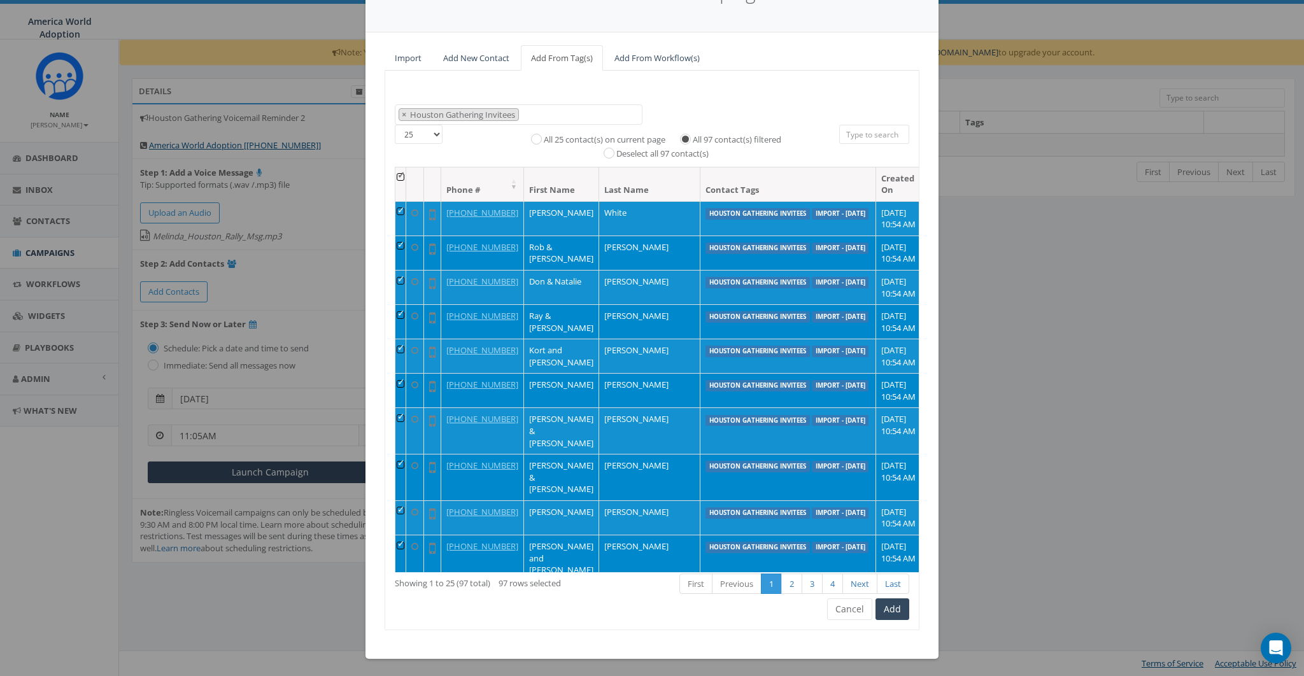
click at [551, 135] on label "All 25 contact(s) on current page" at bounding box center [605, 140] width 122 height 13
click at [544, 135] on input "All 25 contact(s) on current page" at bounding box center [540, 138] width 8 height 8
radio input "true"
click at [399, 174] on th at bounding box center [400, 184] width 11 height 34
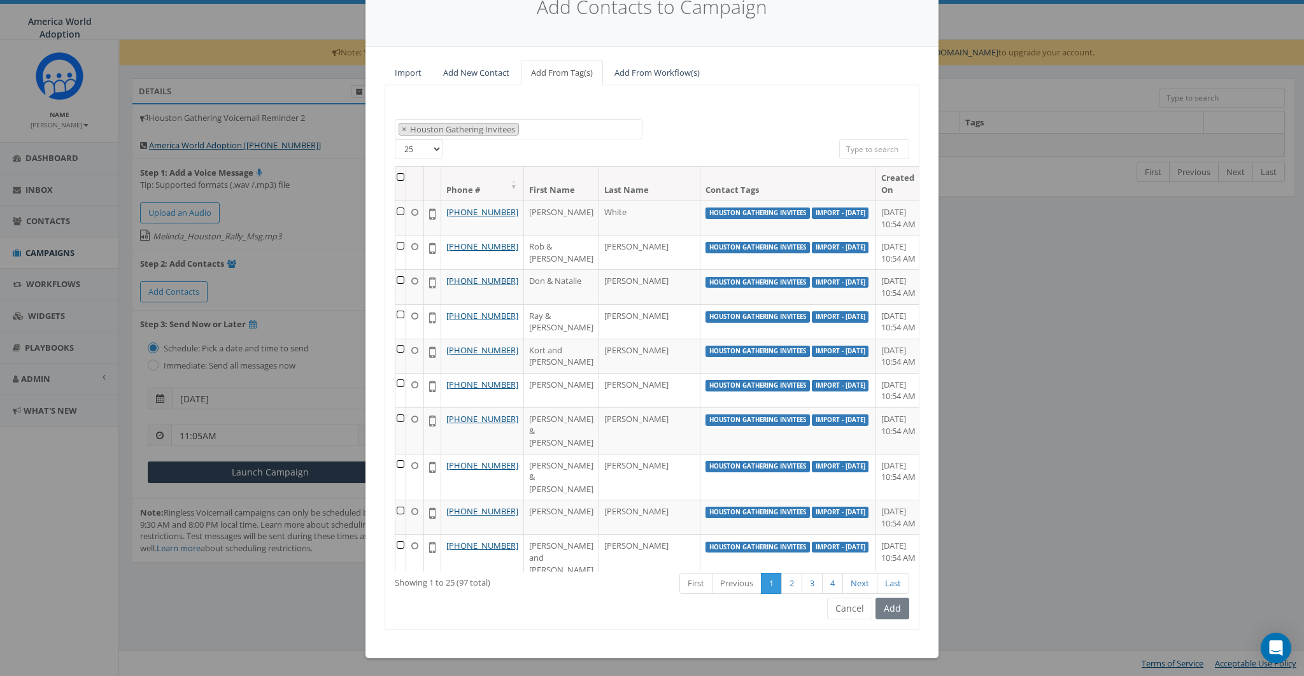
click at [395, 175] on th at bounding box center [400, 184] width 11 height 34
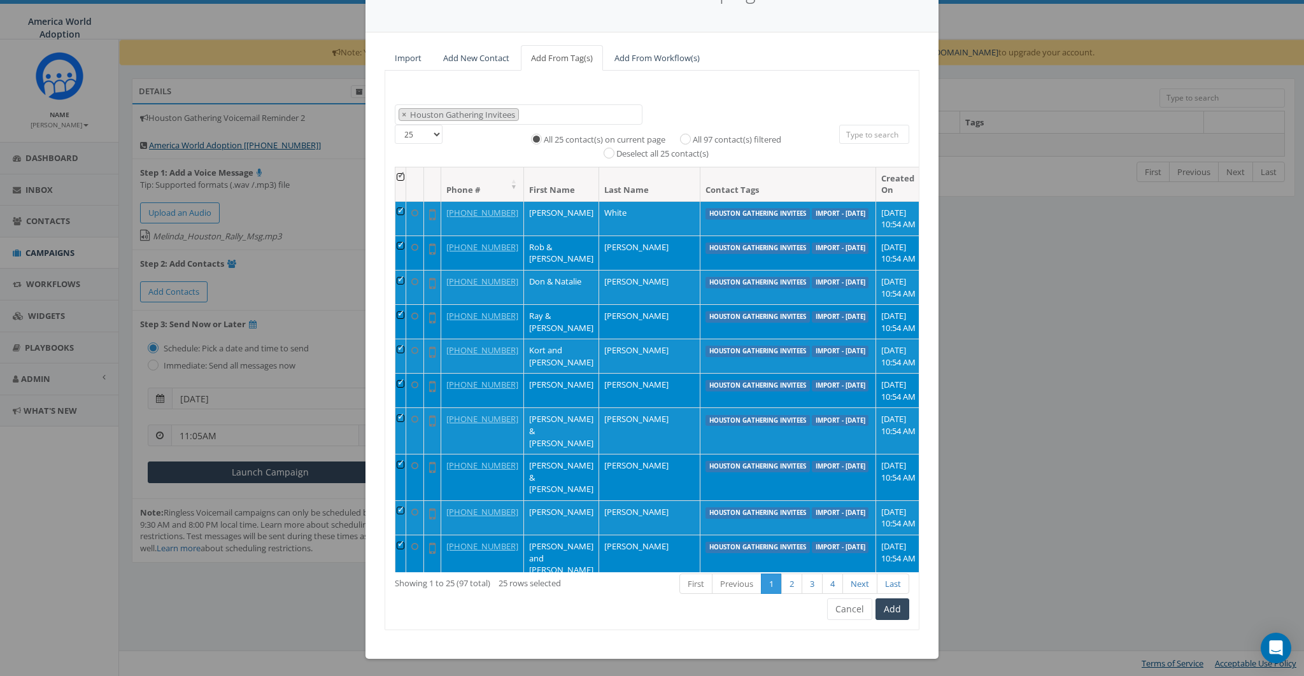
scroll to position [0, 0]
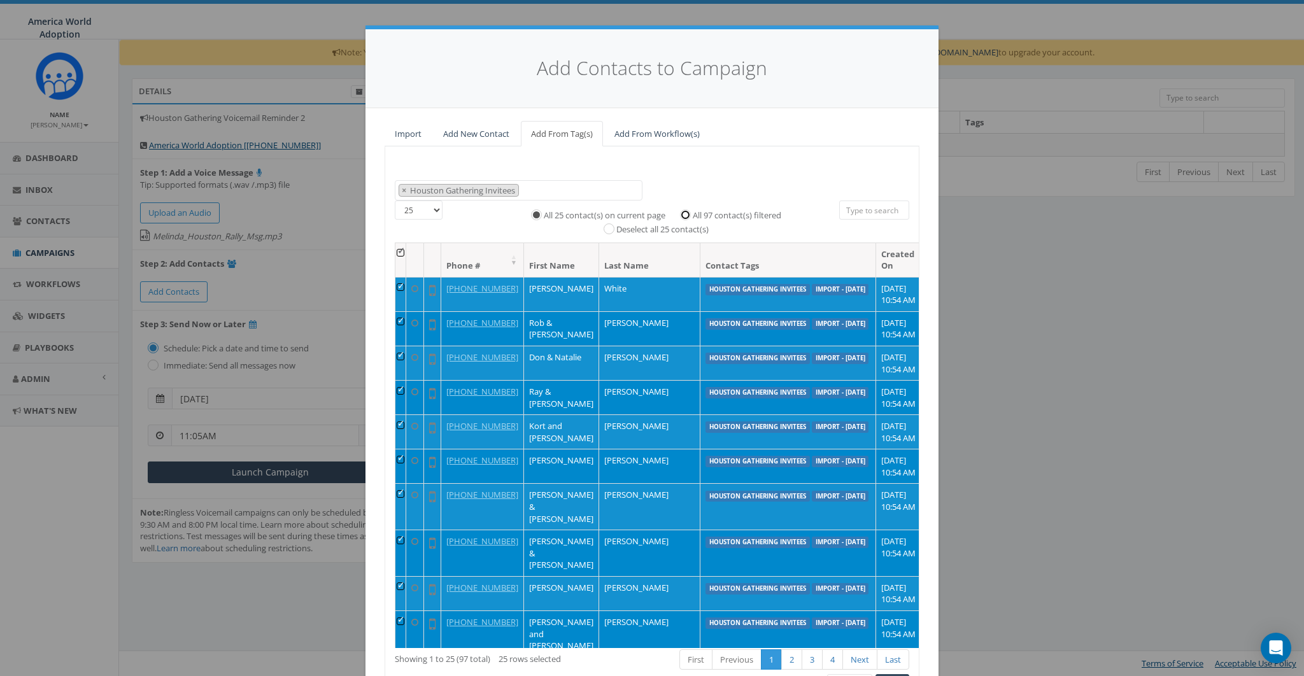
click at [685, 216] on input "All 97 contact(s) filtered" at bounding box center [689, 214] width 8 height 8
click at [400, 251] on th at bounding box center [400, 260] width 11 height 34
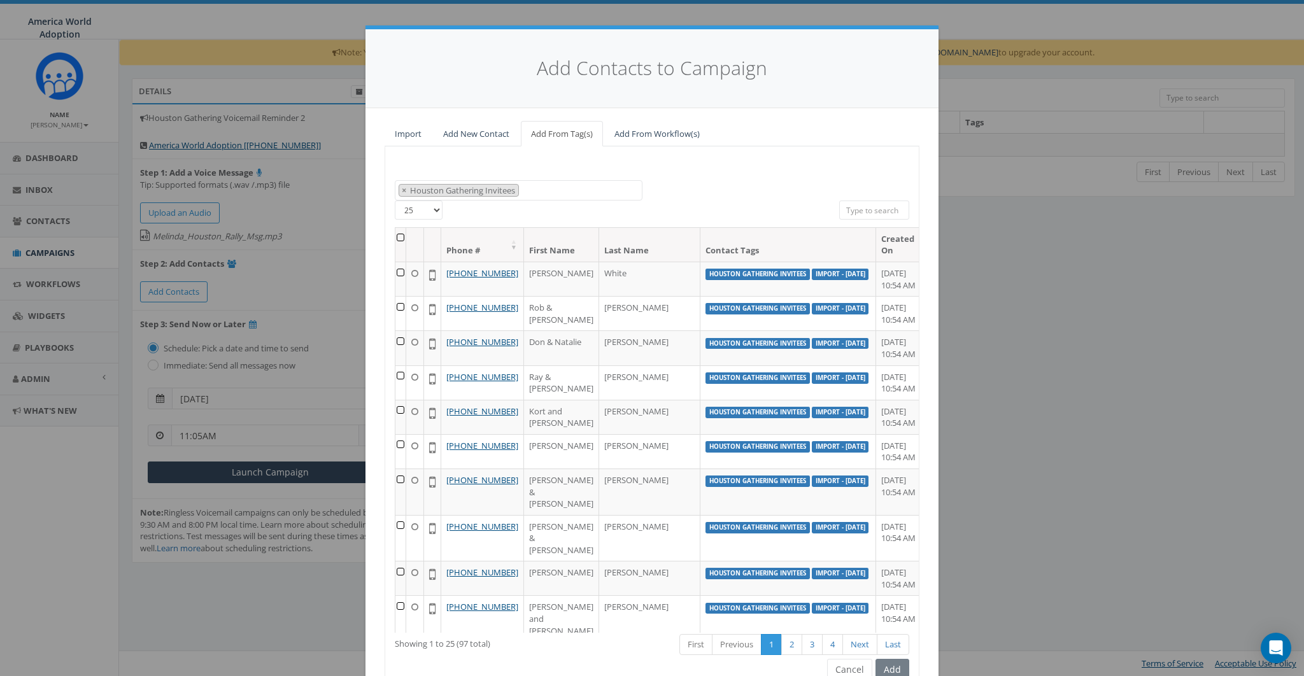
click at [398, 238] on th at bounding box center [400, 245] width 11 height 34
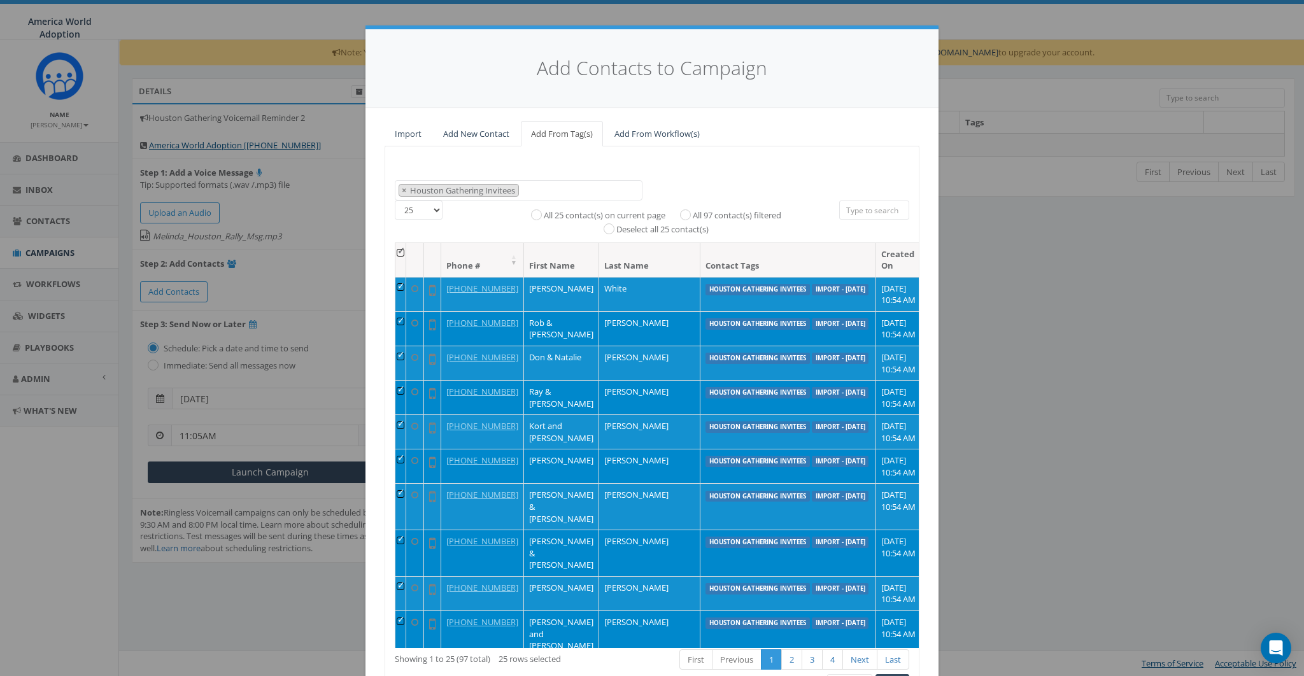
click at [693, 210] on label "All 97 contact(s) filtered" at bounding box center [737, 216] width 89 height 13
click at [685, 210] on input "All 97 contact(s) filtered" at bounding box center [689, 214] width 8 height 8
radio input "true"
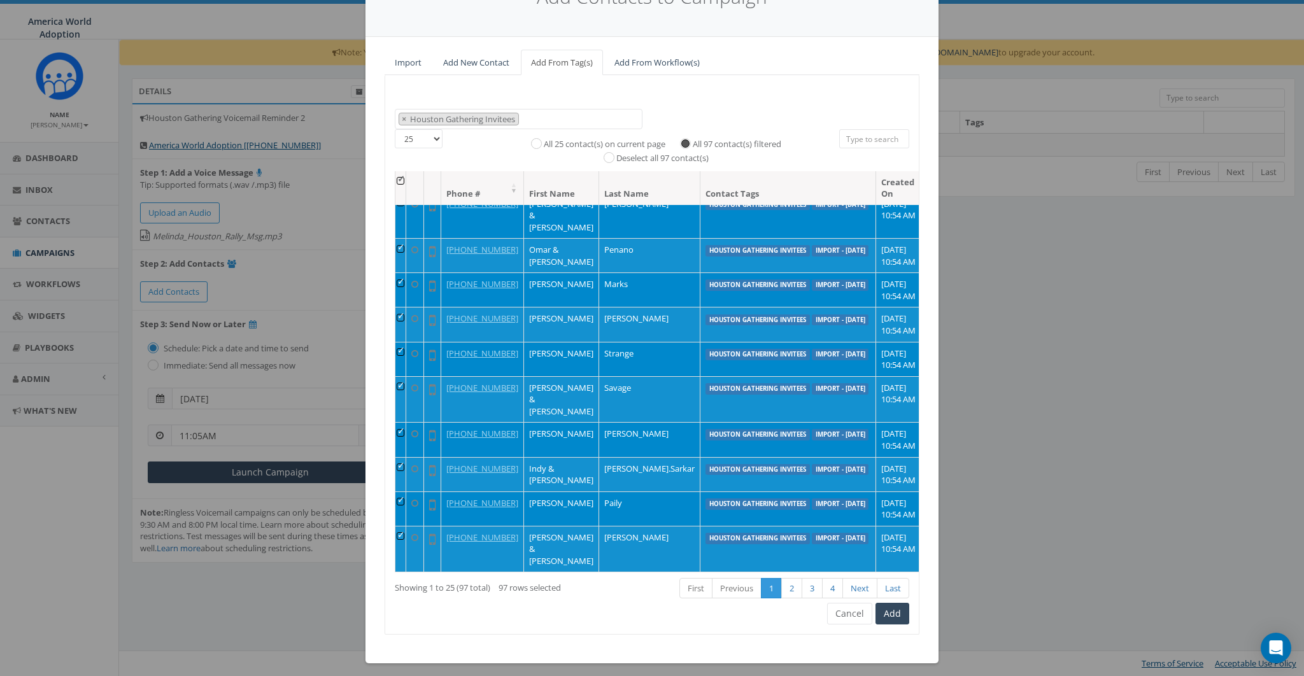
scroll to position [71, 0]
click at [894, 615] on button "Add" at bounding box center [893, 614] width 34 height 22
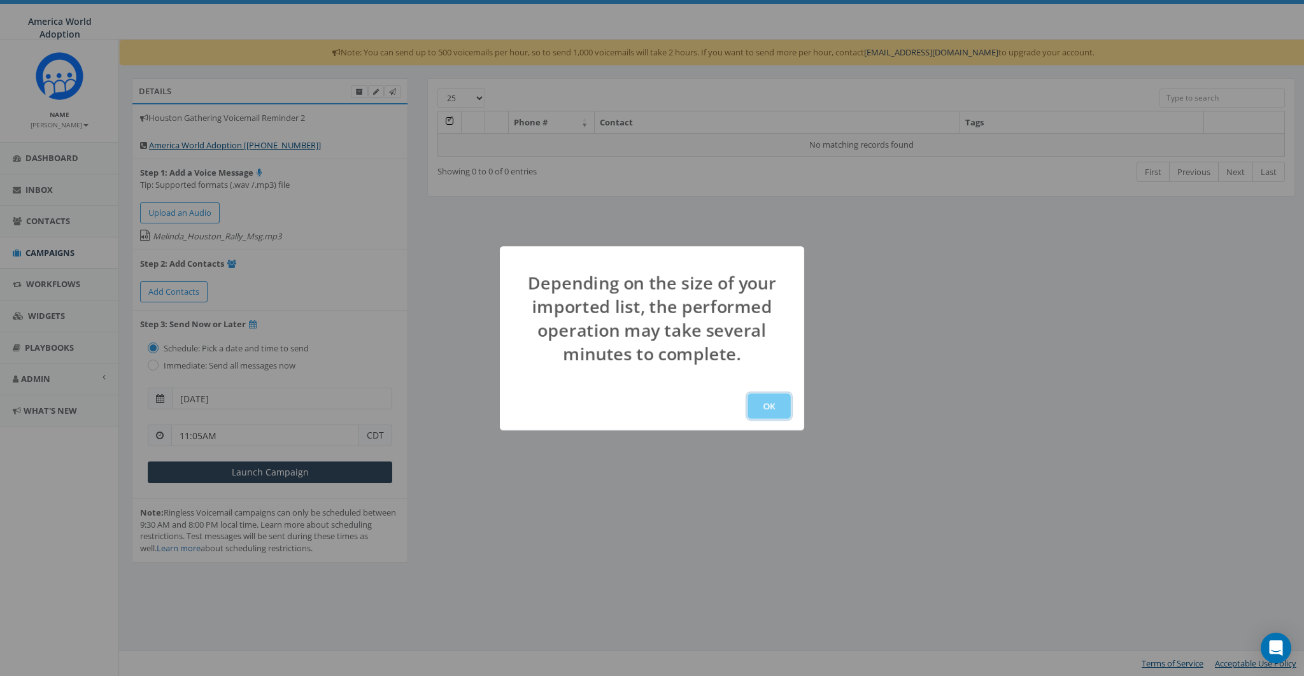
click at [765, 408] on button "OK" at bounding box center [769, 406] width 43 height 25
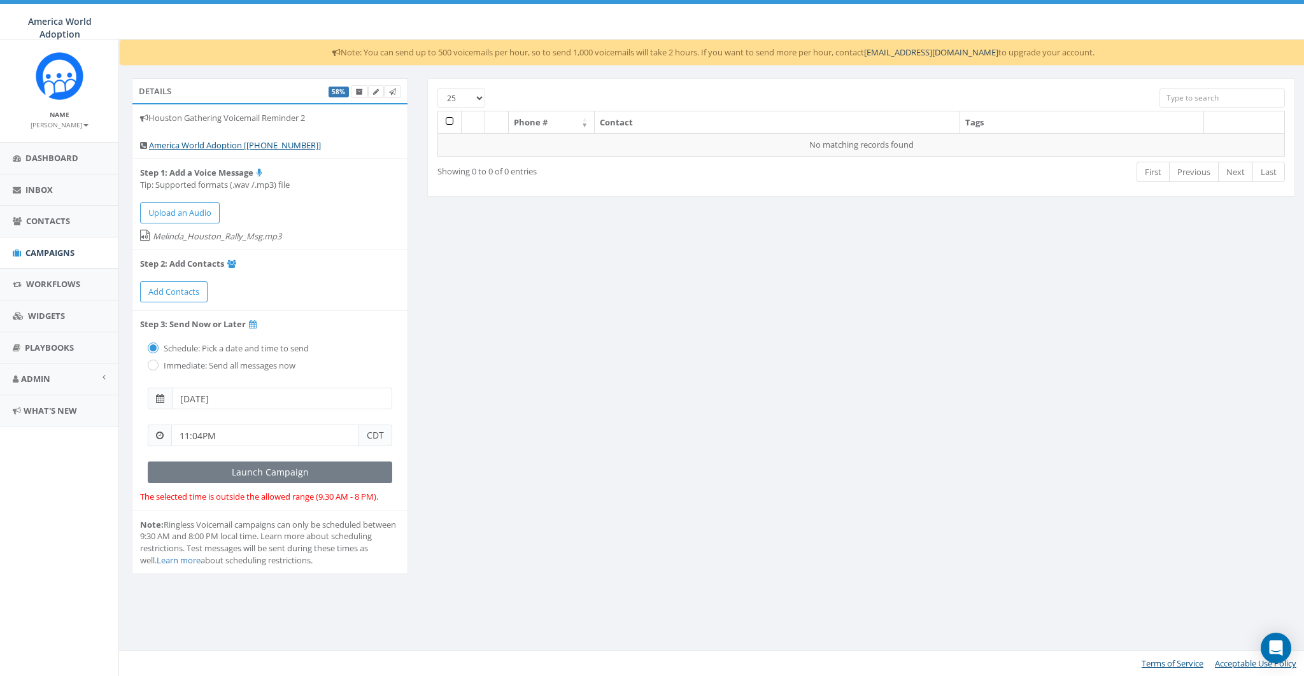
click at [958, 393] on div "Details 58% Houston Gathering Voicemail Reminder 2 America World Adoption [+1 9…" at bounding box center [713, 334] width 1183 height 513
click at [238, 432] on input "11:04PM" at bounding box center [265, 436] width 188 height 22
click at [215, 273] on div "1 2 3 4 5 6 7 8 9 10 11 12 00 05 10 15 20 25 30 35 40 45 50 55" at bounding box center [243, 325] width 127 height 127
click at [263, 276] on div "1 2 3 4 5 6 7 8 9 10 11 12 00 05 10 15 20 25 30 35 40 45 50 55" at bounding box center [243, 325] width 127 height 127
click at [213, 434] on input "11:05PM" at bounding box center [265, 436] width 188 height 22
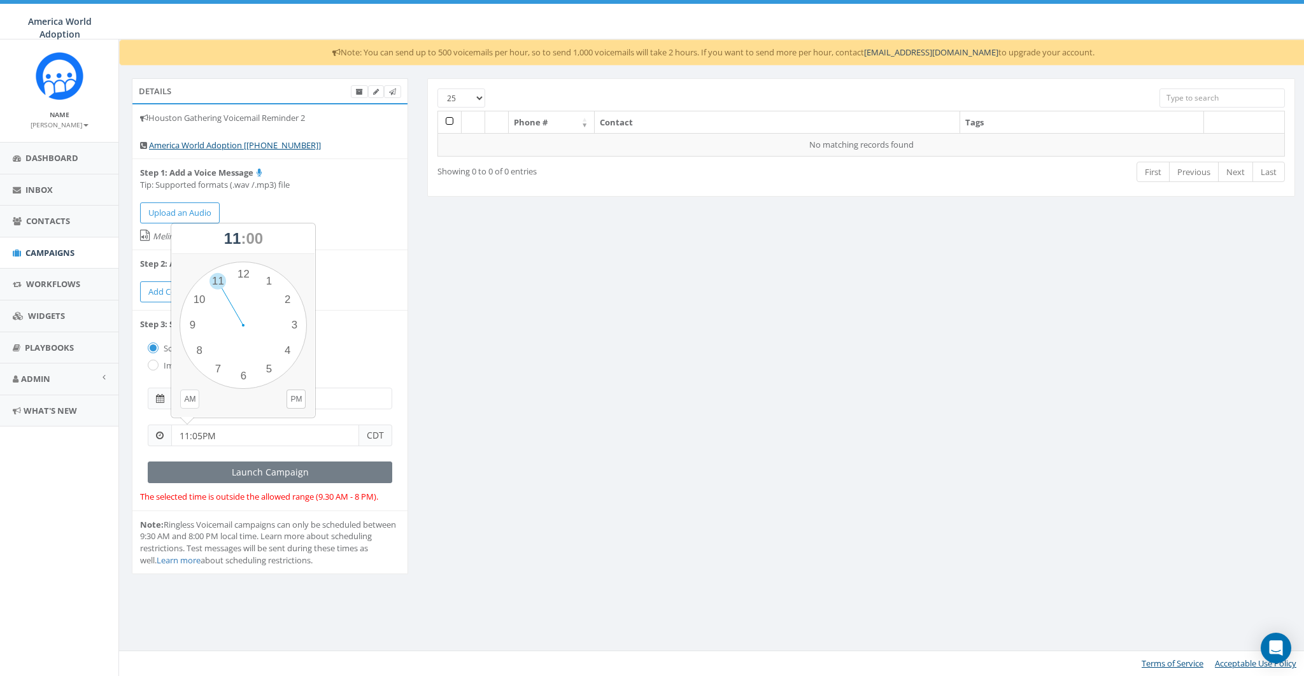
click at [189, 397] on button "AM" at bounding box center [189, 399] width 19 height 19
click at [218, 277] on div "1 2 3 4 5 6 7 8 9 10 11 12 00 05 10 15 20 25 30 35 40 45 50 55" at bounding box center [243, 325] width 127 height 127
click at [270, 280] on div "1 2 3 4 5 6 7 8 9 10 11 12 00 05 10 15 20 25 30 35 40 45 50 55" at bounding box center [243, 325] width 127 height 127
type input "11:05AM"
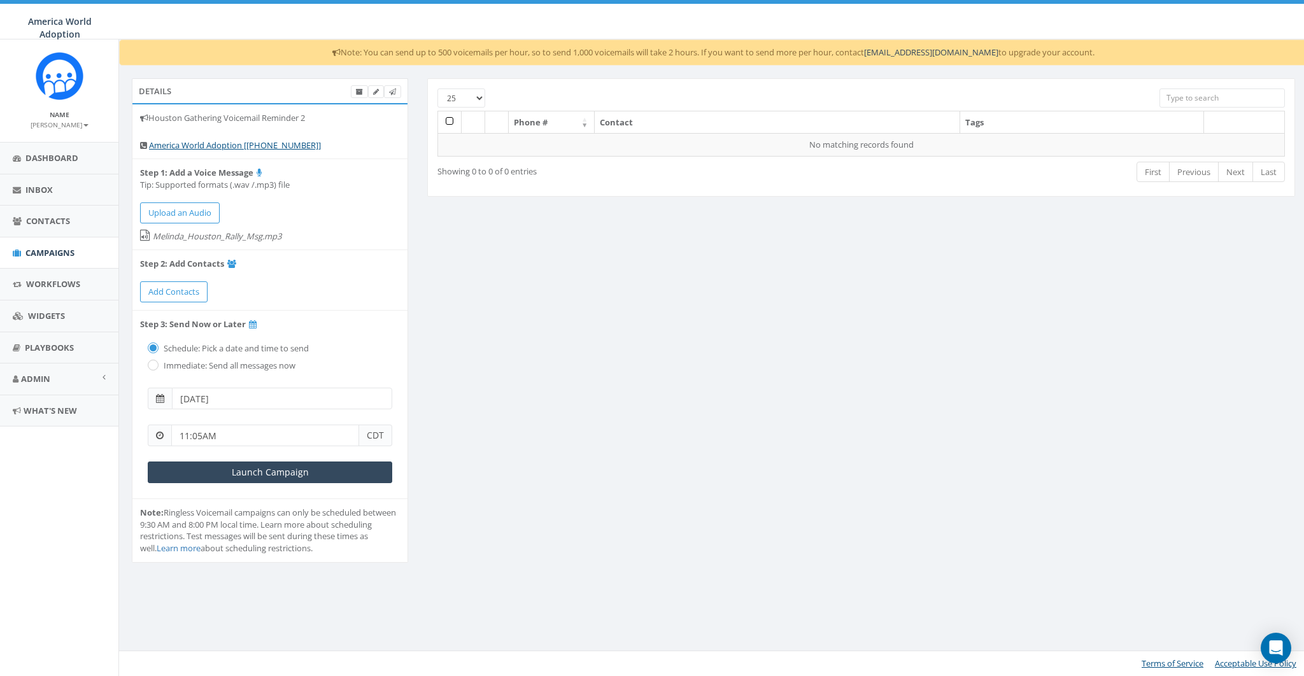
click at [569, 348] on div "Details 95% Houston Gathering Voicemail Reminder 2 America World Adoption [+1 9…" at bounding box center [713, 328] width 1183 height 501
click at [592, 382] on div "Details 95% Houston Gathering Voicemail Reminder 2 America World Adoption [+1 9…" at bounding box center [713, 328] width 1183 height 501
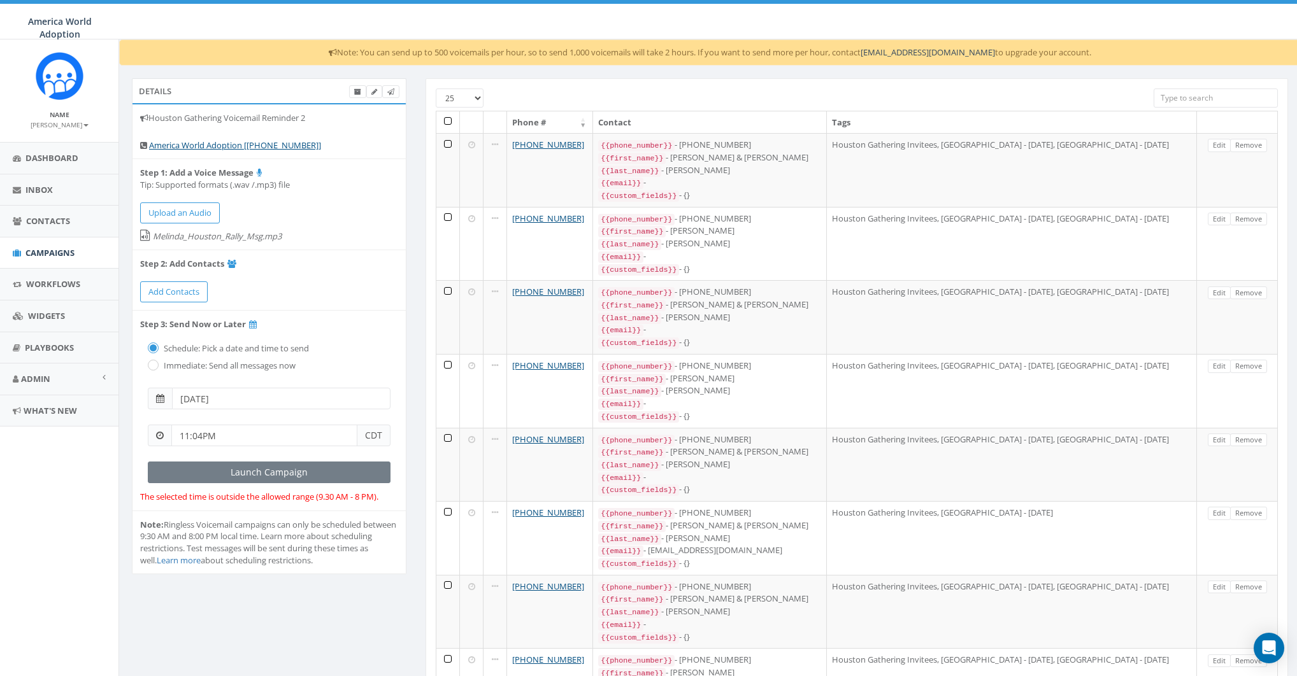
click at [262, 432] on input "11:04PM" at bounding box center [264, 436] width 186 height 22
click at [193, 402] on button "AM" at bounding box center [189, 399] width 19 height 19
click at [217, 278] on div "1 2 3 4 5 6 7 8 9 10 11 12 00 05 10 15 20 25 30 35 40 45 50 55" at bounding box center [243, 325] width 127 height 127
click at [269, 283] on div "1 2 3 4 5 6 7 8 9 10 11 12 00 05 10 15 20 25 30 35 40 45 50 55" at bounding box center [243, 325] width 127 height 127
type input "11:05AM"
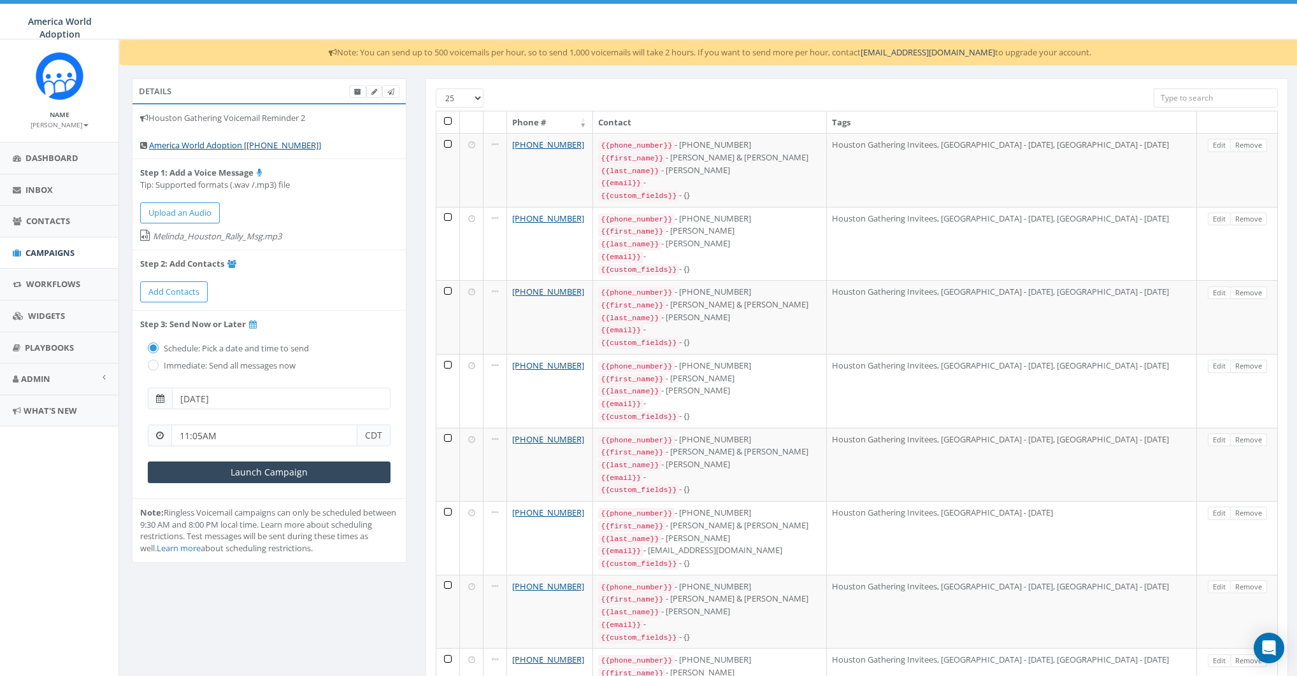
click at [408, 439] on div "Details Houston Gathering Voicemail Reminder 2 America World Adoption [[PHONE_N…" at bounding box center [269, 328] width 294 height 501
click at [413, 476] on div "Details Houston Gathering Voicemail Reminder 2 America World Adoption [[PHONE_N…" at bounding box center [269, 328] width 294 height 501
click at [270, 471] on input "Launch Campaign" at bounding box center [269, 473] width 243 height 22
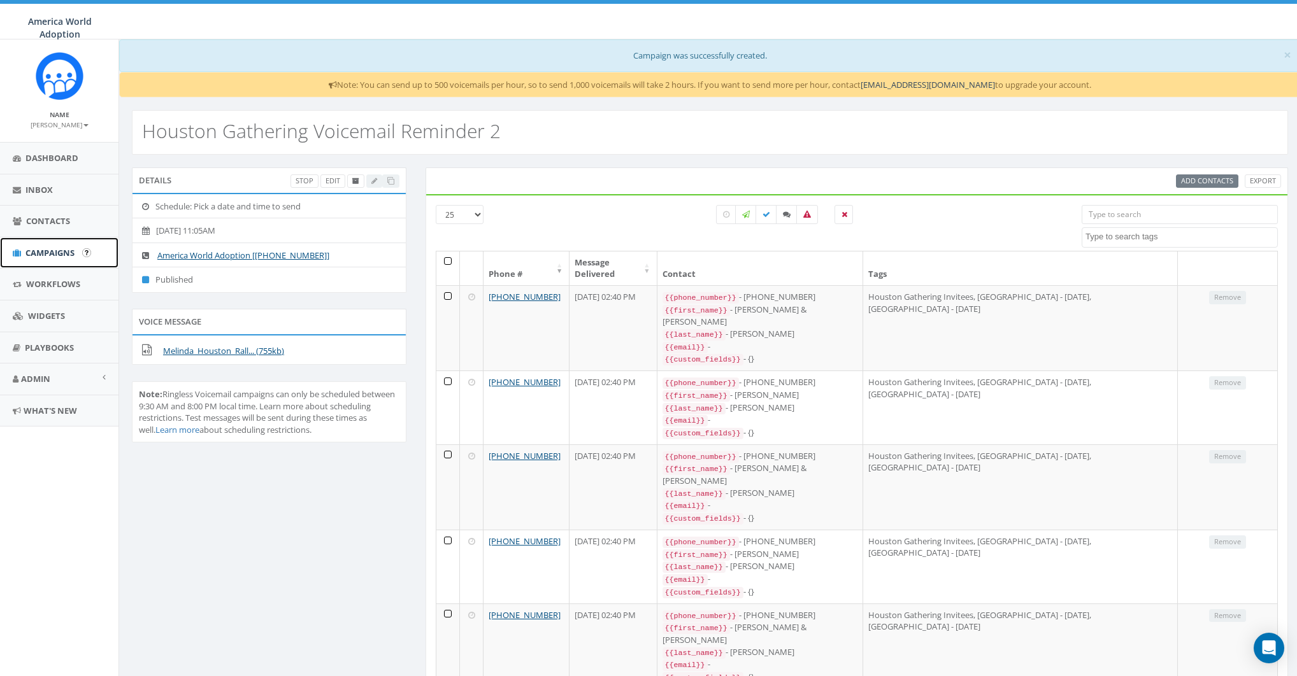
click at [58, 255] on span "Campaigns" at bounding box center [49, 252] width 49 height 11
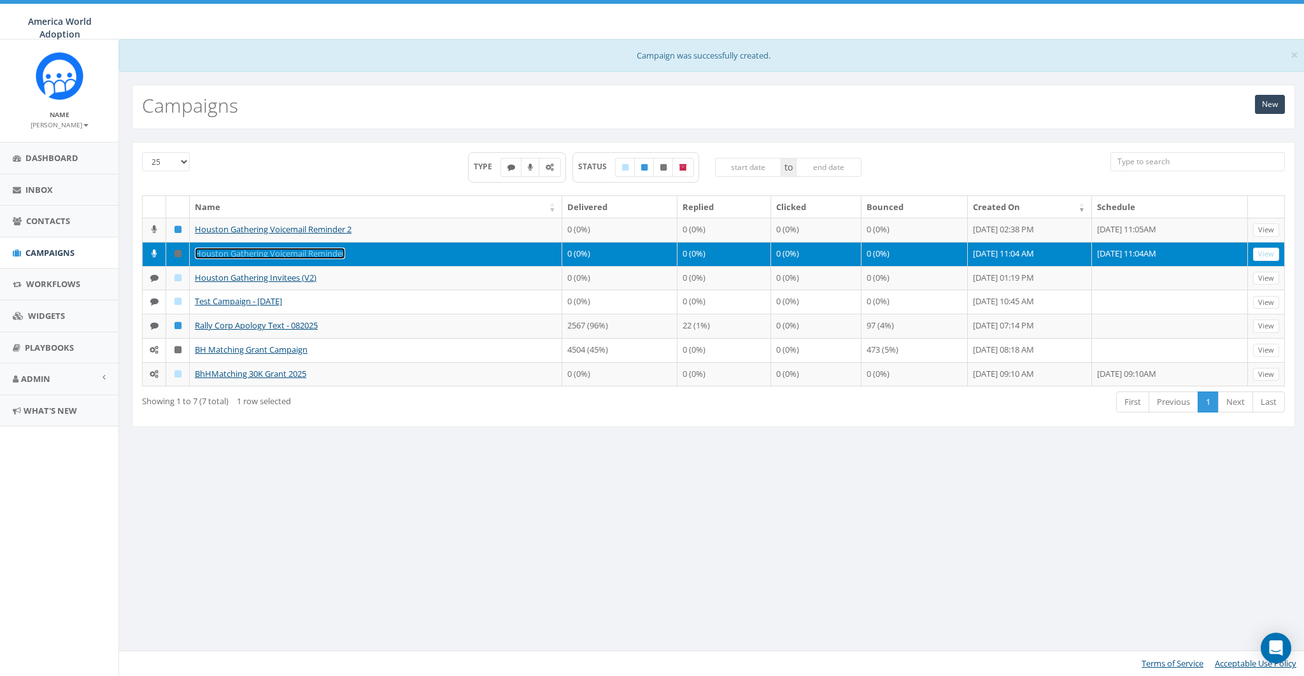
click at [220, 259] on link "Houston Gathering Voicemail Reminder" at bounding box center [270, 253] width 150 height 11
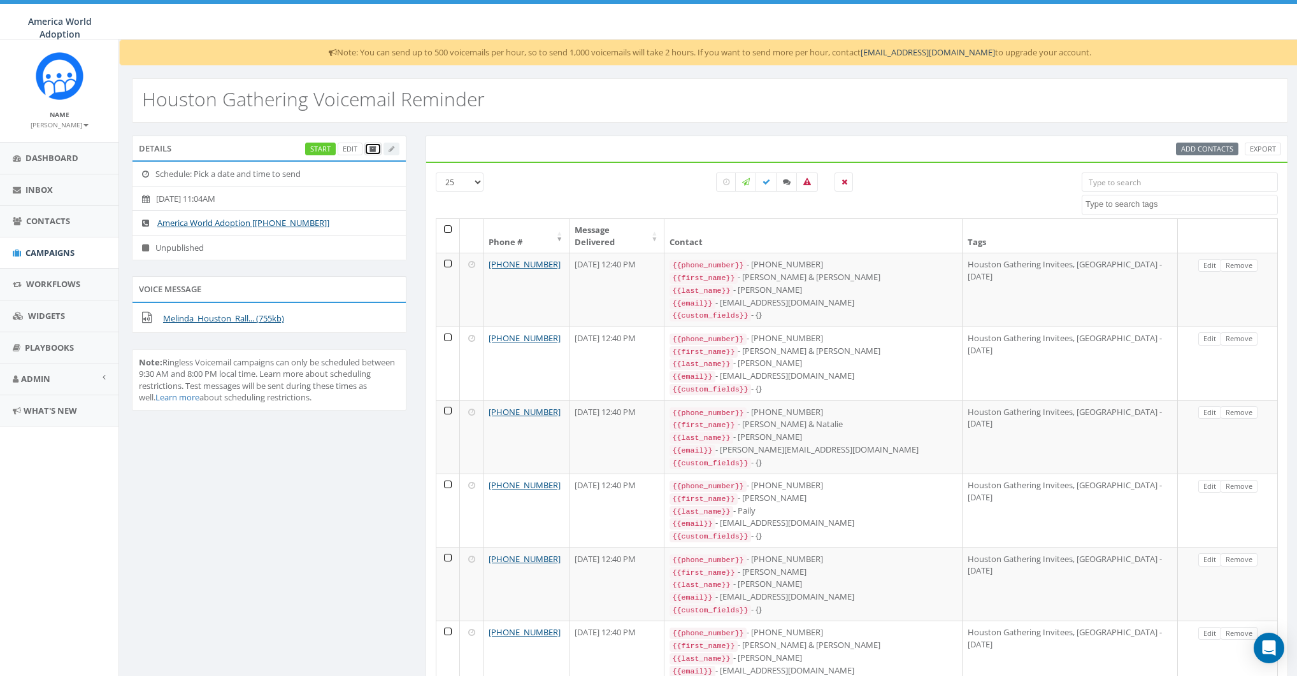
click at [372, 146] on icon at bounding box center [372, 149] width 7 height 7
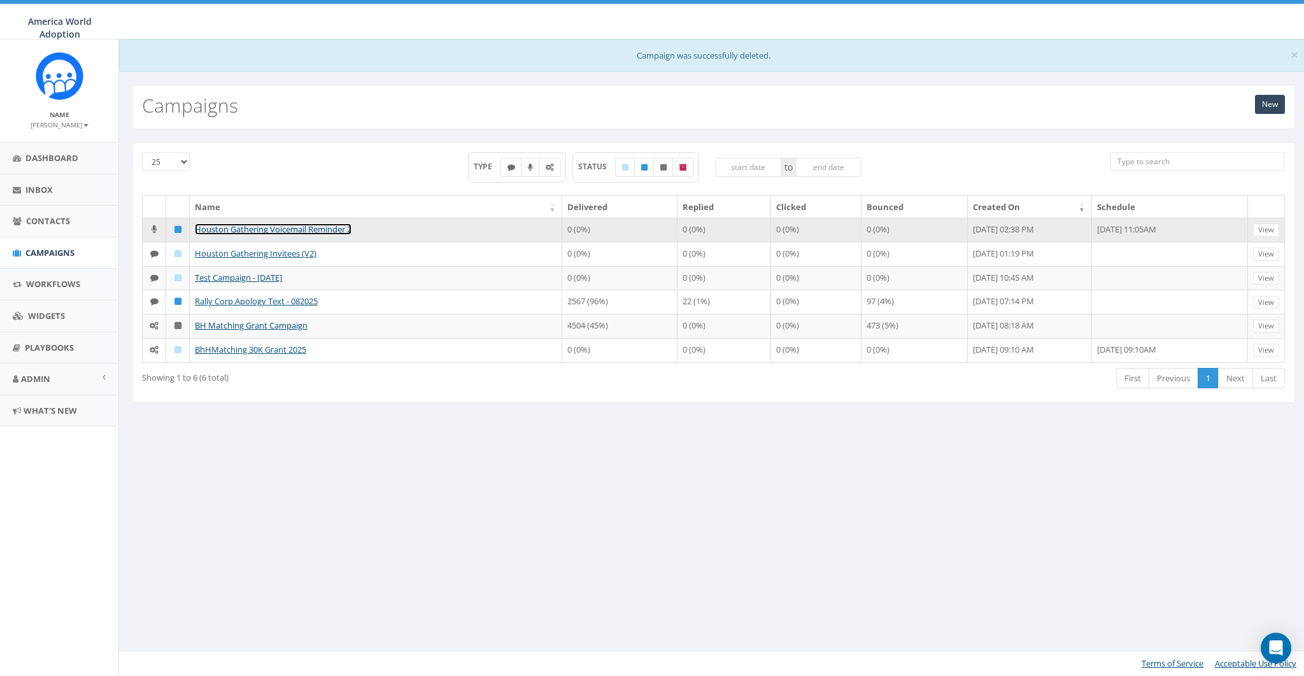
click at [307, 231] on link "Houston Gathering Voicemail Reminder 2" at bounding box center [273, 229] width 157 height 11
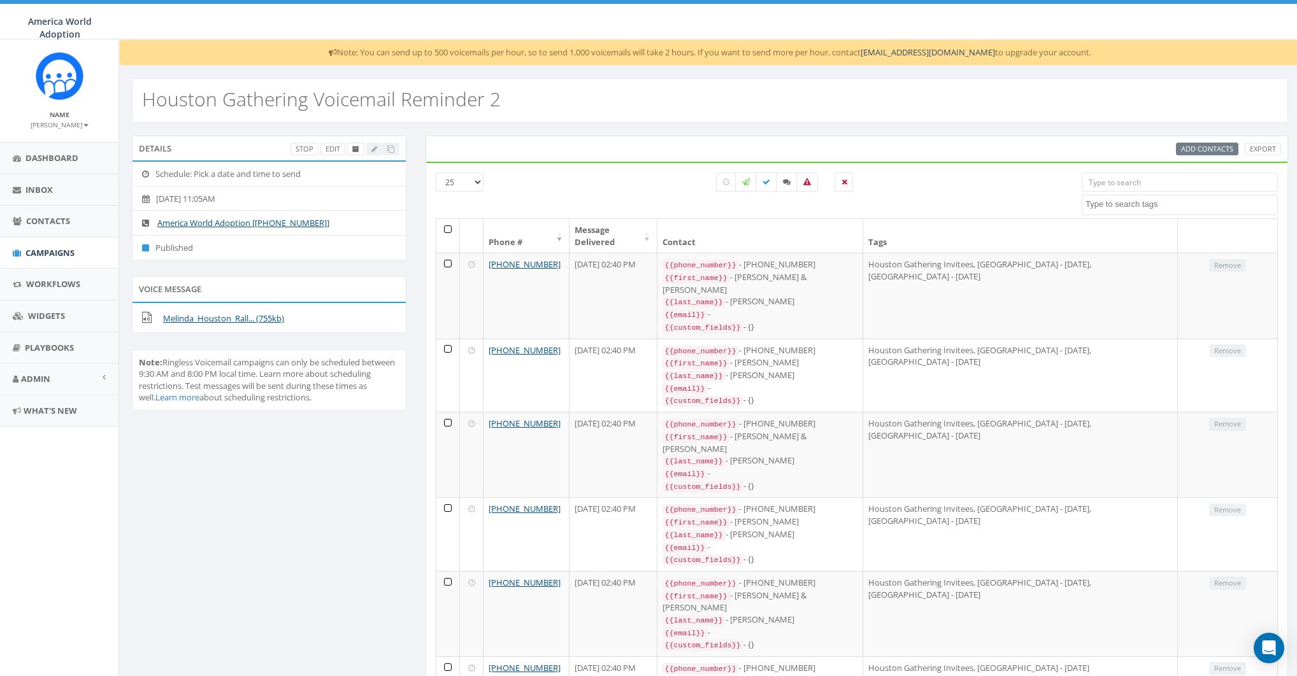
click at [1153, 182] on input "search" at bounding box center [1179, 182] width 196 height 19
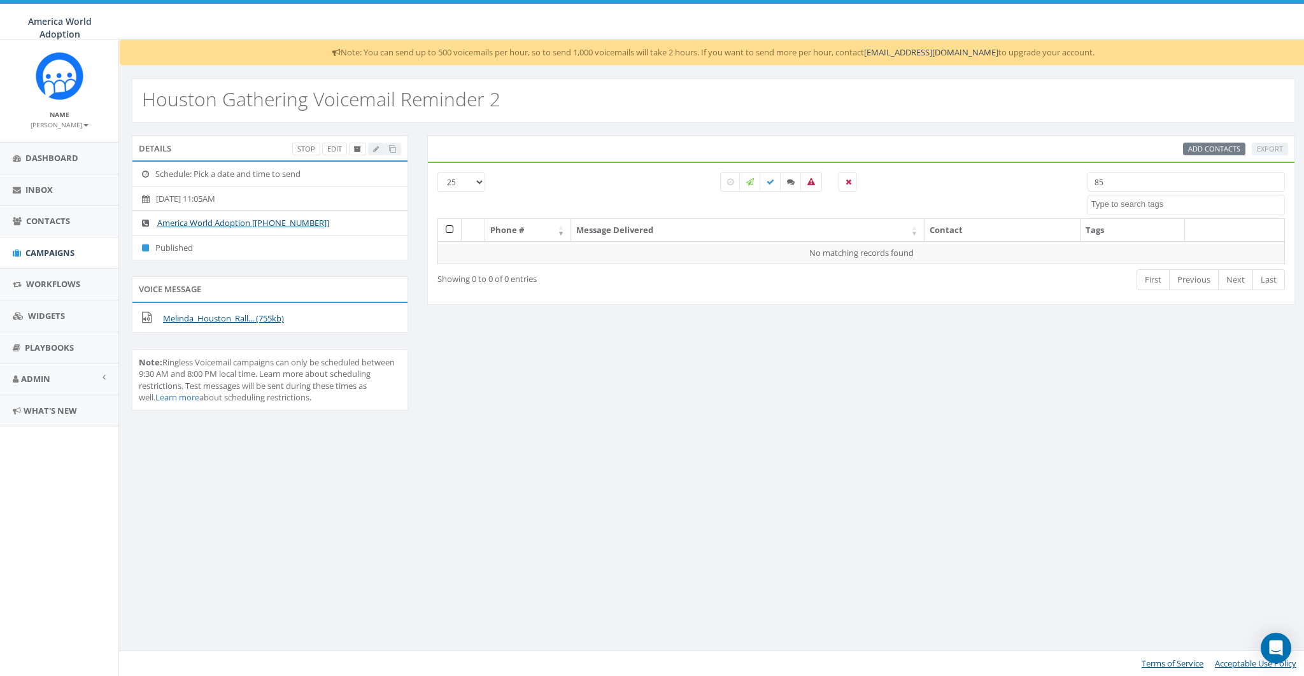
type input "8"
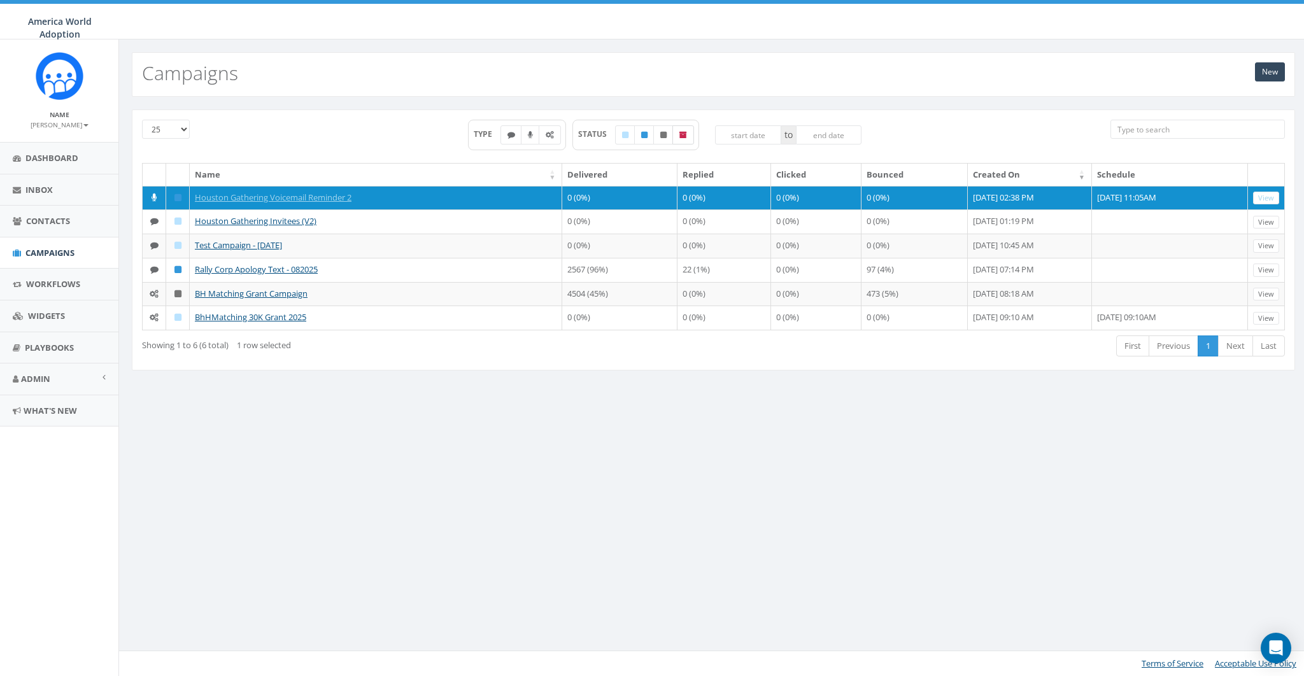
click at [684, 132] on icon at bounding box center [684, 135] width 8 height 8
checkbox input "true"
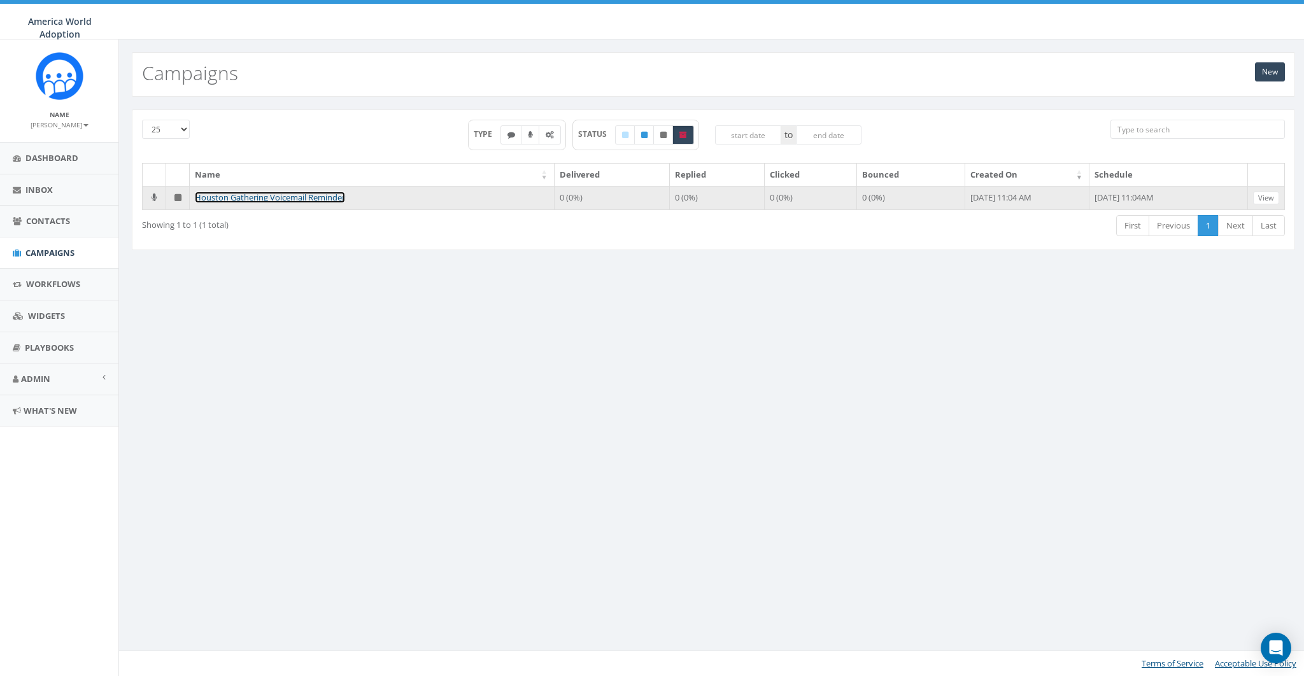
click at [322, 195] on link "Houston Gathering Voicemail Reminder" at bounding box center [270, 197] width 150 height 11
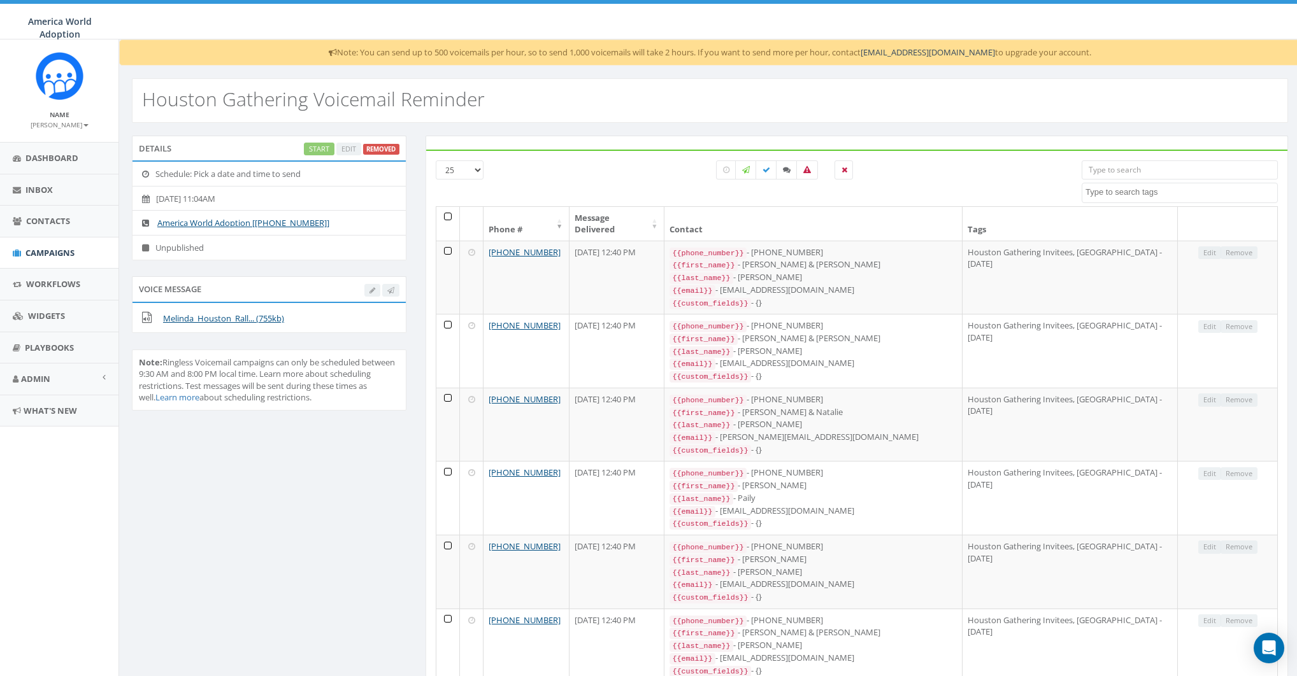
click at [445, 213] on th at bounding box center [448, 224] width 24 height 34
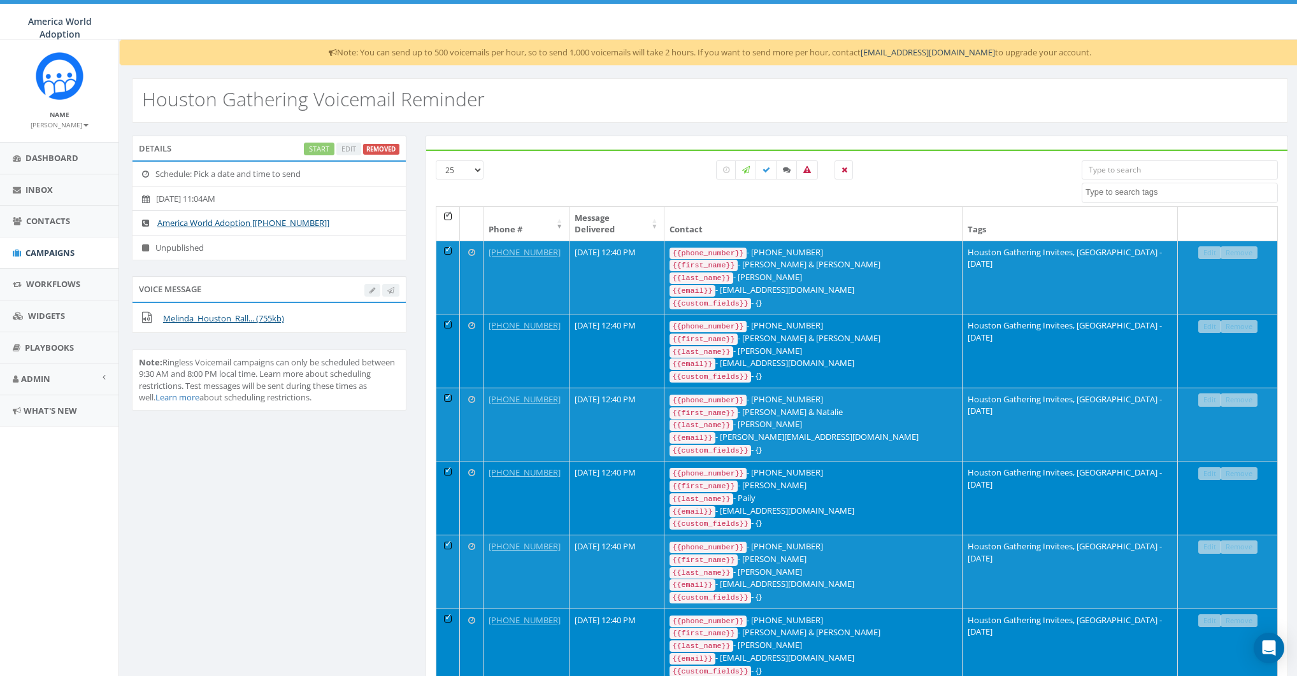
click at [445, 213] on th at bounding box center [448, 224] width 24 height 34
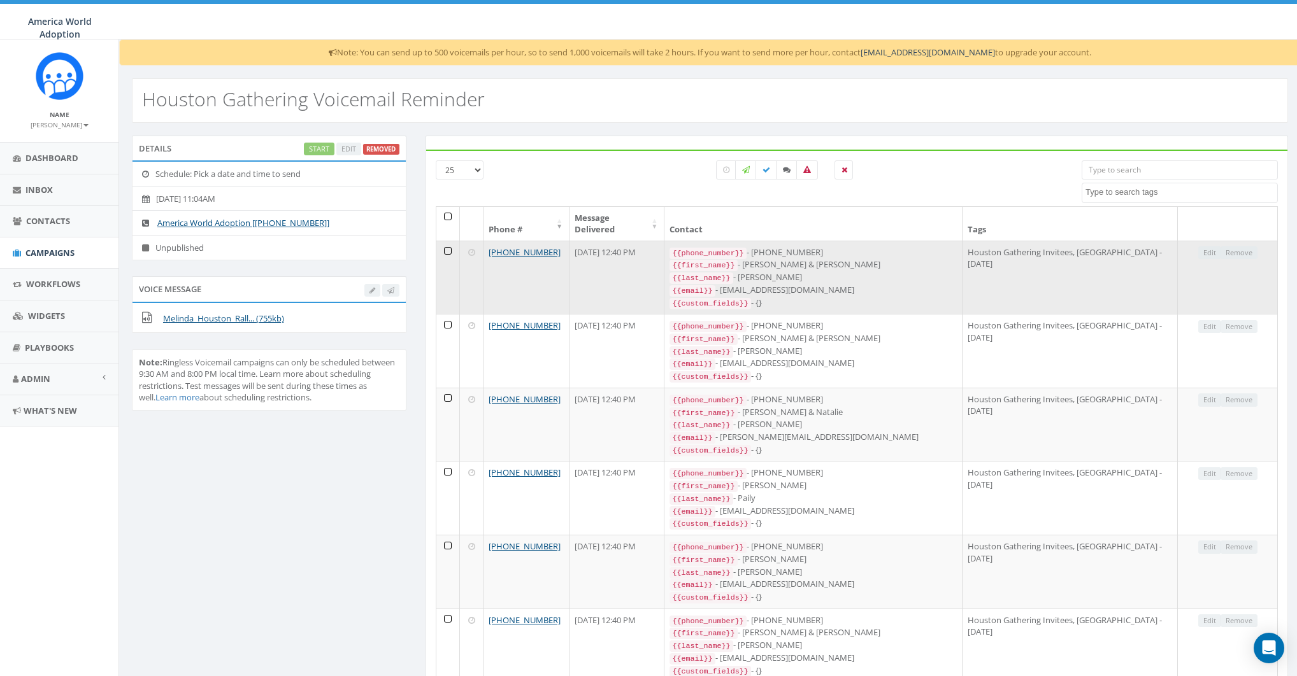
click at [1249, 246] on div "Edit Remove" at bounding box center [1227, 252] width 59 height 13
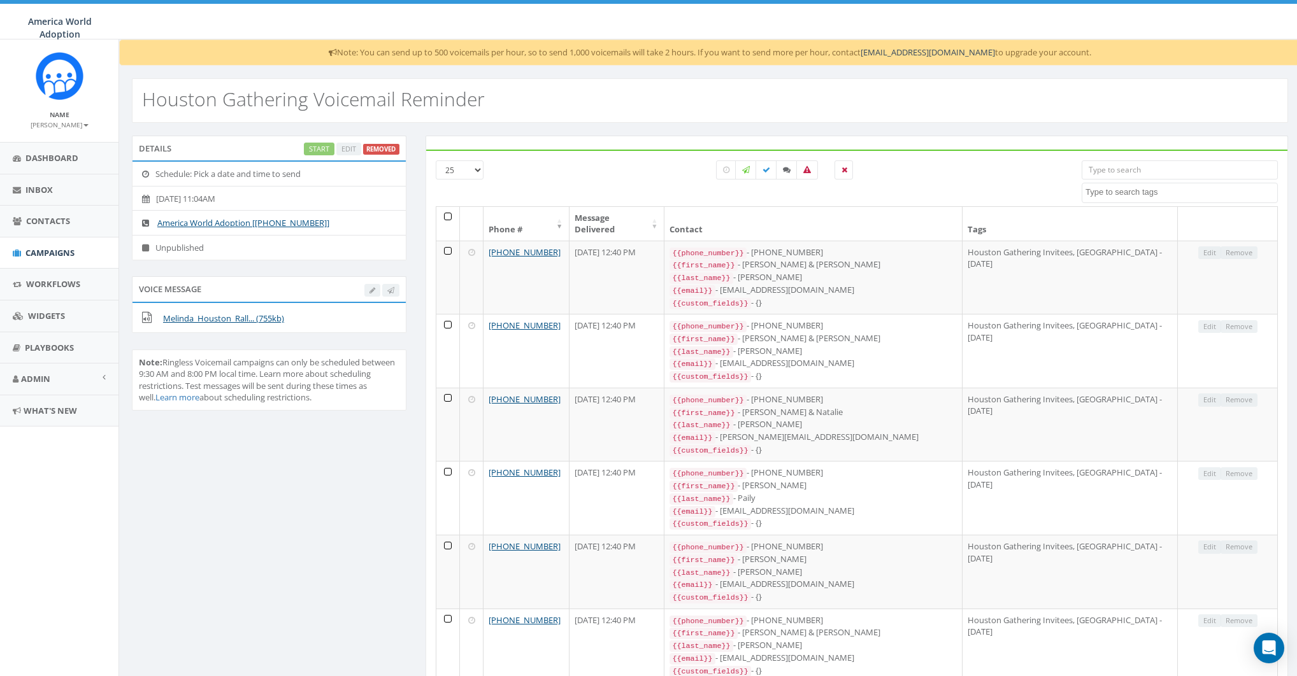
click at [949, 189] on div "All 0 contact(s) on current page All 25 contact(s) filtered" at bounding box center [785, 183] width 574 height 46
click at [36, 244] on link "Campaigns" at bounding box center [59, 253] width 118 height 31
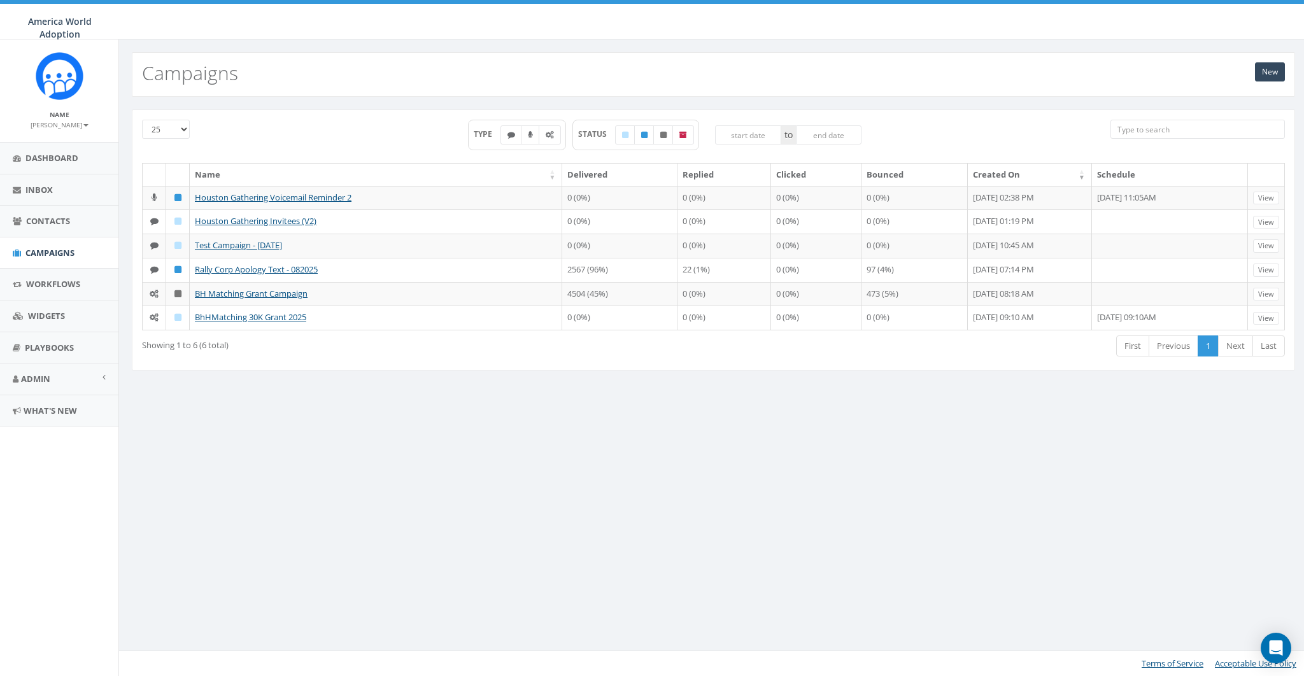
click at [356, 110] on div "25 50 100 TYPE STATUS to Name Delivered Replied Clicked Bounced Created On Sche…" at bounding box center [714, 240] width 1164 height 261
